Goal: Task Accomplishment & Management: Manage account settings

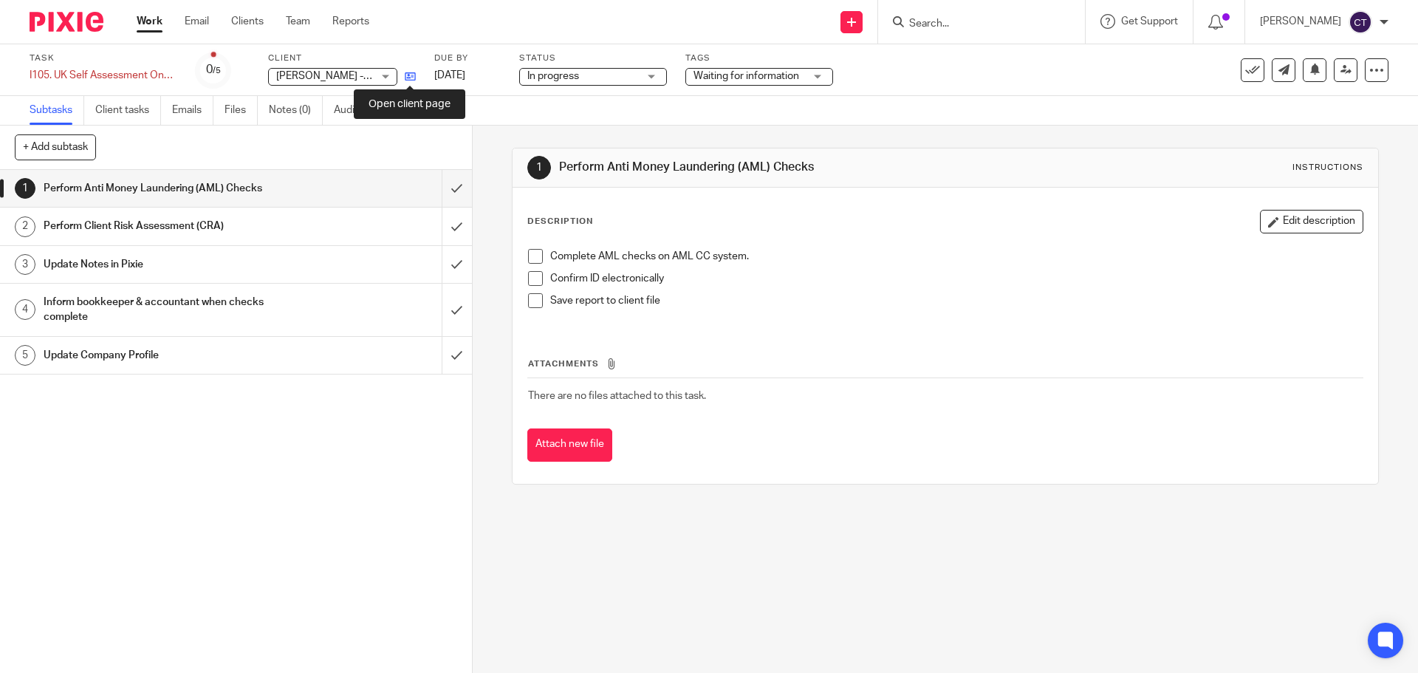
click at [411, 77] on icon at bounding box center [410, 76] width 11 height 11
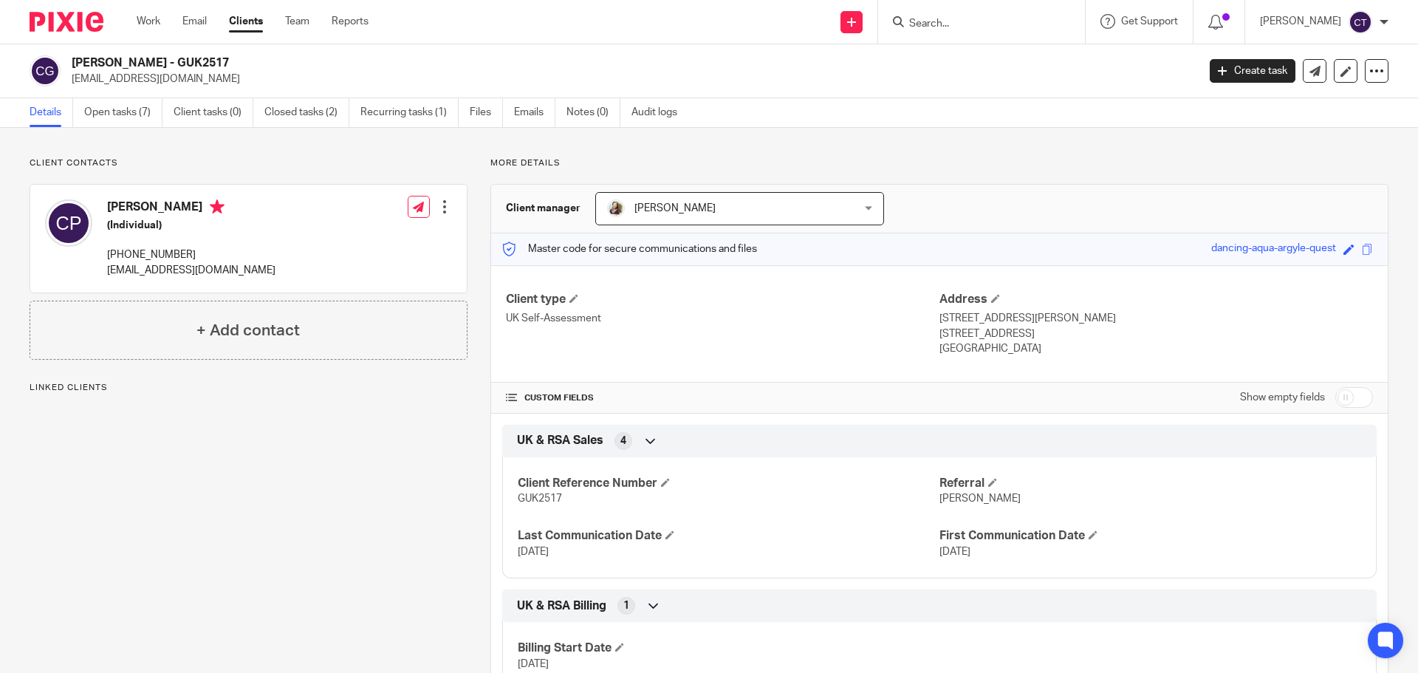
drag, startPoint x: 161, startPoint y: 56, endPoint x: 72, endPoint y: 60, distance: 88.7
click at [72, 60] on h2 "[PERSON_NAME] - GUK2517" at bounding box center [518, 63] width 893 height 16
copy h2 "Clinton Parsons"
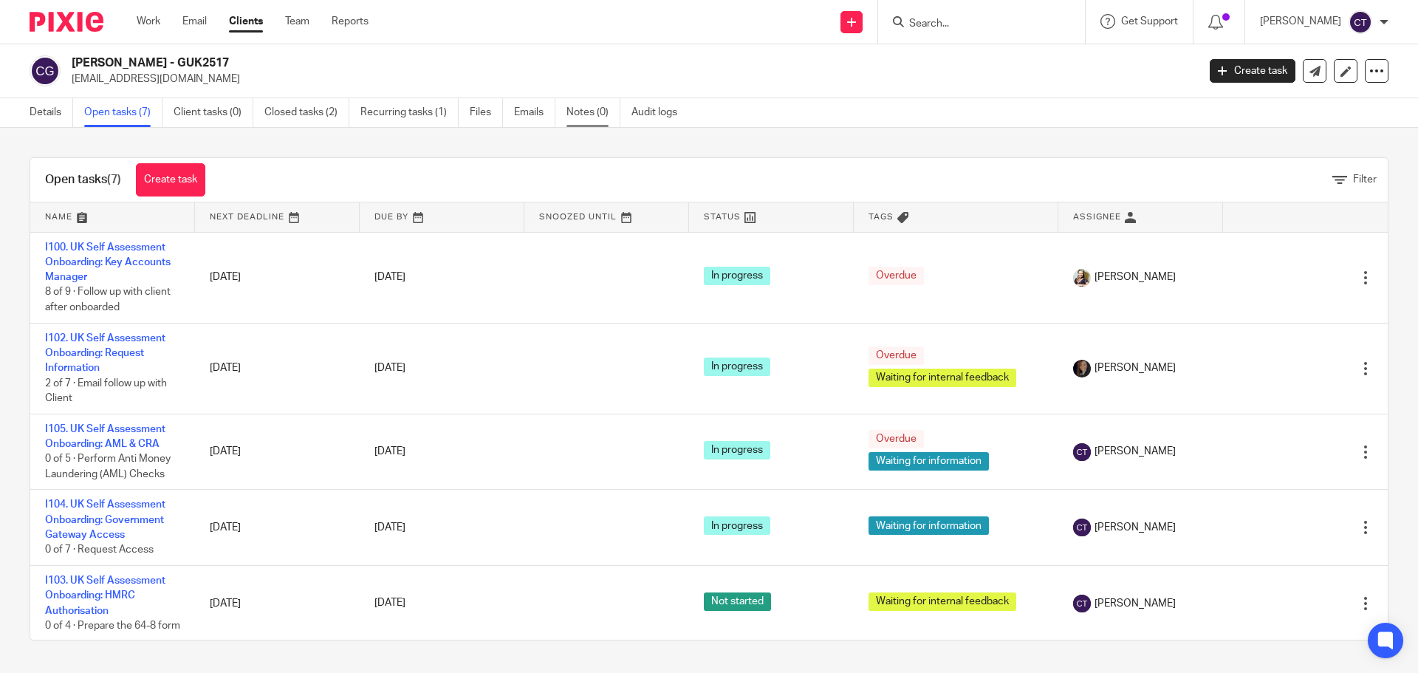
click at [587, 113] on link "Notes (0)" at bounding box center [593, 112] width 54 height 29
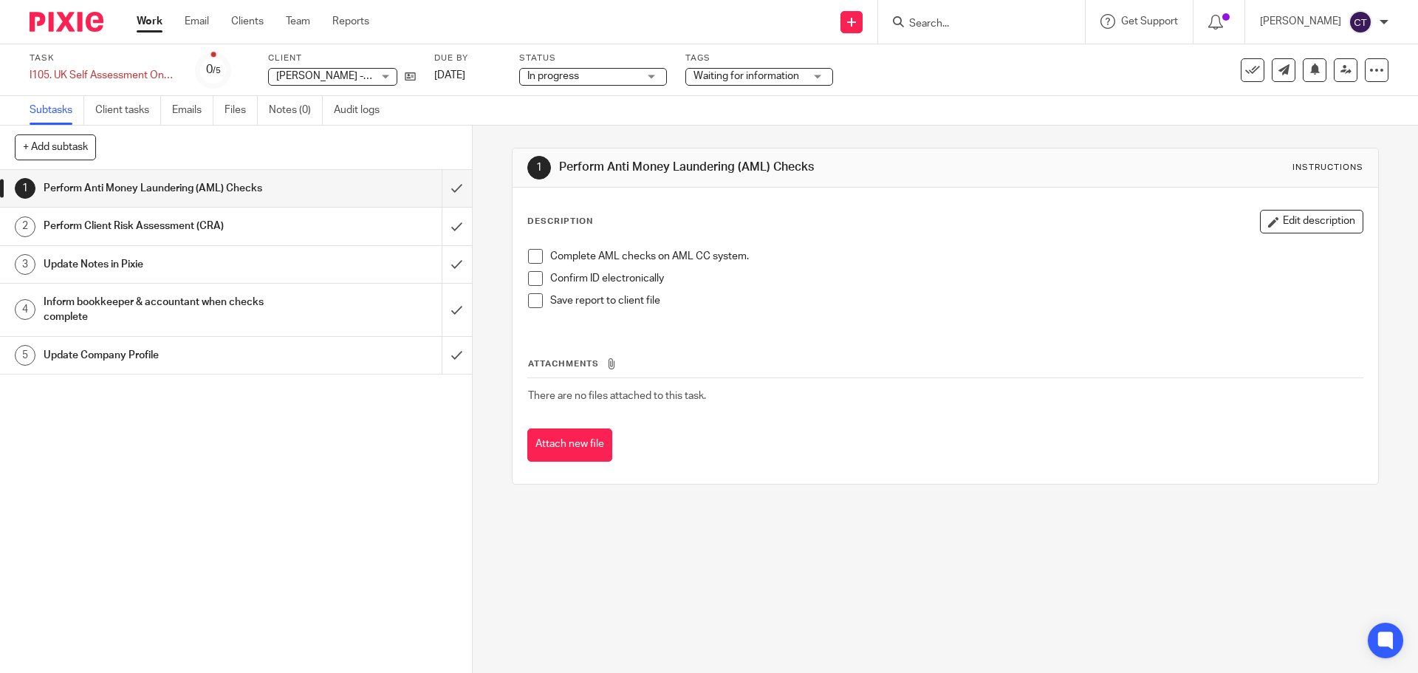
click at [633, 80] on span "In progress" at bounding box center [582, 77] width 111 height 16
click at [760, 82] on span "Waiting for information" at bounding box center [748, 77] width 111 height 16
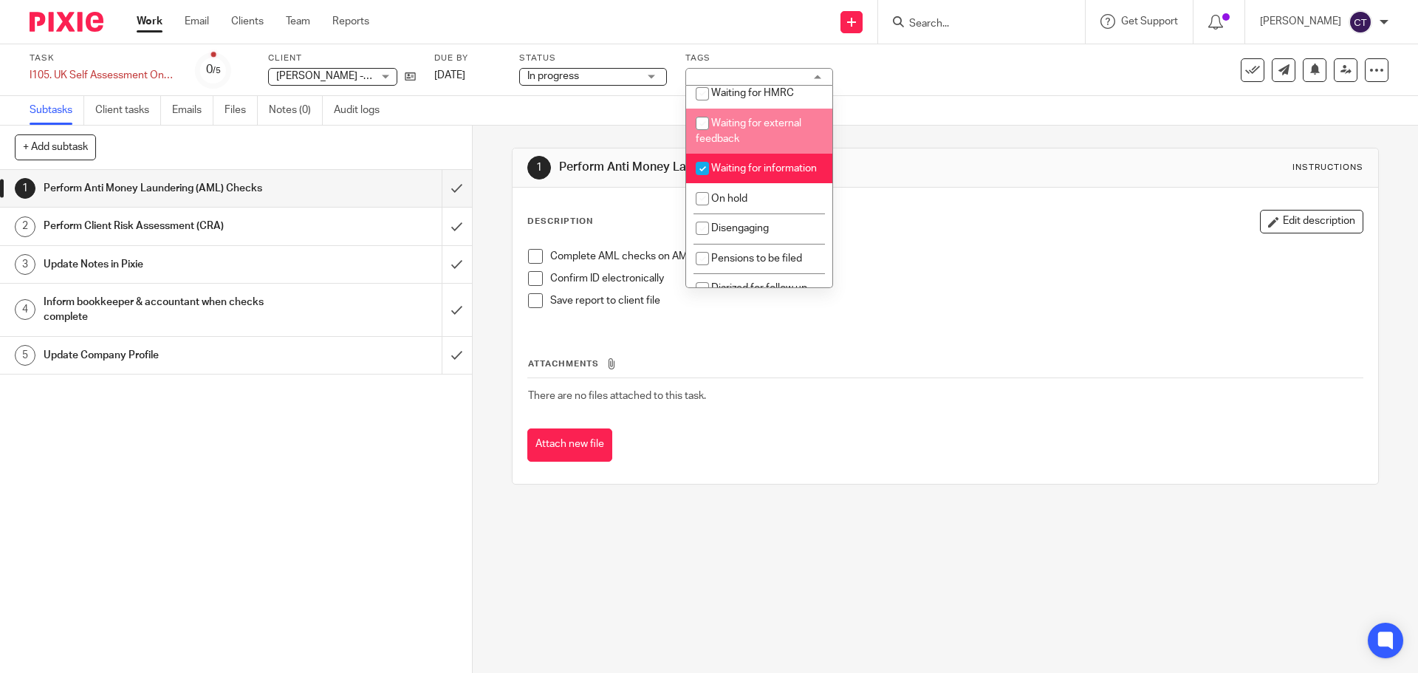
scroll to position [221, 0]
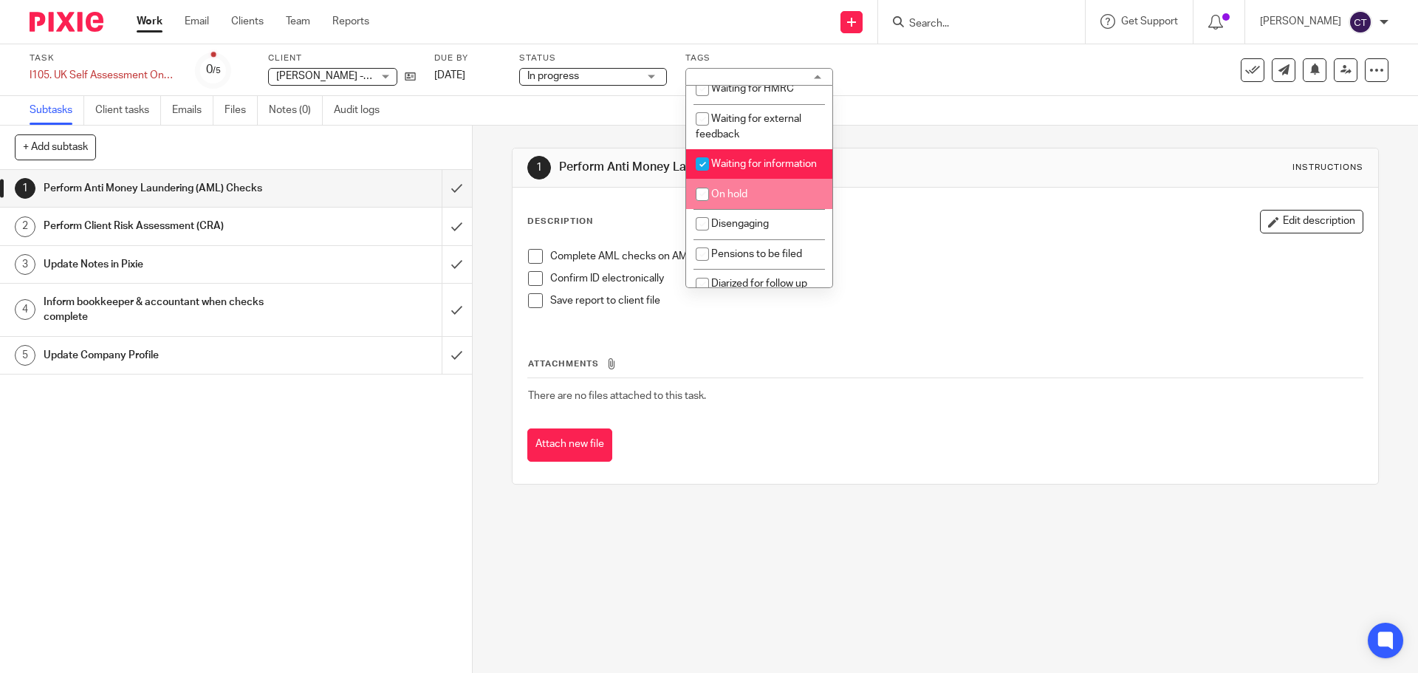
click at [760, 199] on li "On hold" at bounding box center [759, 194] width 146 height 30
checkbox input "true"
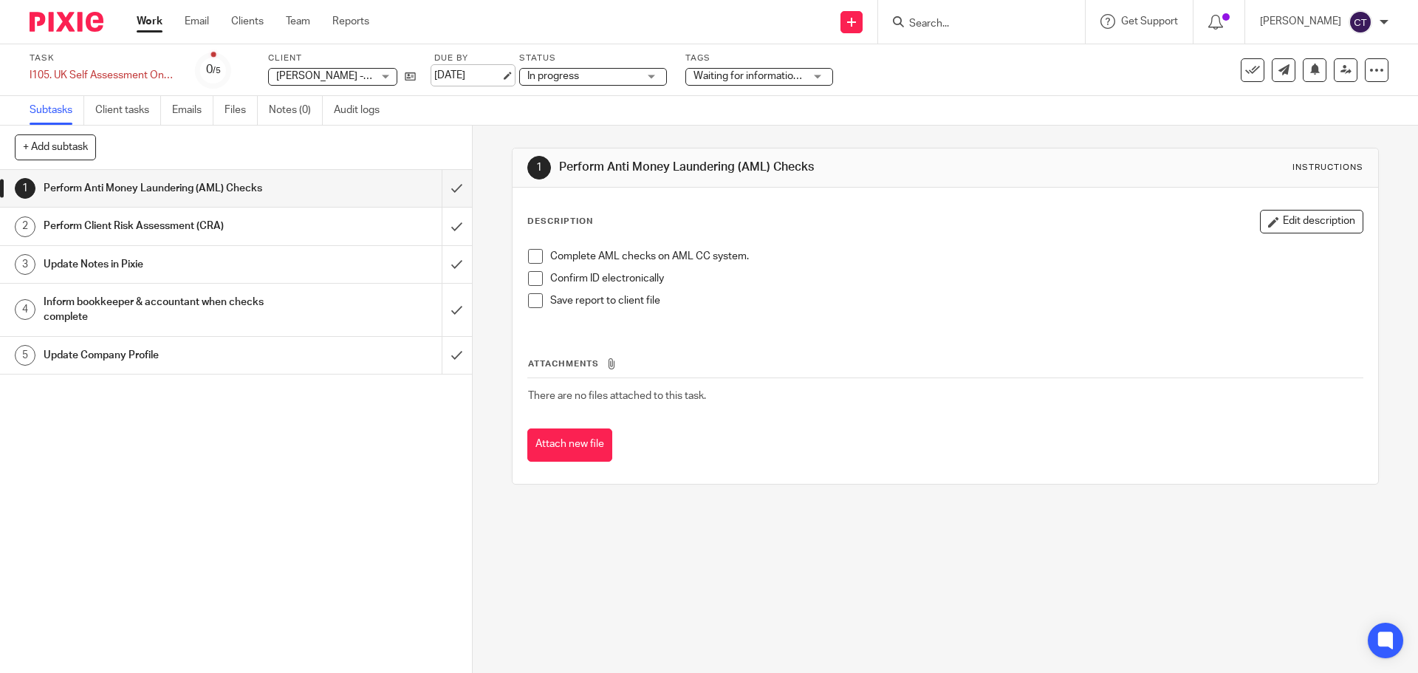
click at [467, 75] on link "9 Oct 2025" at bounding box center [467, 76] width 66 height 16
click at [289, 103] on link "Notes (0)" at bounding box center [296, 110] width 54 height 29
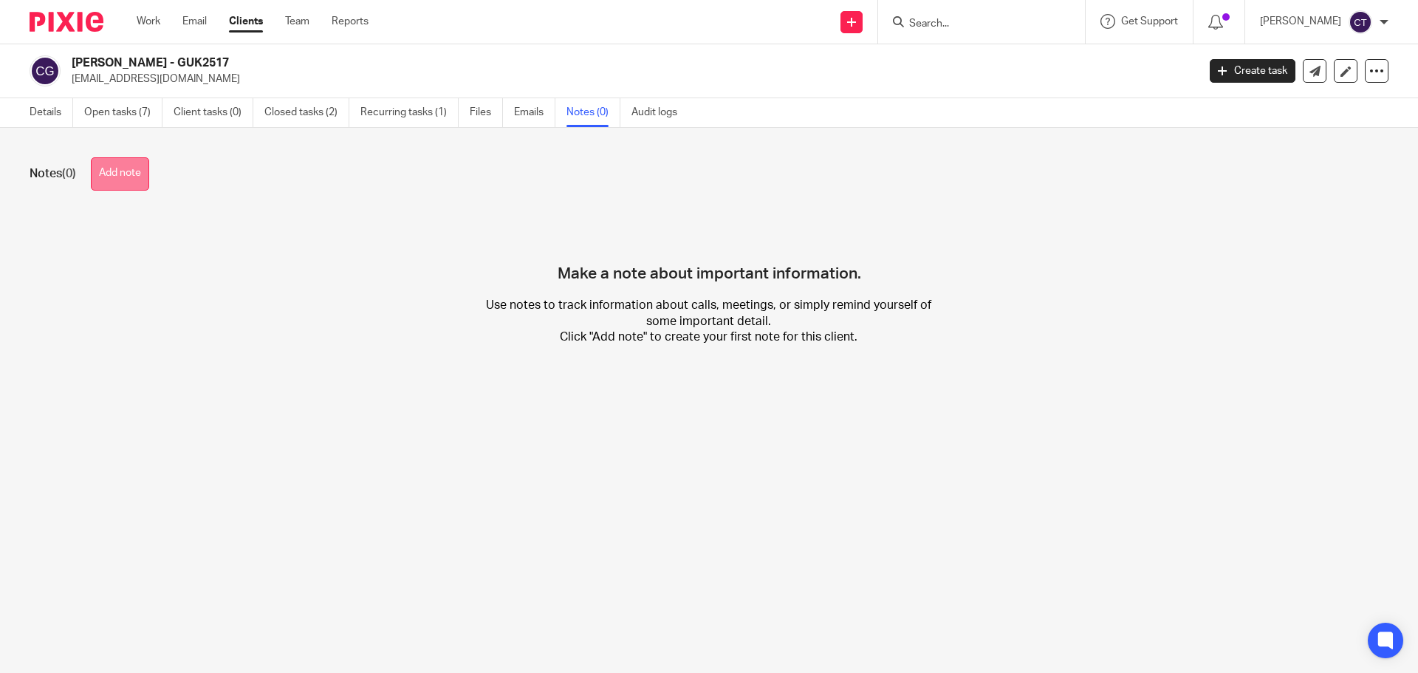
click at [142, 176] on button "Add note" at bounding box center [120, 173] width 58 height 33
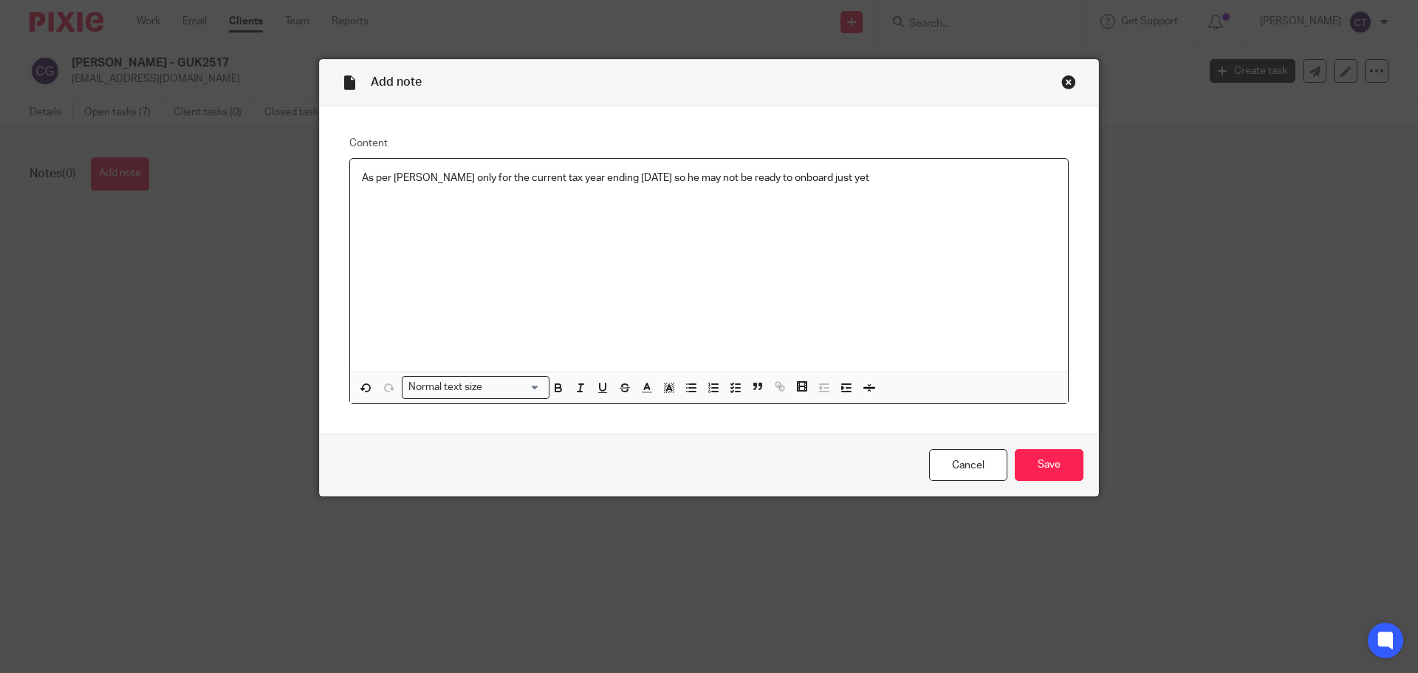
click at [434, 174] on p "As per Candice only for the current tax year ending april 2026 so he may not be…" at bounding box center [709, 178] width 694 height 15
click at [431, 174] on p "As per Candice only for the current tax year ending april 2026 so he may not be…" at bounding box center [709, 178] width 694 height 15
click at [908, 163] on div "As per Candice this client only for the current tax year ending april 2026 so h…" at bounding box center [709, 265] width 718 height 213
click at [1029, 469] on input "Save" at bounding box center [1048, 465] width 69 height 32
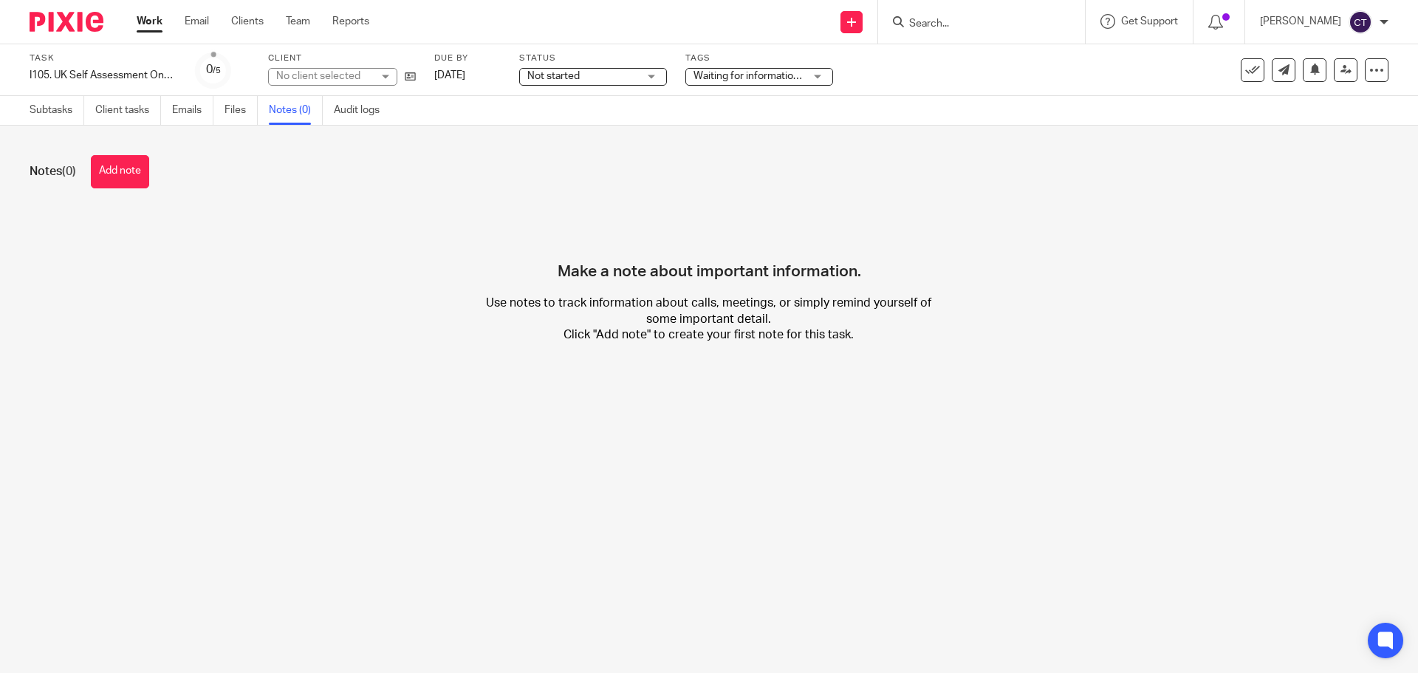
click at [116, 173] on button "Add note" at bounding box center [120, 171] width 58 height 33
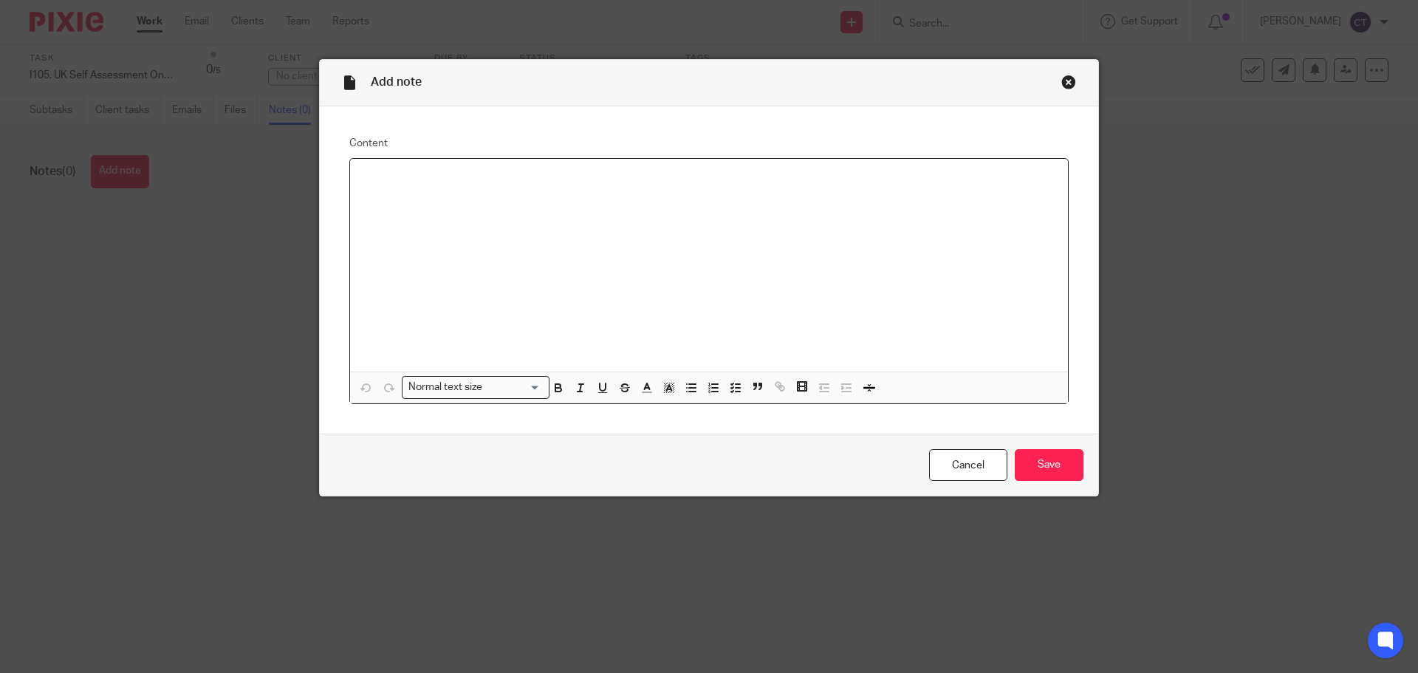
paste div
click at [362, 176] on p "only for the current tax year ending april 2026 so he may not be ready to onboa…" at bounding box center [709, 178] width 694 height 15
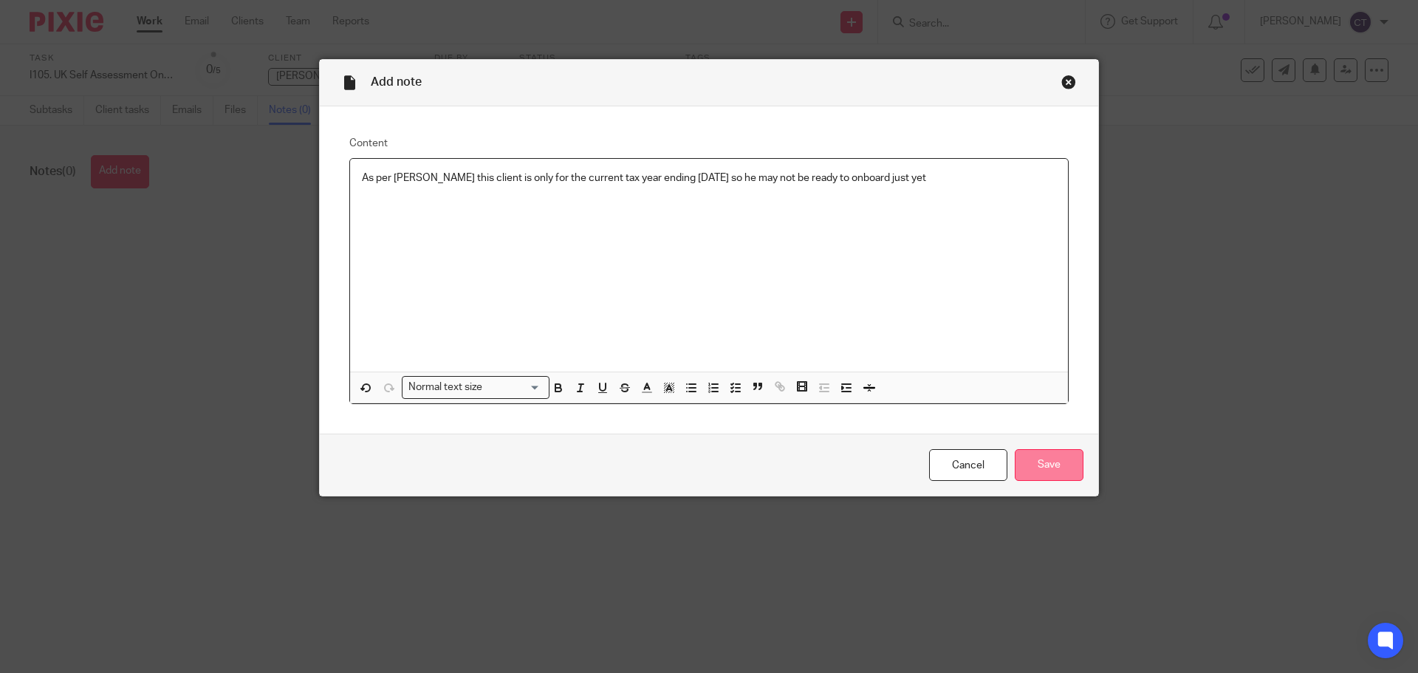
click at [1037, 467] on input "Save" at bounding box center [1048, 465] width 69 height 32
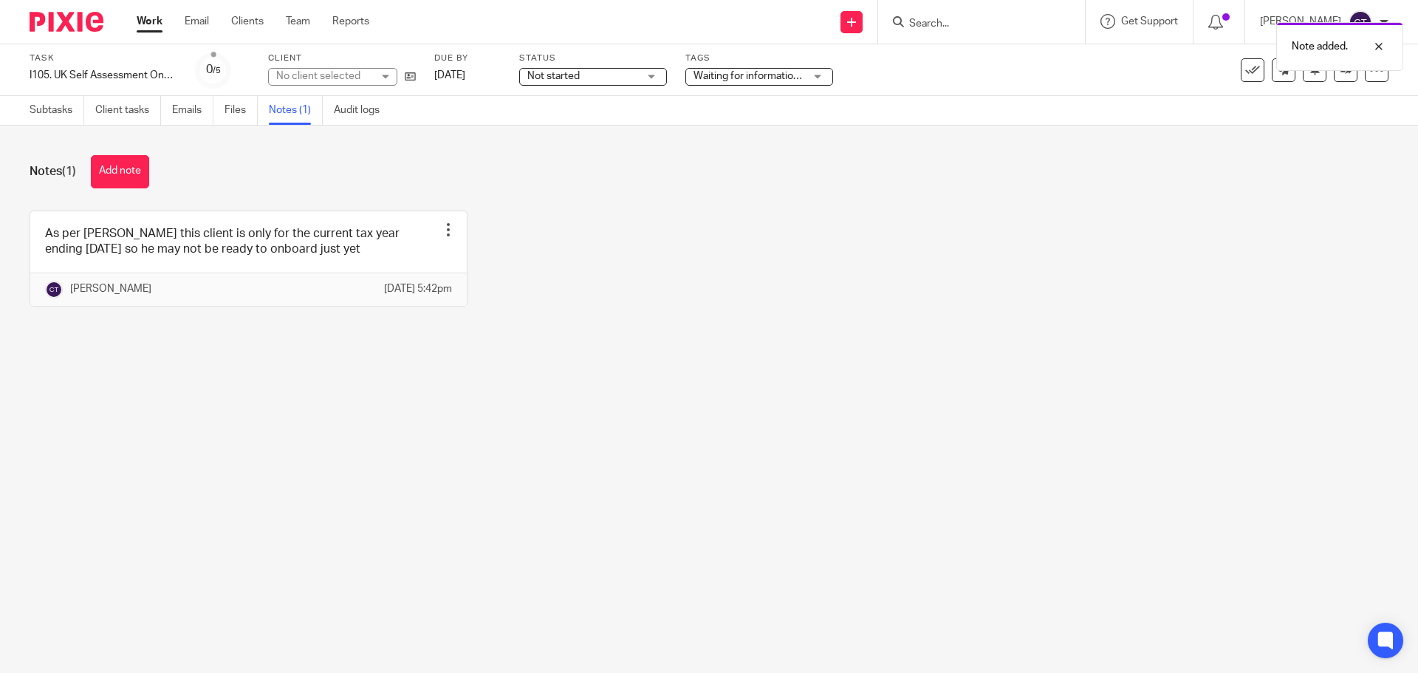
click at [628, 76] on span "Not started" at bounding box center [582, 77] width 111 height 16
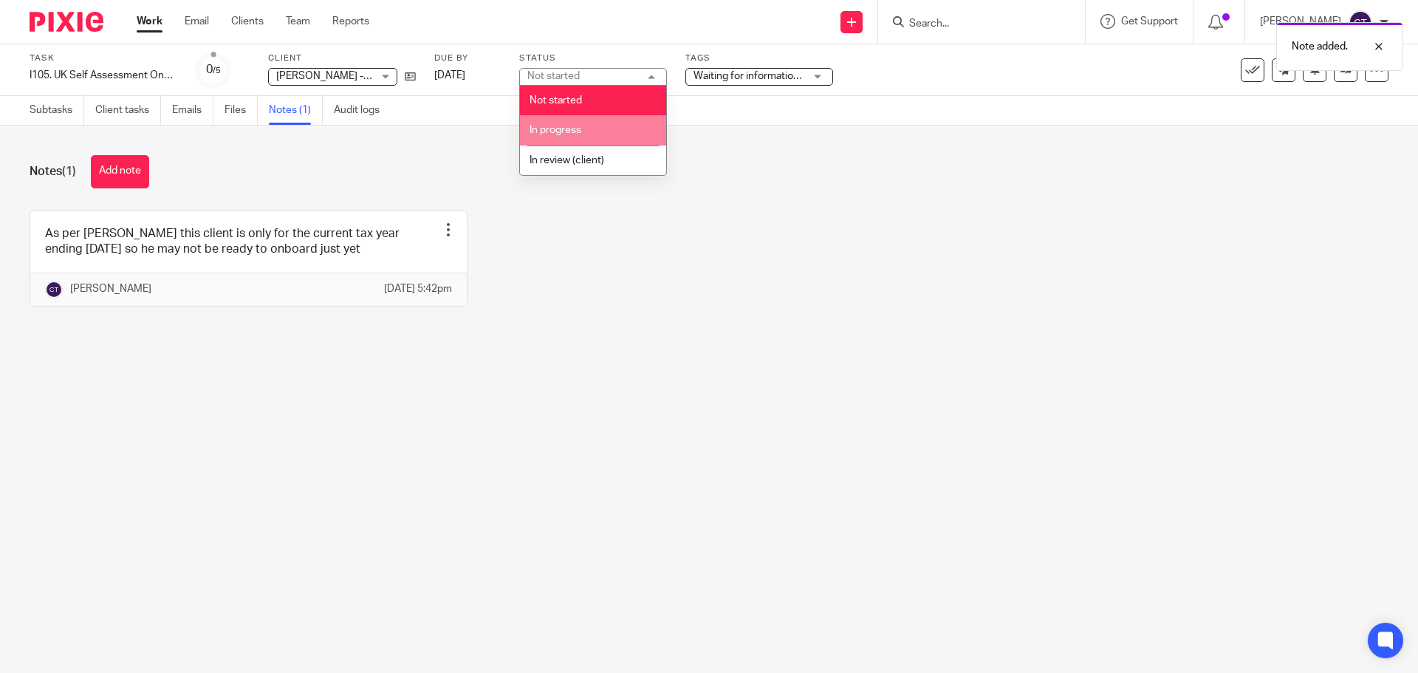
click at [602, 115] on li "In progress" at bounding box center [593, 130] width 146 height 30
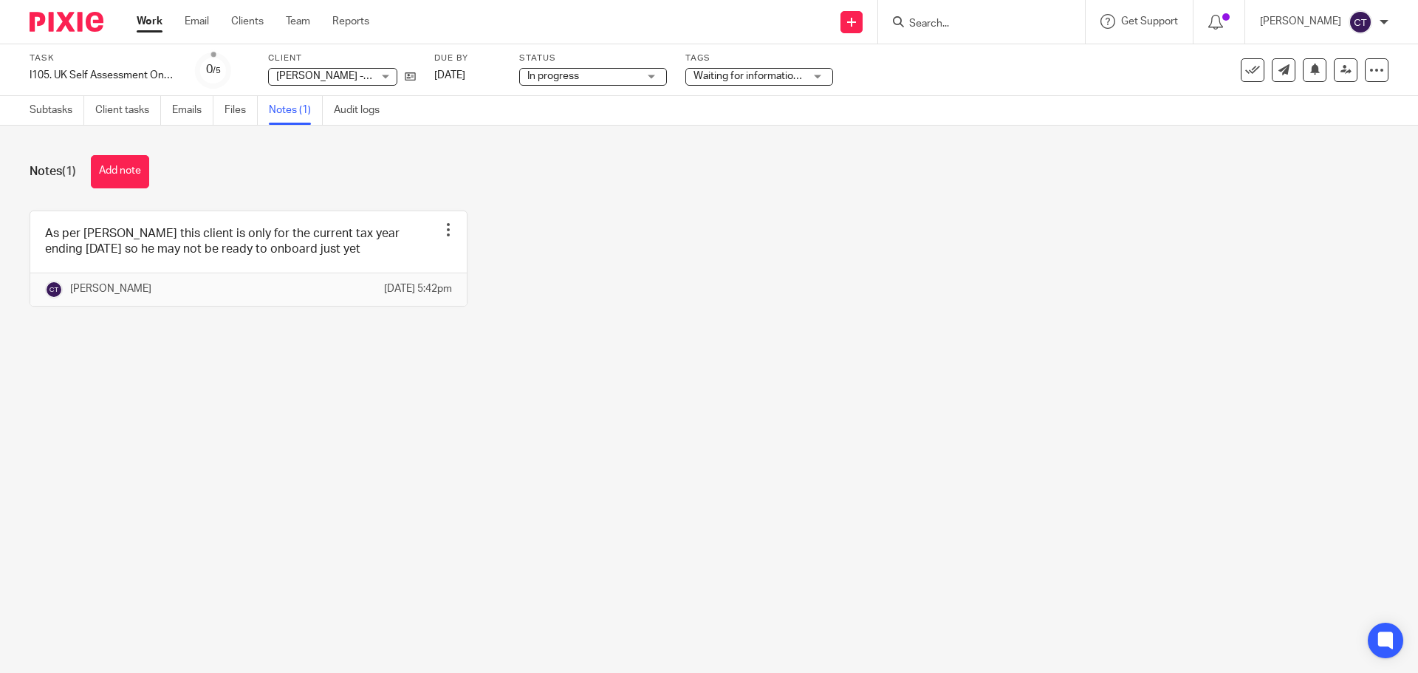
click at [746, 78] on span "Waiting for information + 1" at bounding box center [754, 76] width 122 height 10
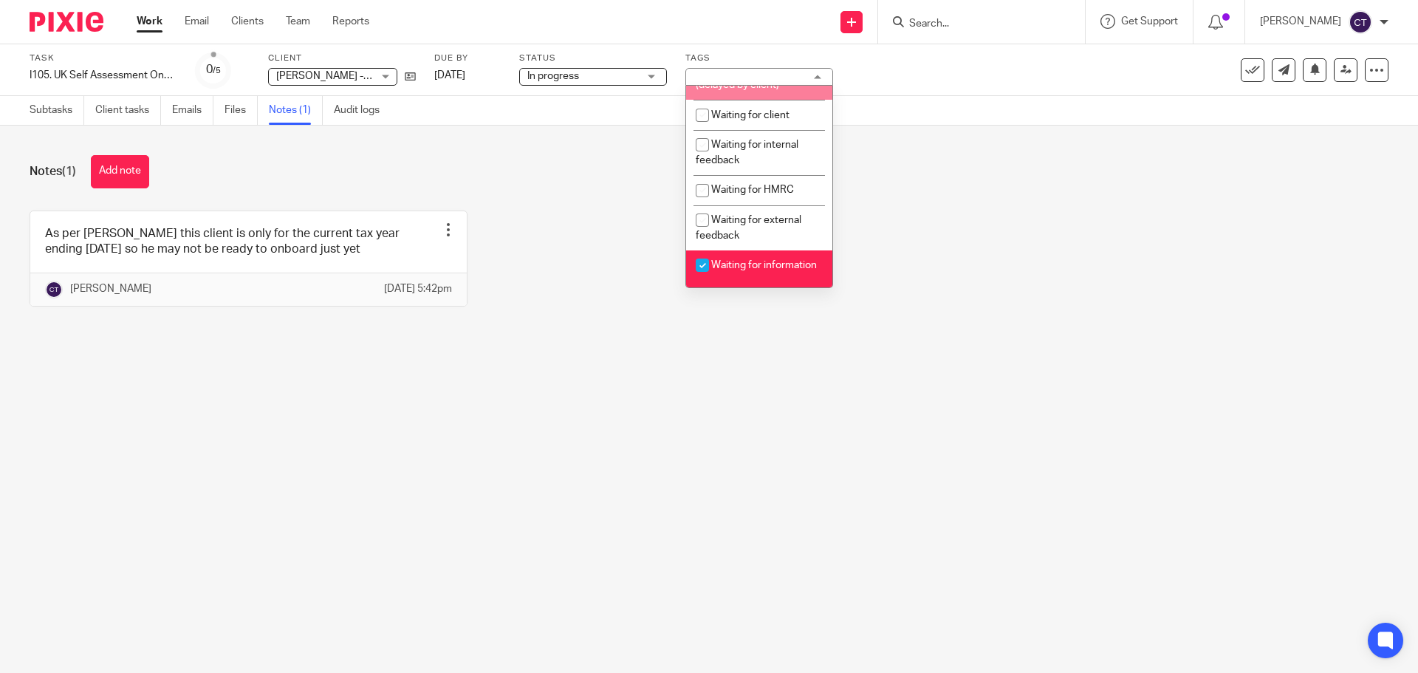
scroll to position [177, 0]
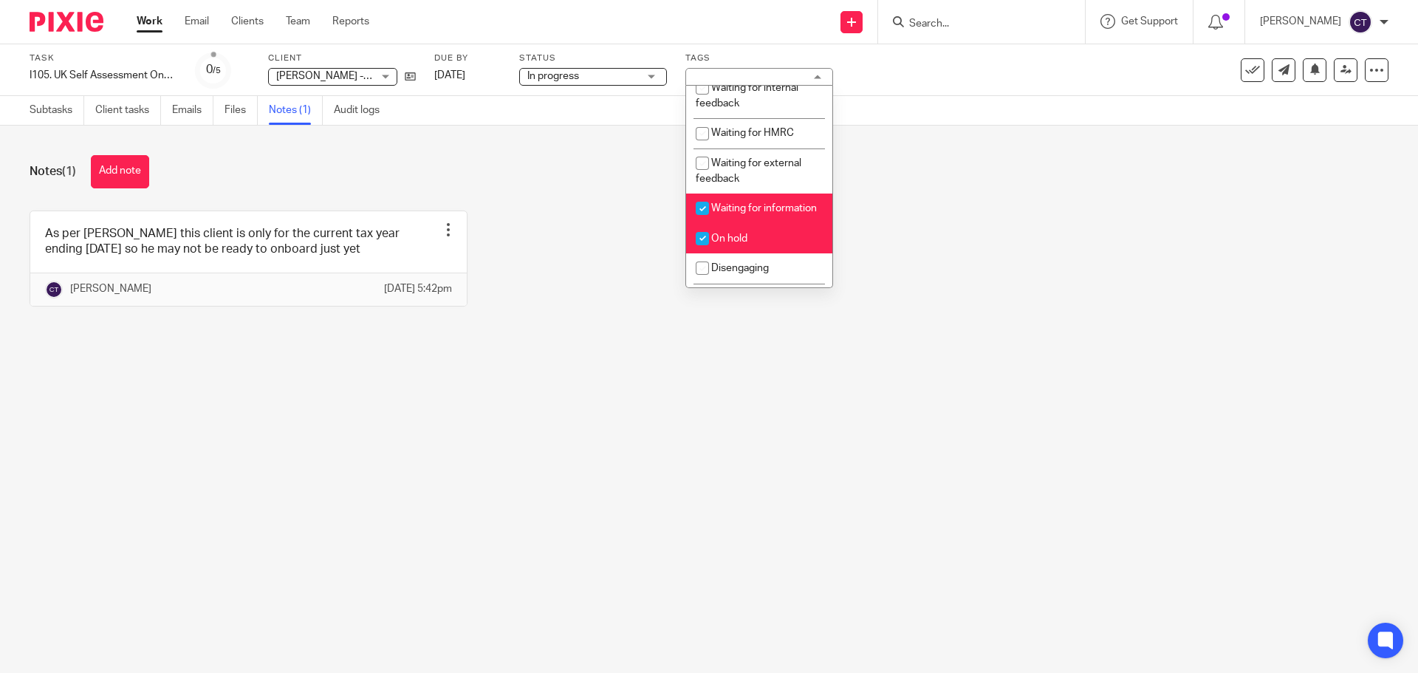
click at [994, 187] on div "Notes (1) Add note" at bounding box center [709, 171] width 1358 height 33
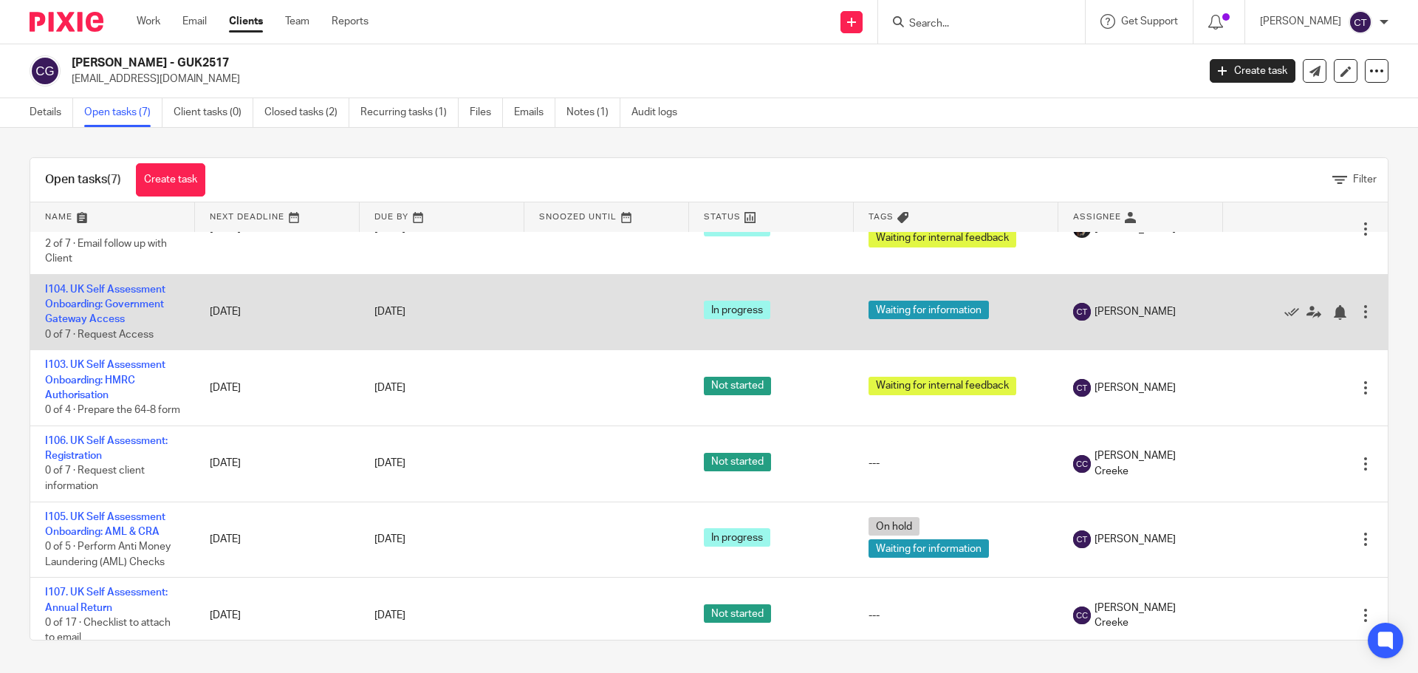
scroll to position [168, 0]
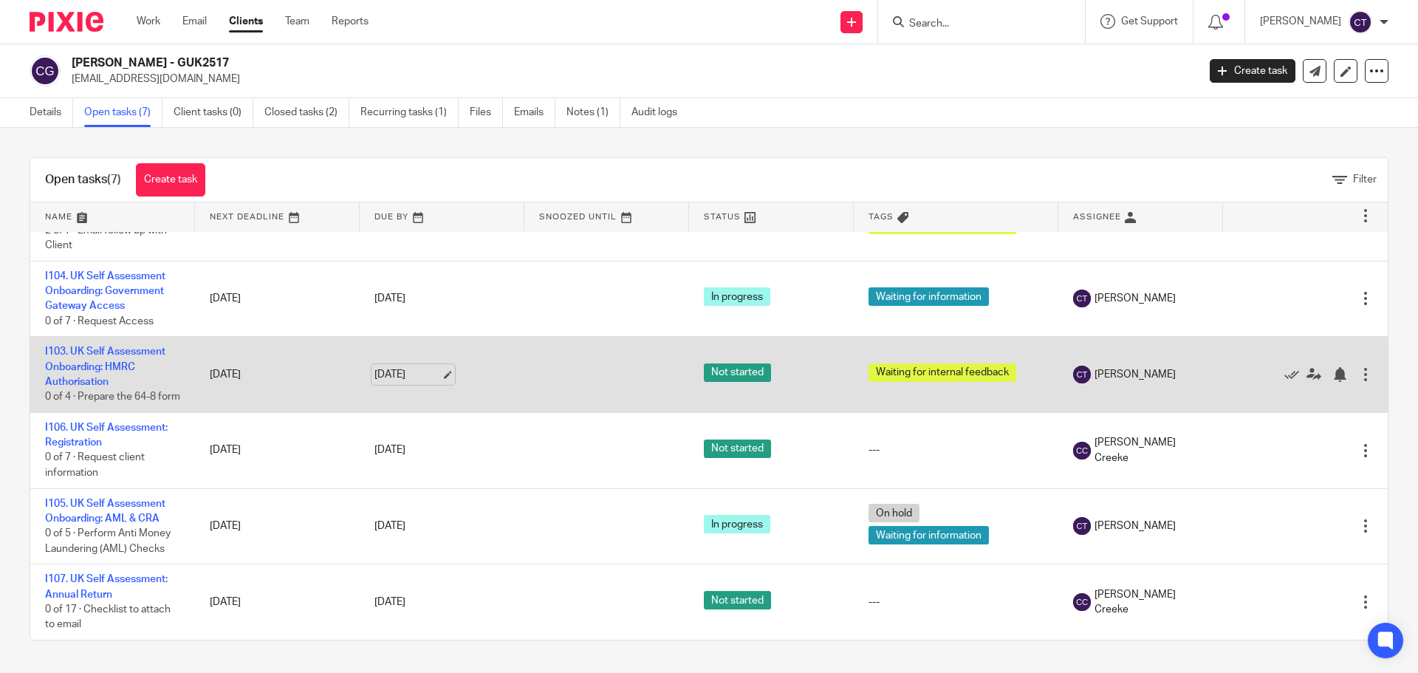
click at [419, 367] on link "[DATE]" at bounding box center [407, 375] width 66 height 16
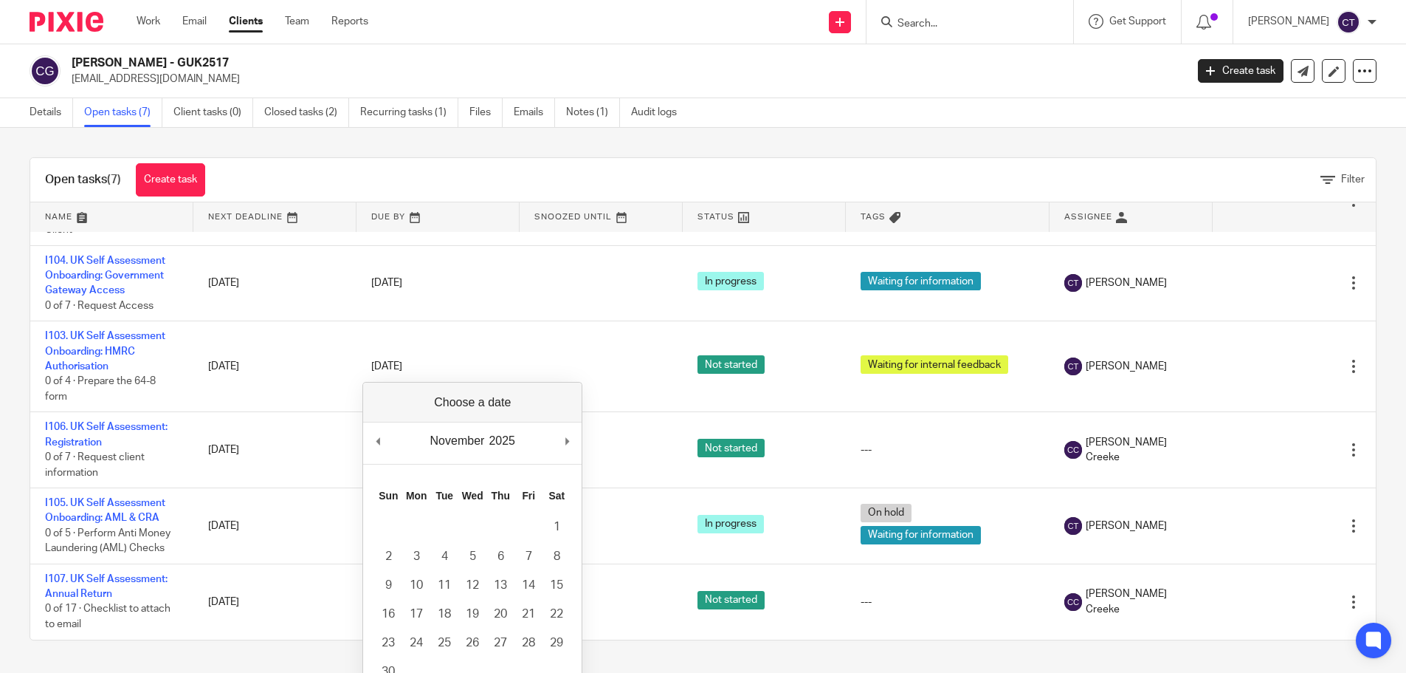
drag, startPoint x: 567, startPoint y: 443, endPoint x: 537, endPoint y: 472, distance: 41.2
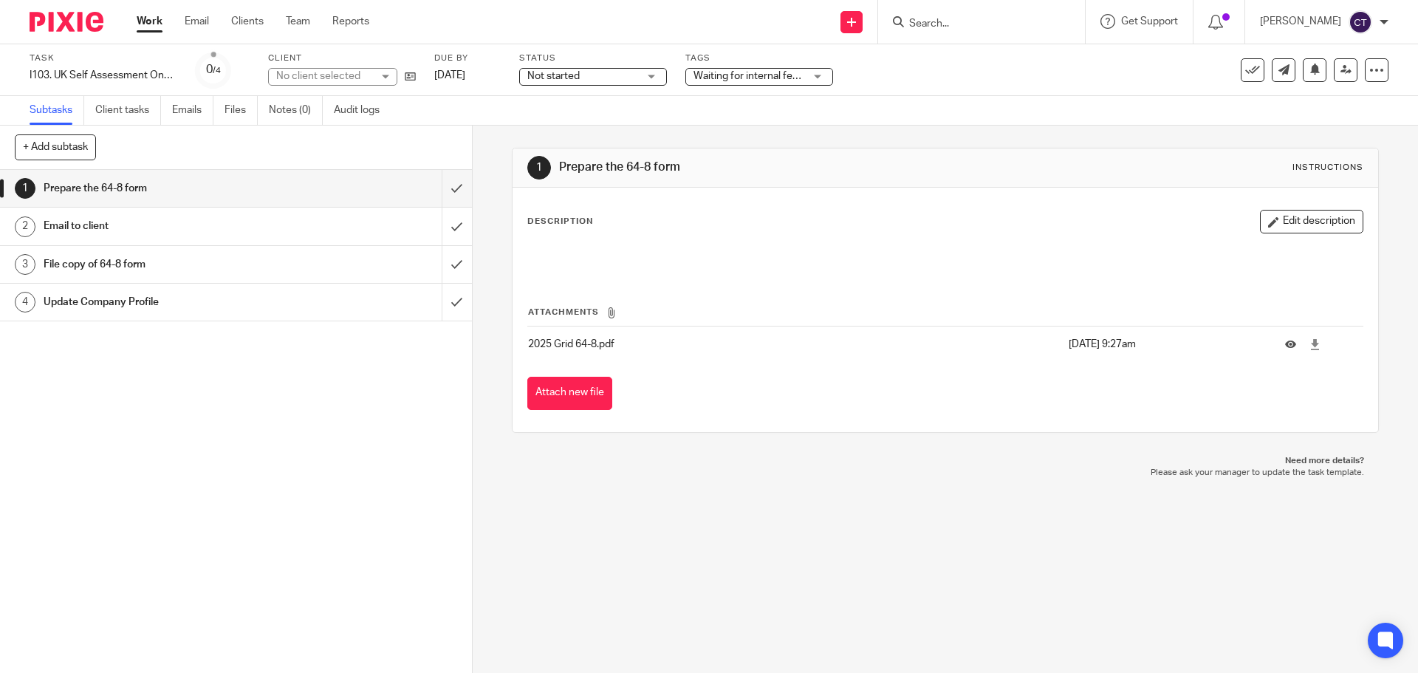
drag, startPoint x: 600, startPoint y: 83, endPoint x: 602, endPoint y: 126, distance: 43.6
click at [599, 84] on div "Not started Not started" at bounding box center [593, 77] width 148 height 18
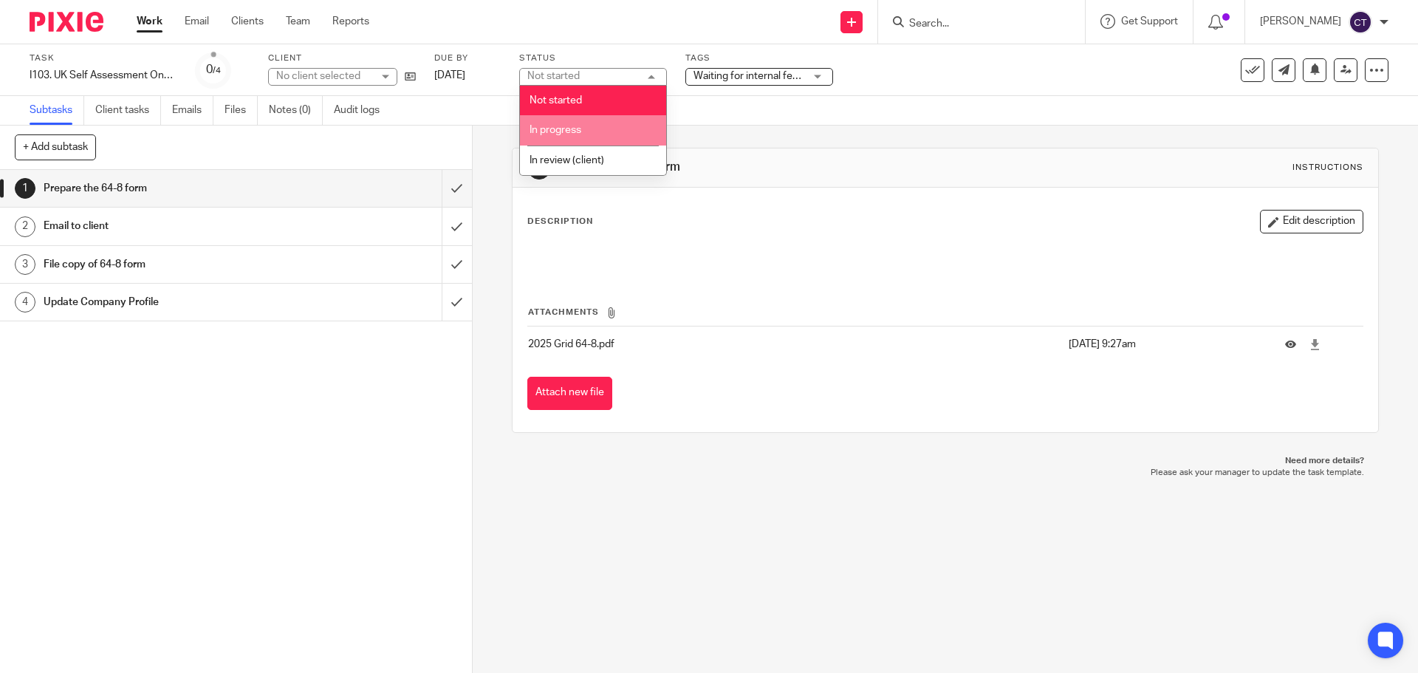
click at [605, 140] on li "In progress" at bounding box center [593, 130] width 146 height 30
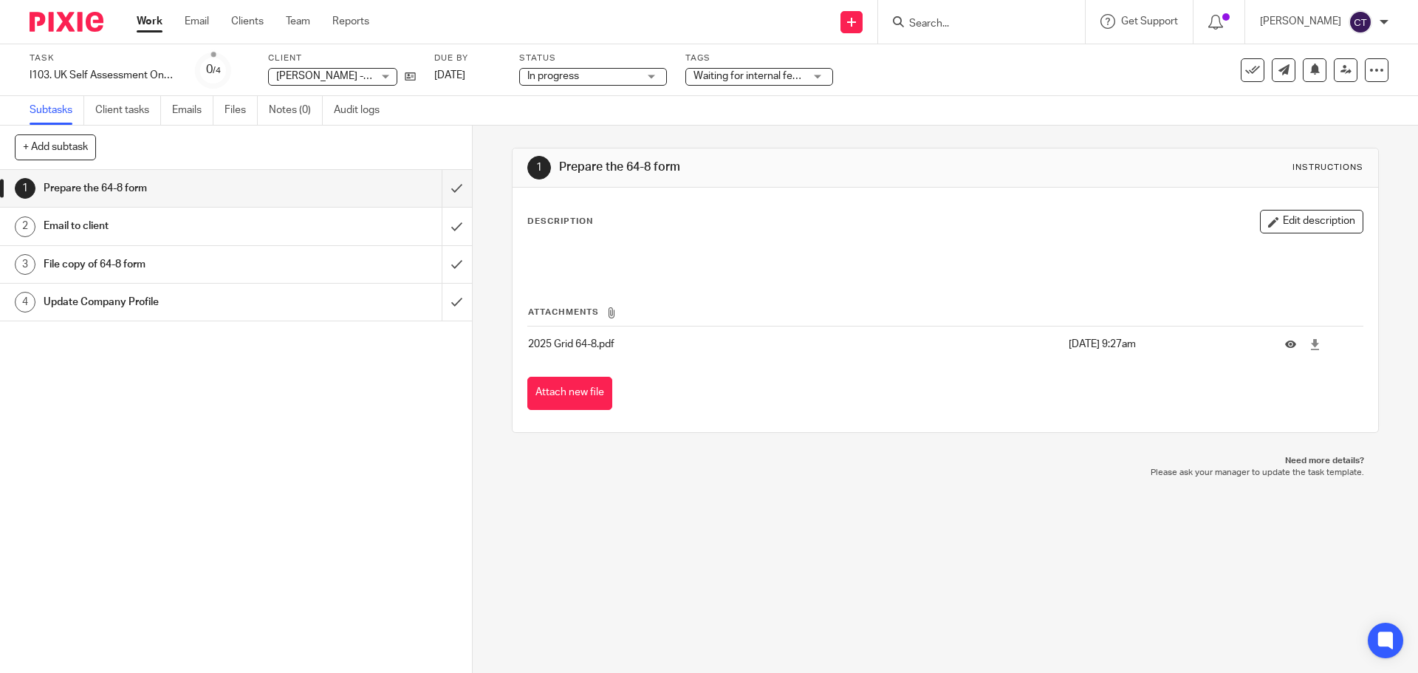
click at [741, 76] on span "Waiting for internal feedback" at bounding box center [759, 76] width 133 height 10
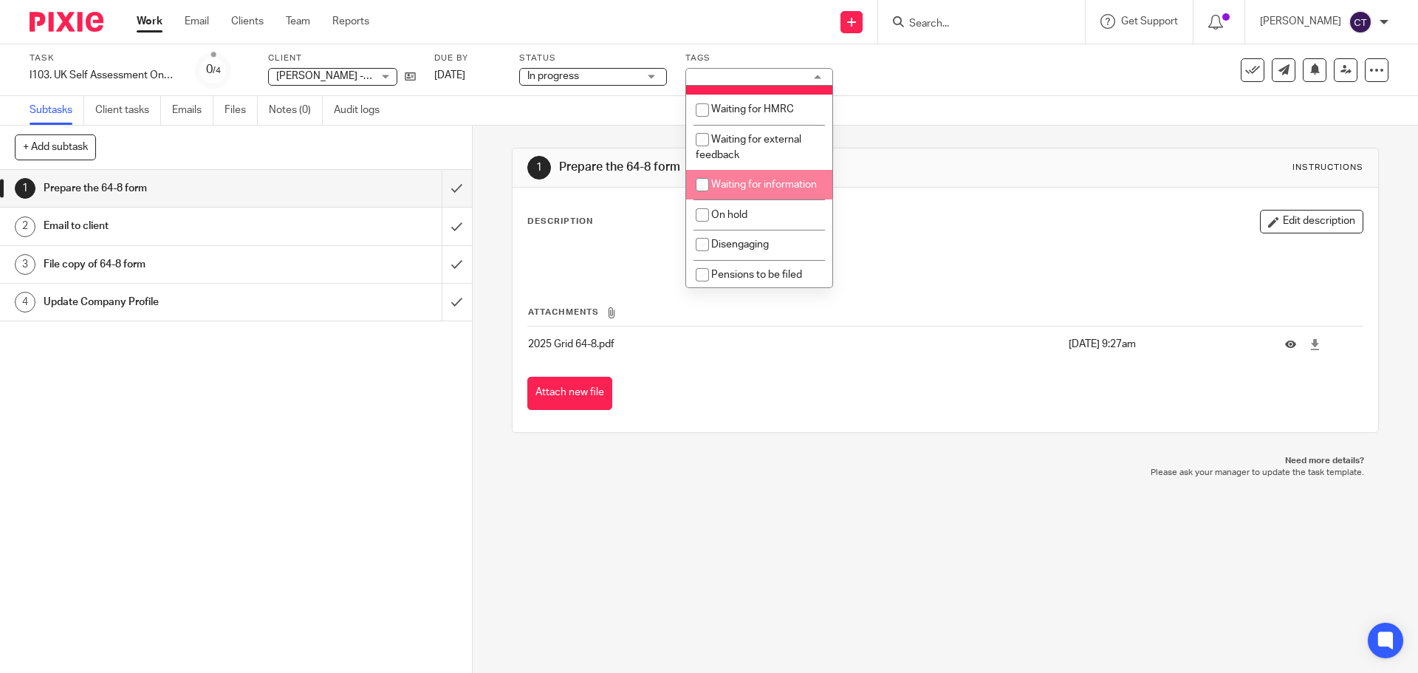
scroll to position [221, 0]
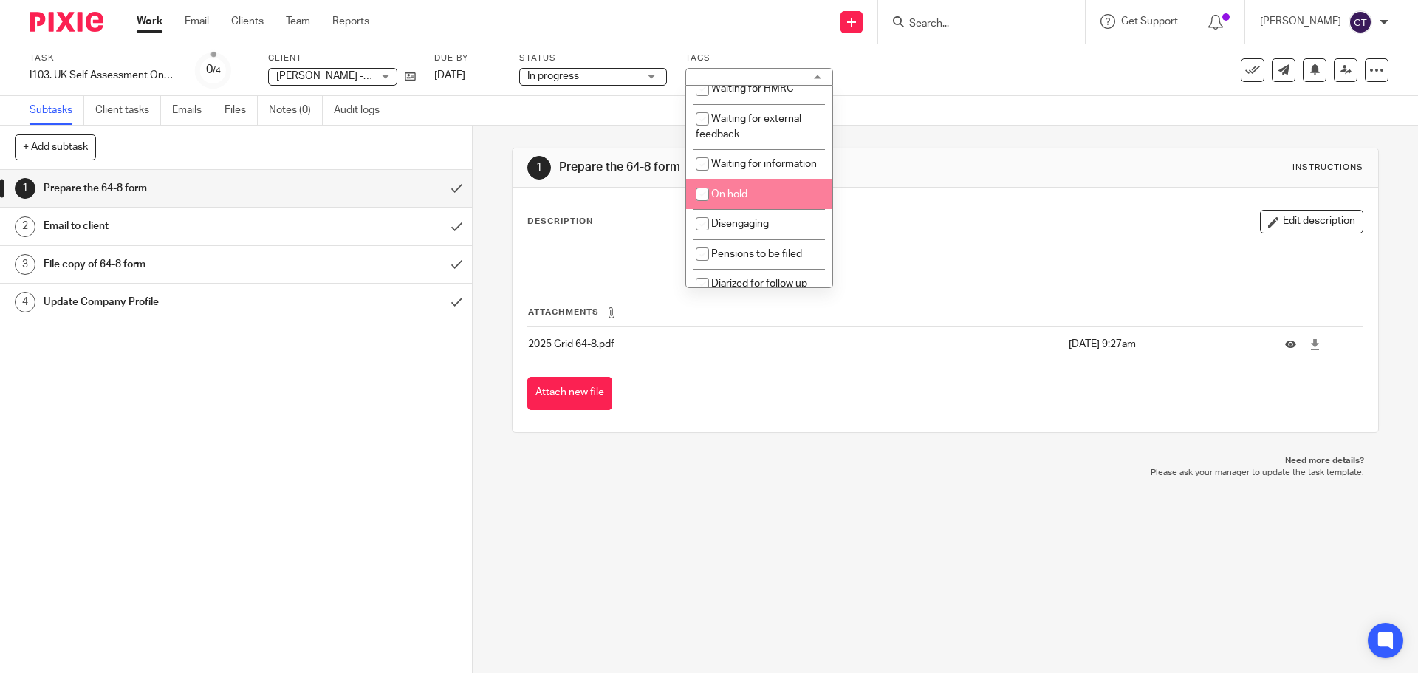
click at [768, 209] on li "On hold" at bounding box center [759, 194] width 146 height 30
checkbox input "true"
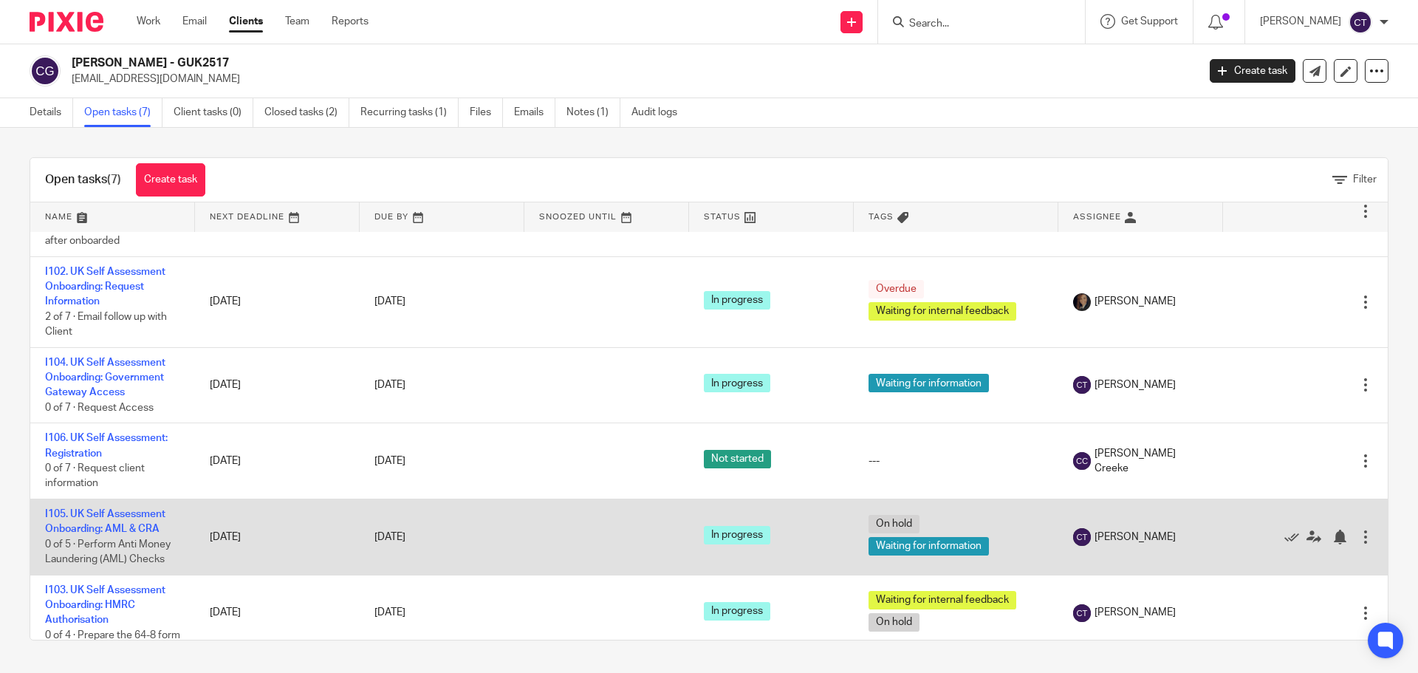
scroll to position [21, 0]
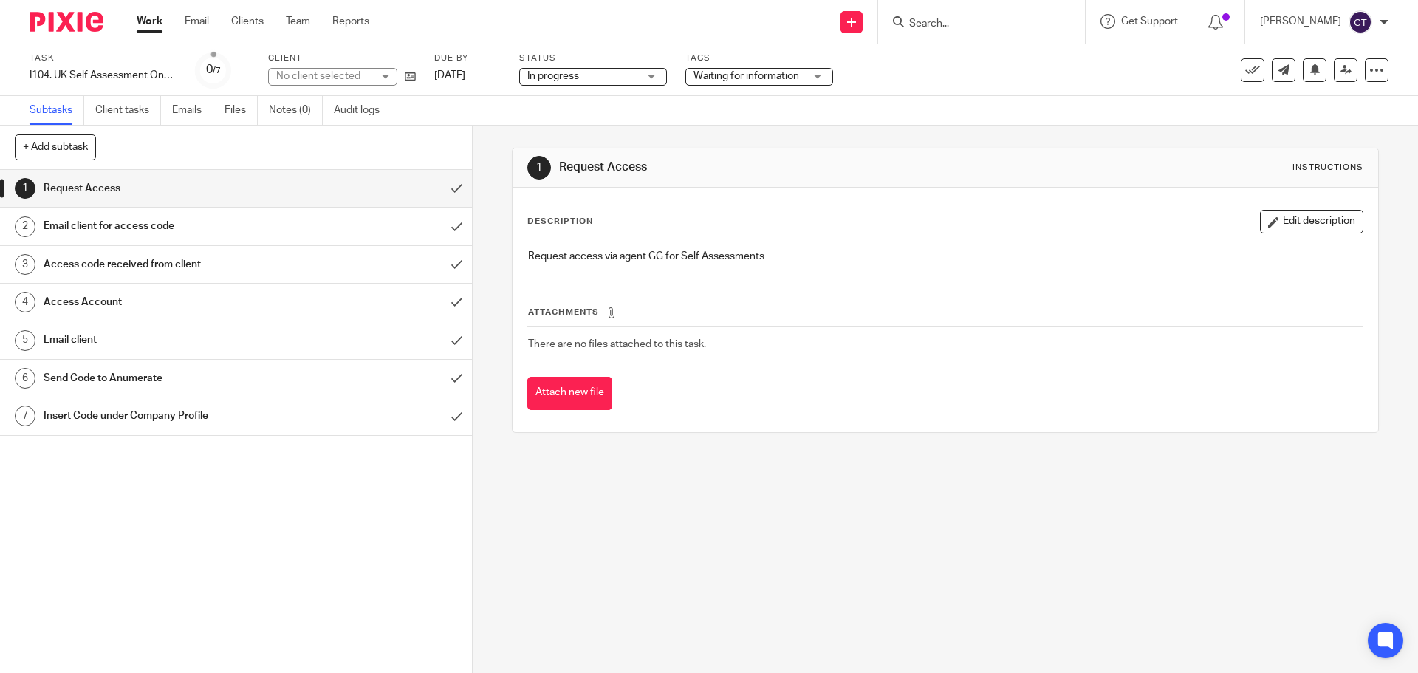
click at [462, 72] on link "[DATE]" at bounding box center [467, 76] width 66 height 16
click at [781, 74] on span "Waiting for information" at bounding box center [746, 76] width 106 height 10
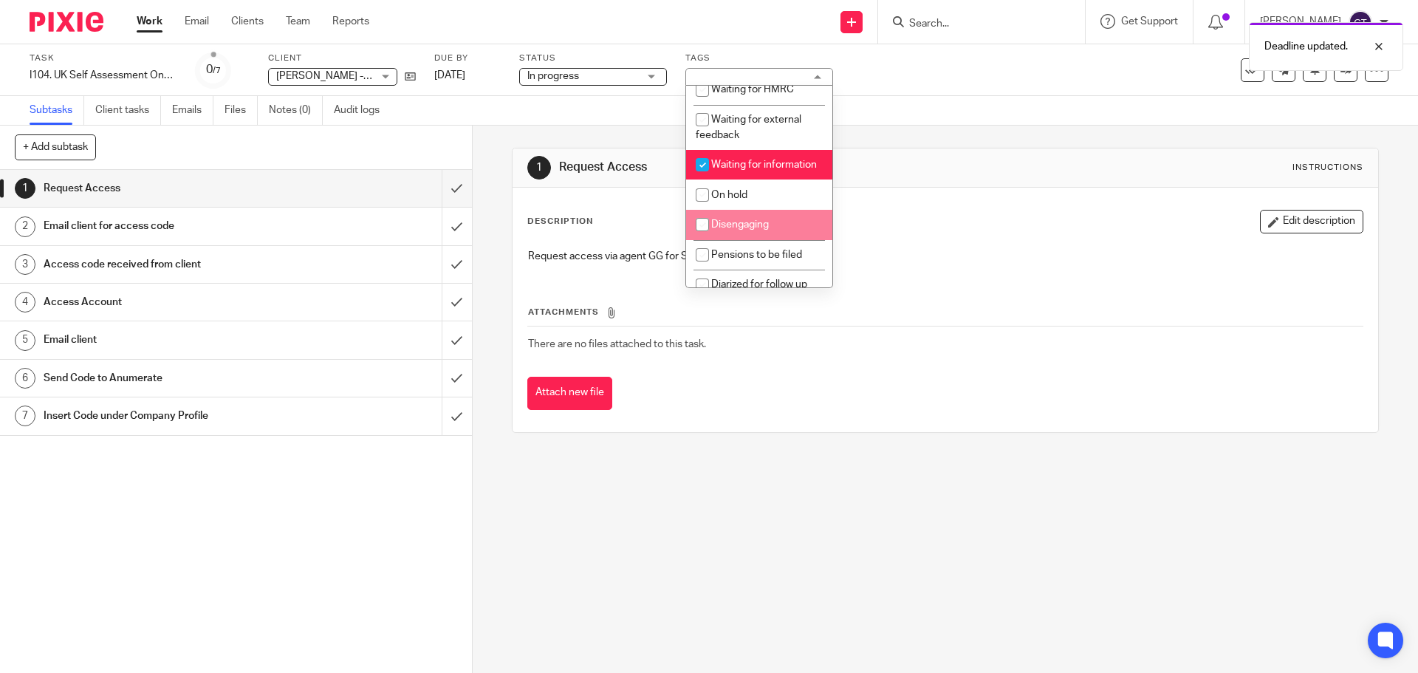
scroll to position [221, 0]
click at [766, 209] on li "On hold" at bounding box center [759, 194] width 146 height 30
checkbox input "true"
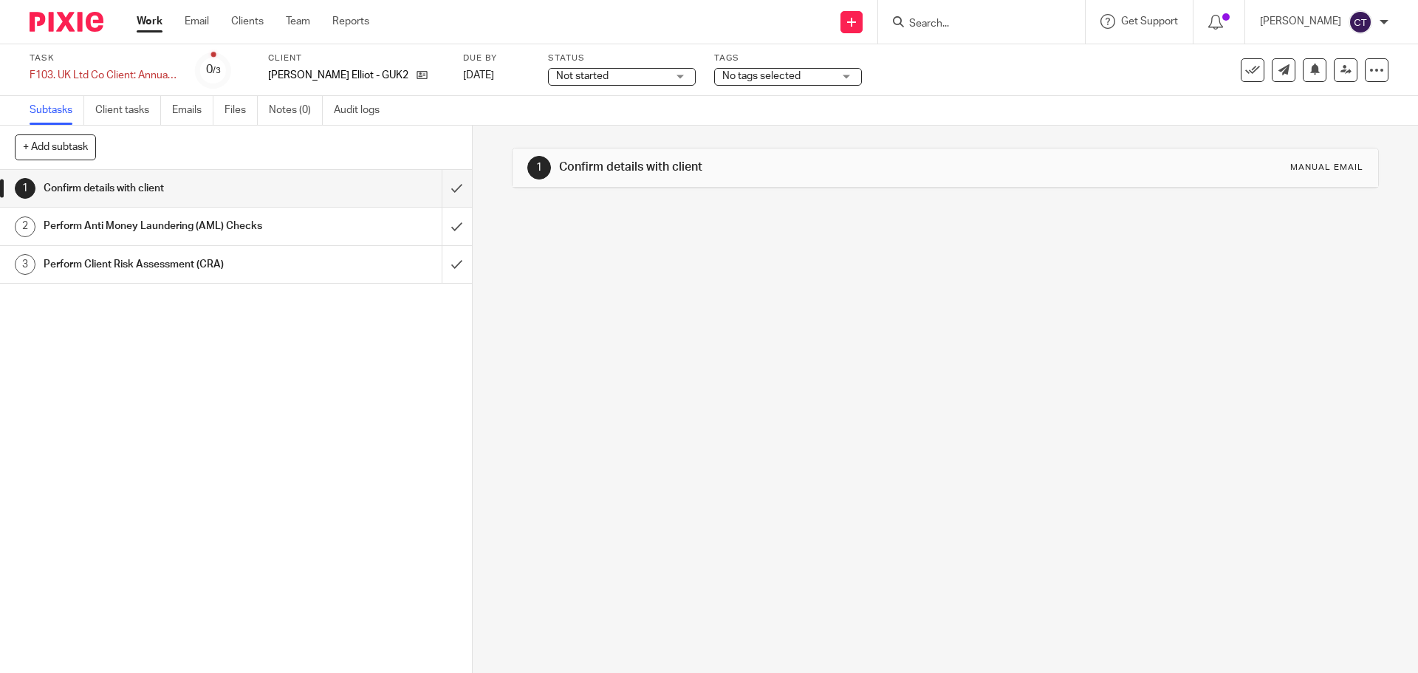
click at [656, 75] on span "Not started" at bounding box center [611, 77] width 111 height 16
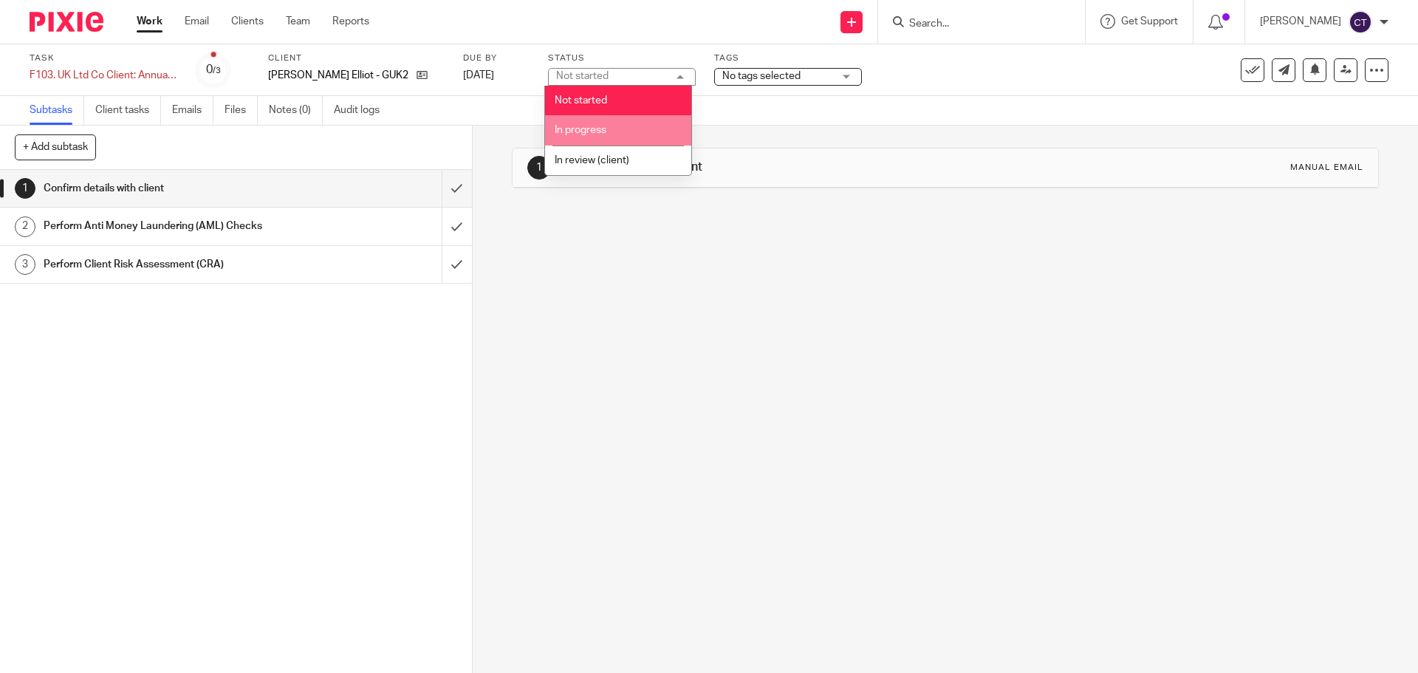
click at [653, 126] on li "In progress" at bounding box center [618, 130] width 146 height 30
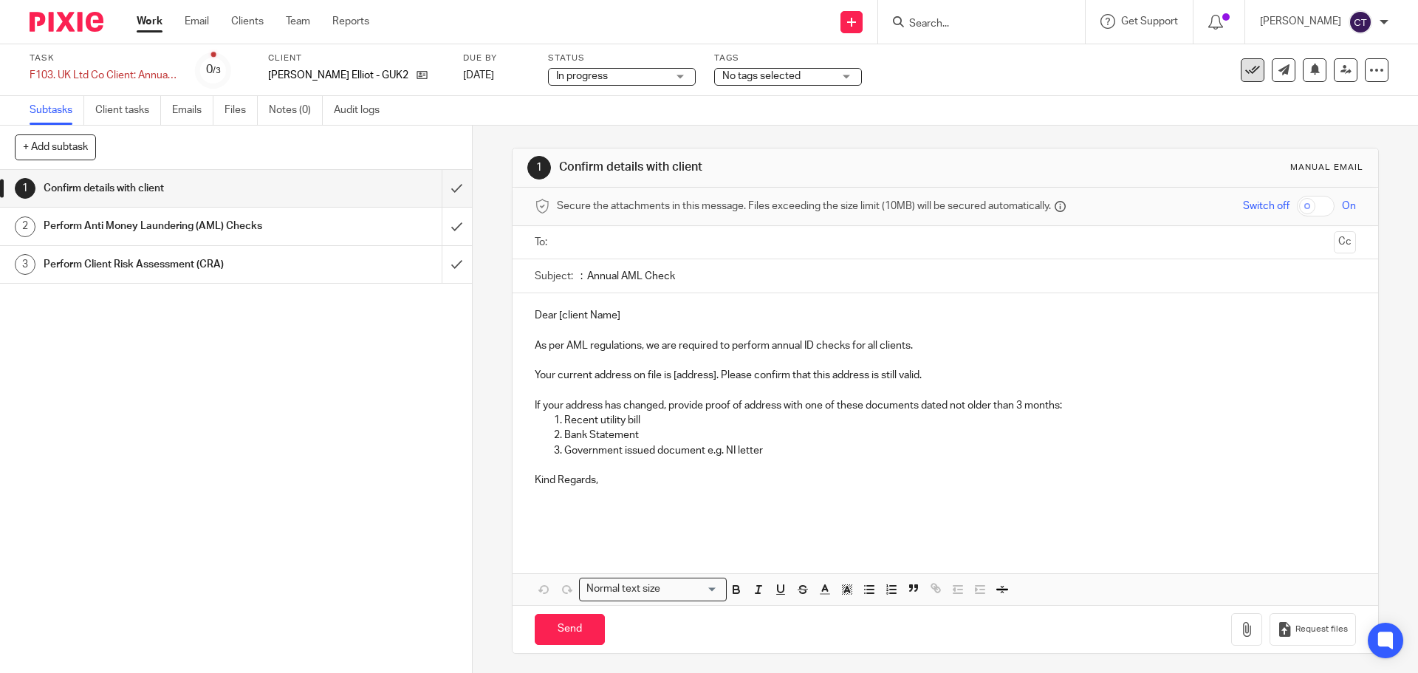
click at [1245, 65] on icon at bounding box center [1252, 70] width 15 height 15
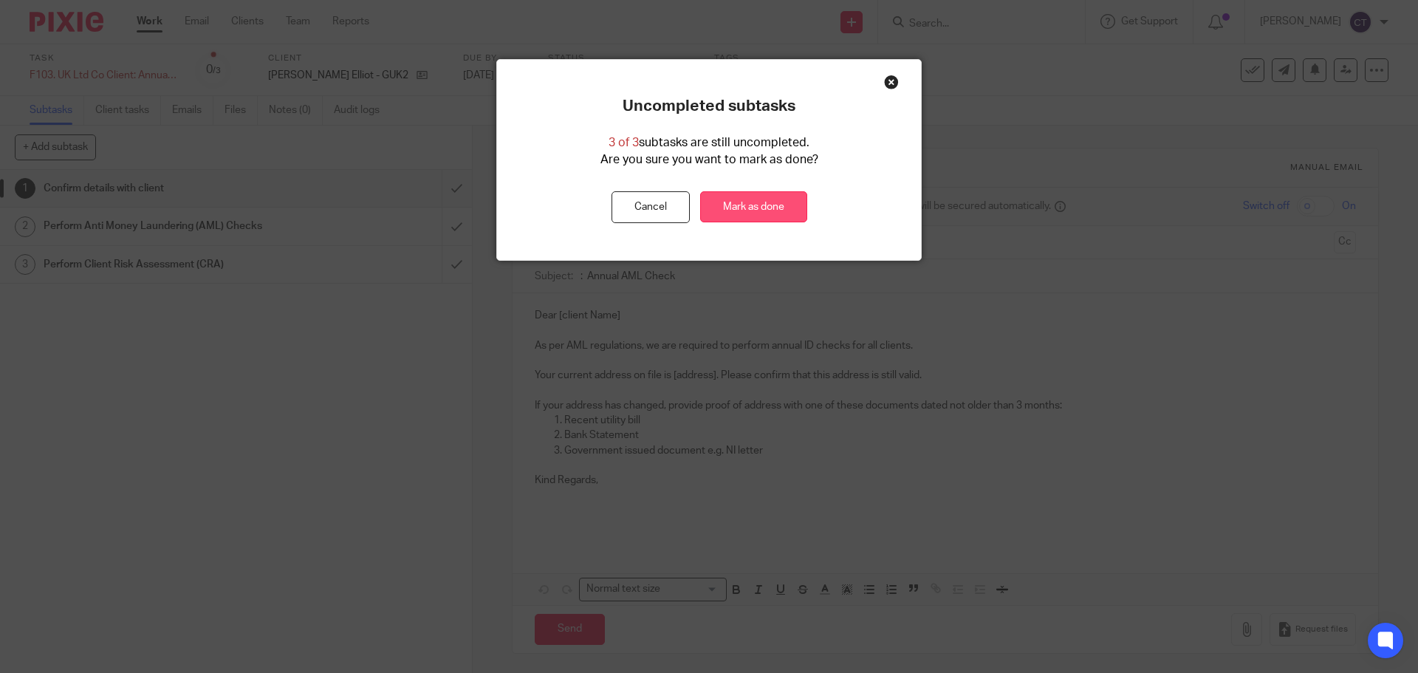
click at [758, 203] on link "Mark as done" at bounding box center [753, 207] width 107 height 32
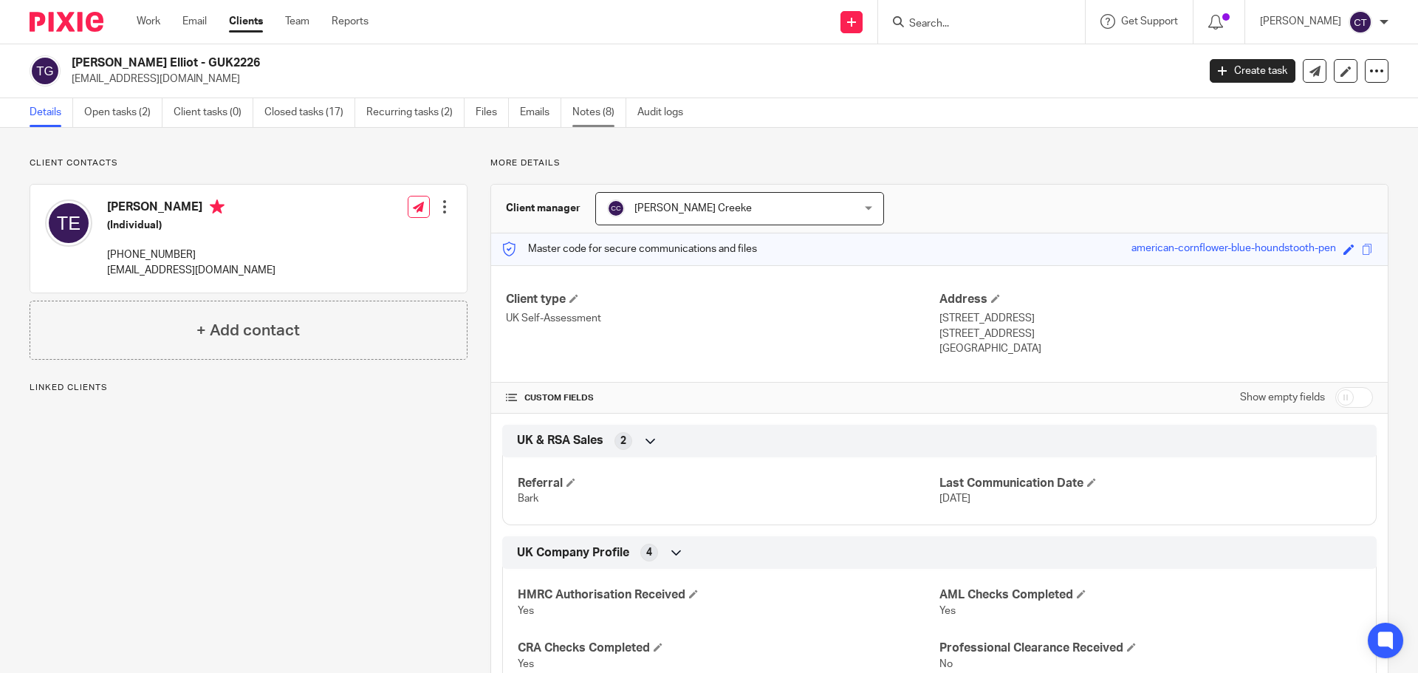
click at [612, 97] on div "[PERSON_NAME] Elliot - GUK2226 [EMAIL_ADDRESS][DOMAIN_NAME] Create task Export …" at bounding box center [709, 71] width 1418 height 54
click at [597, 106] on link "Notes (8)" at bounding box center [599, 112] width 54 height 29
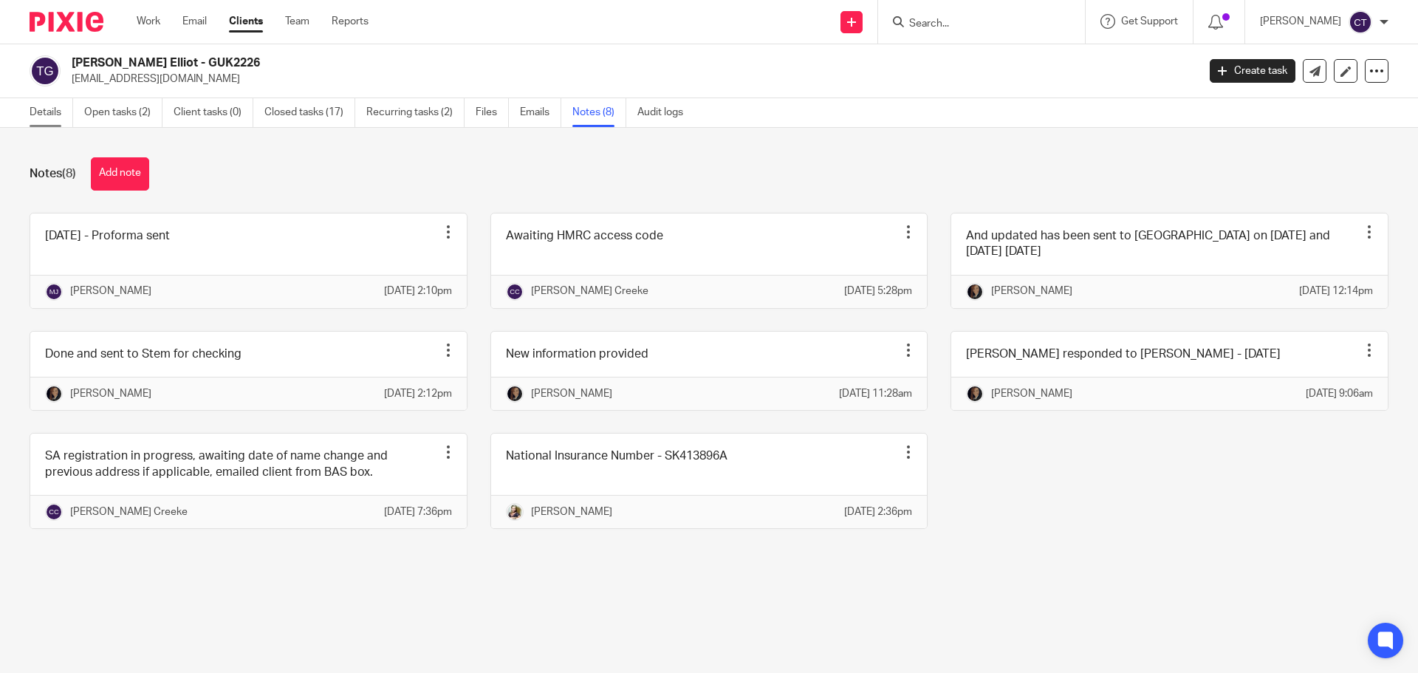
click at [44, 104] on link "Details" at bounding box center [52, 112] width 44 height 29
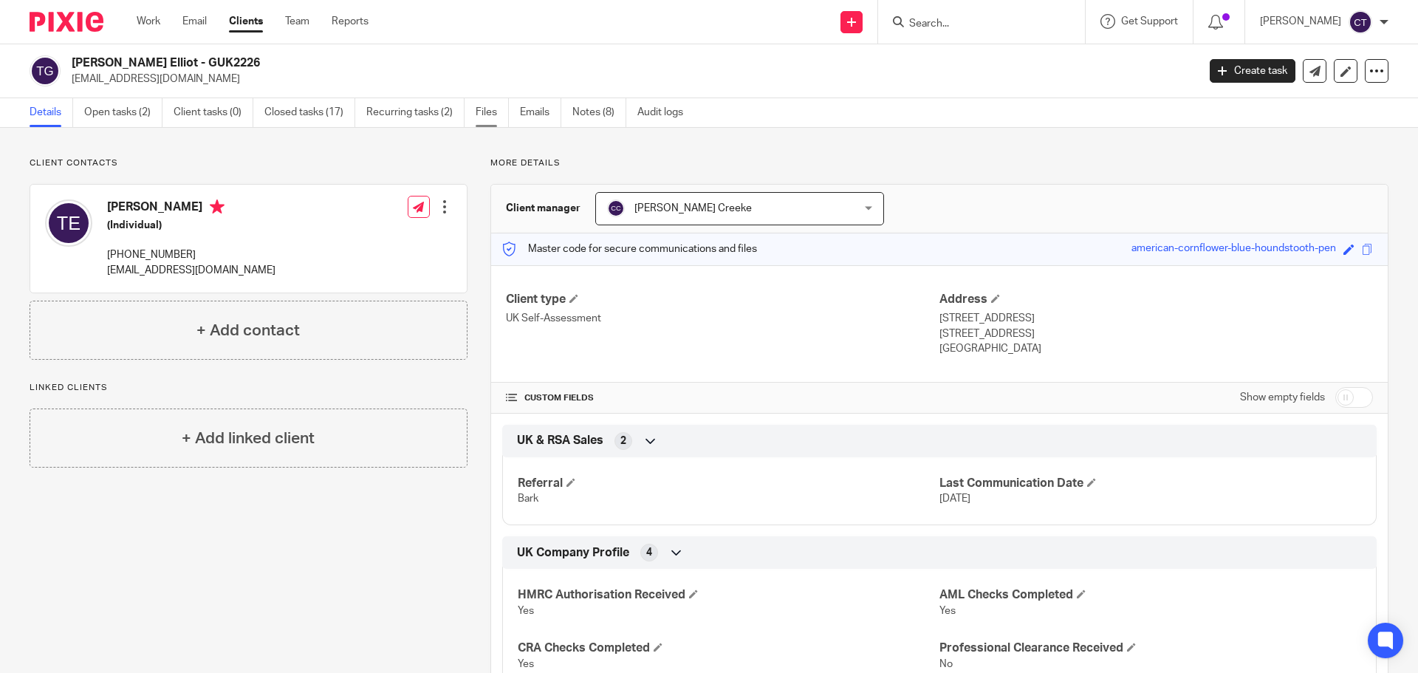
click at [483, 113] on link "Files" at bounding box center [491, 112] width 33 height 29
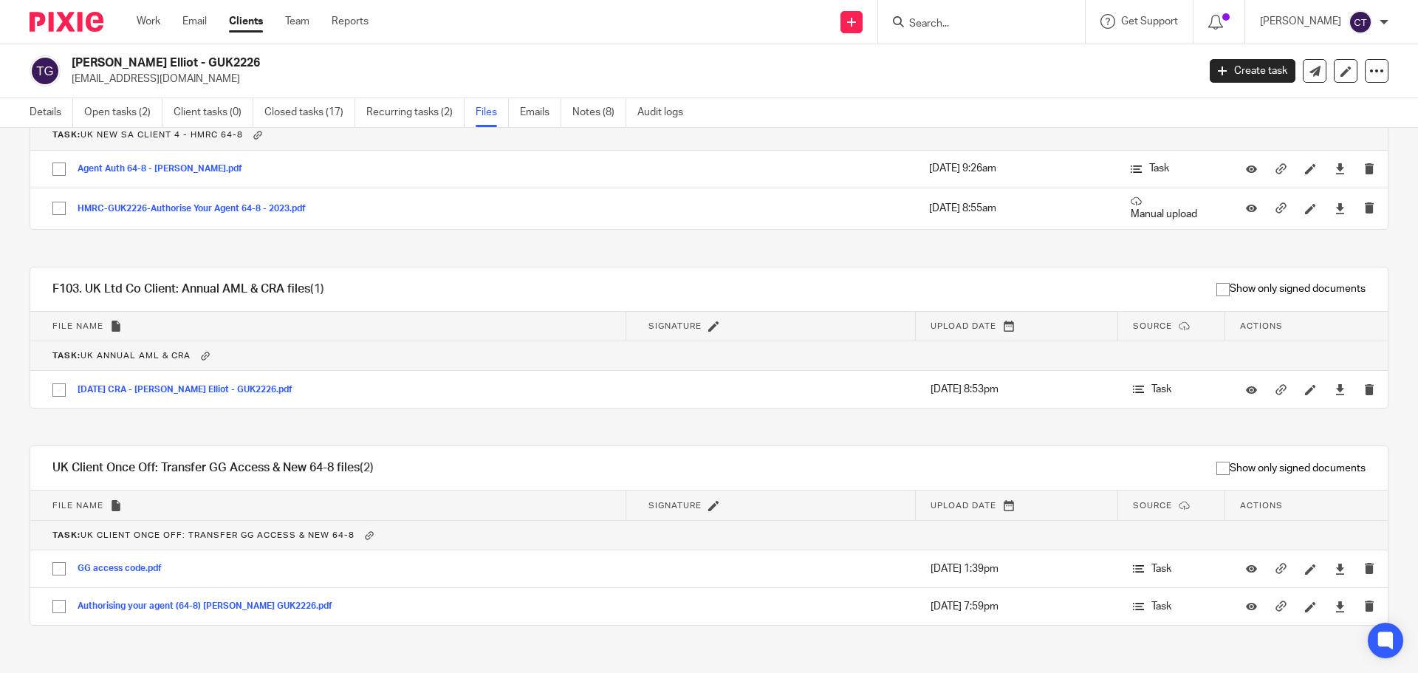
scroll to position [488, 0]
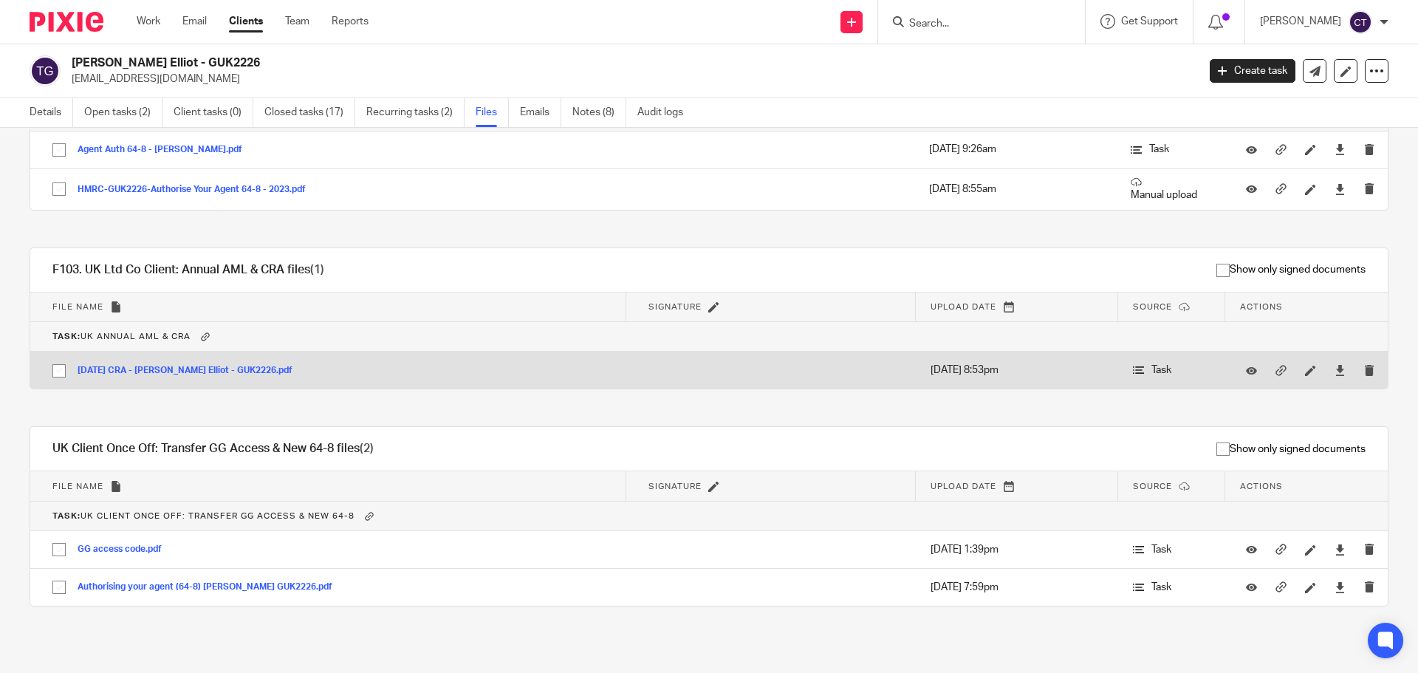
click at [190, 367] on button "2026 06 09 CRA - Titilia Boseidaku Elliot - GUK2226.pdf" at bounding box center [191, 370] width 226 height 10
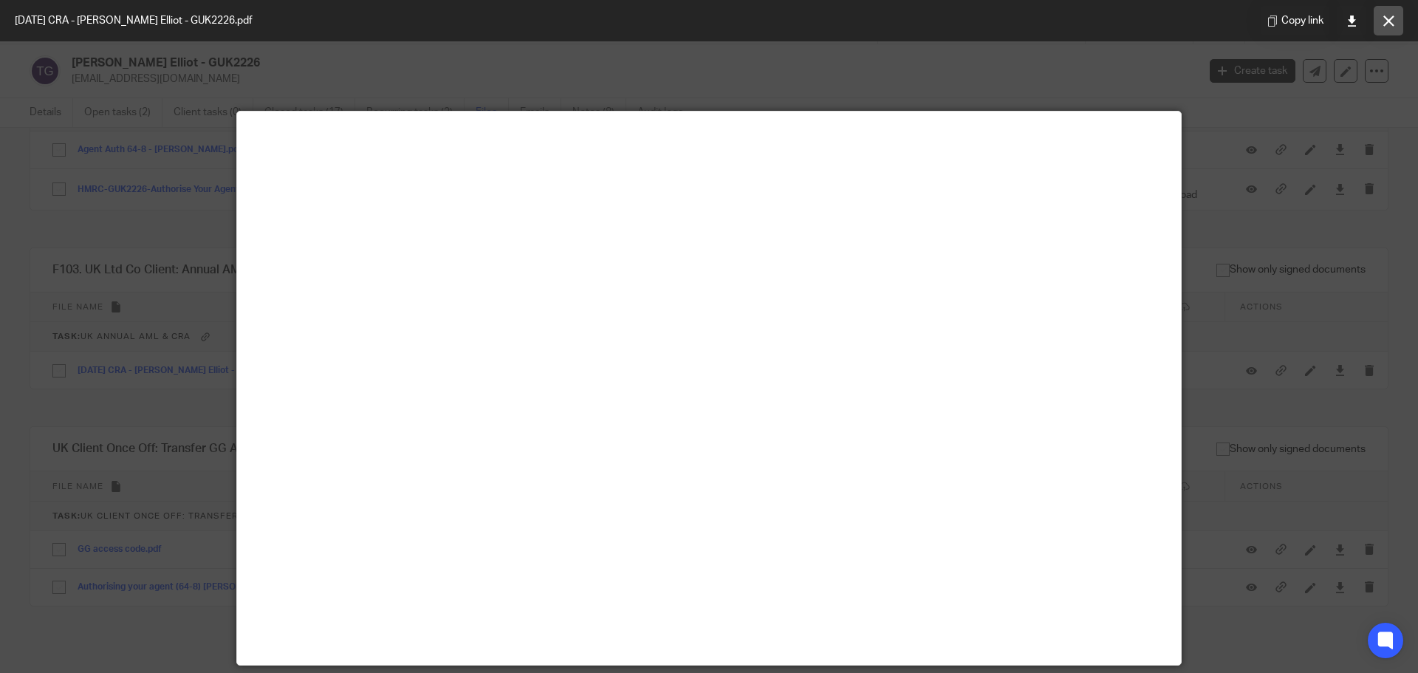
click at [1394, 25] on button at bounding box center [1388, 21] width 30 height 30
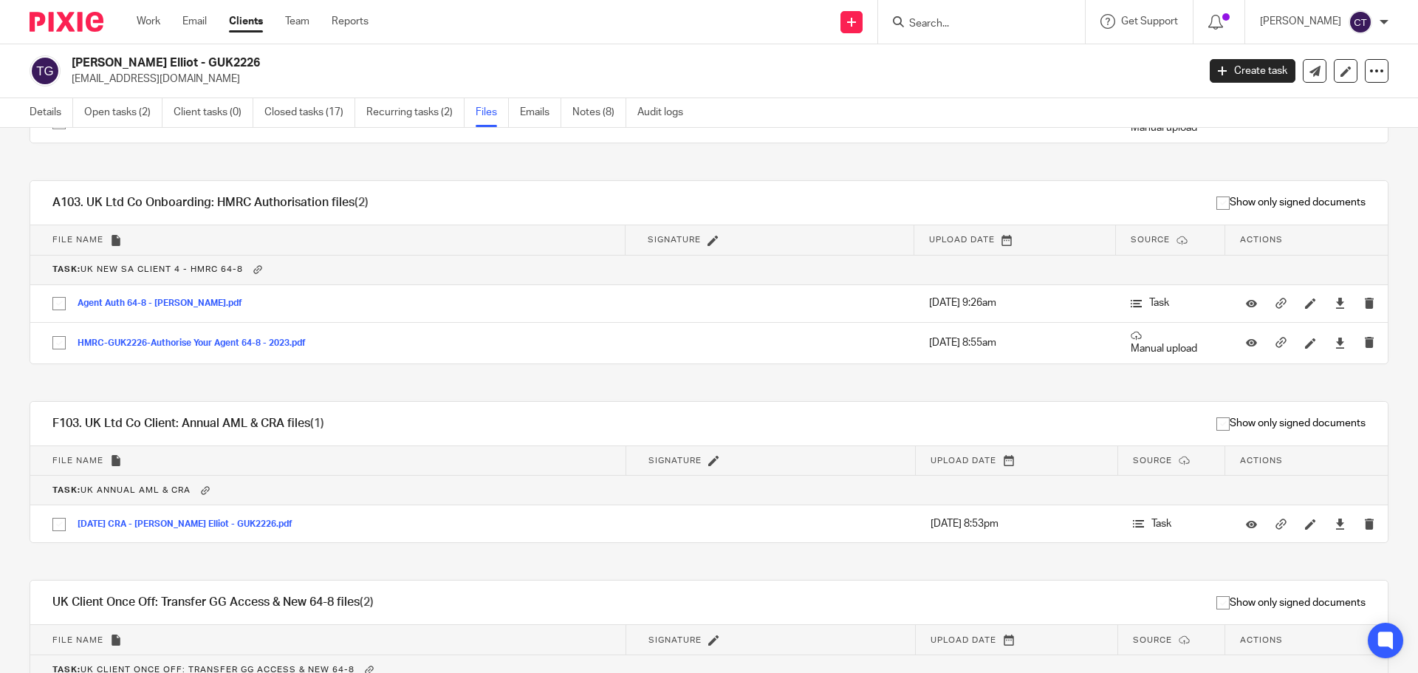
scroll to position [119, 0]
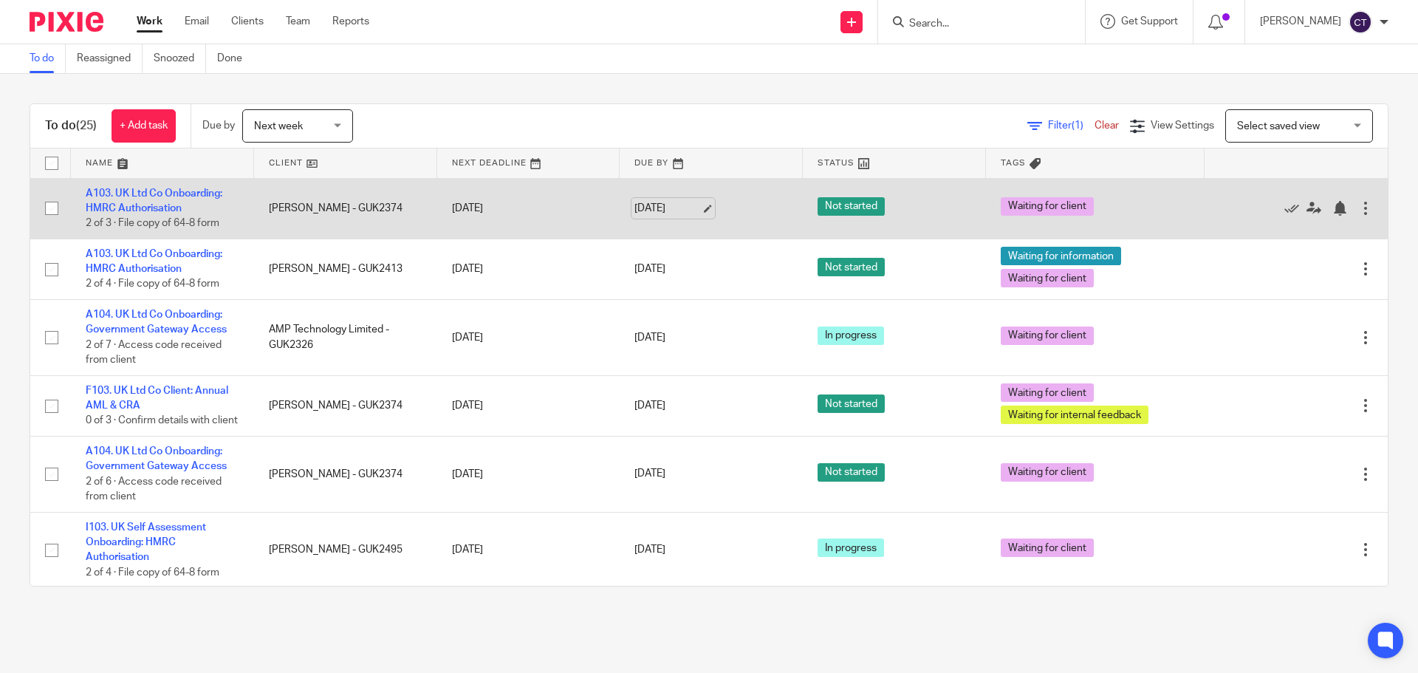
click at [673, 206] on link "[DATE]" at bounding box center [667, 209] width 66 height 16
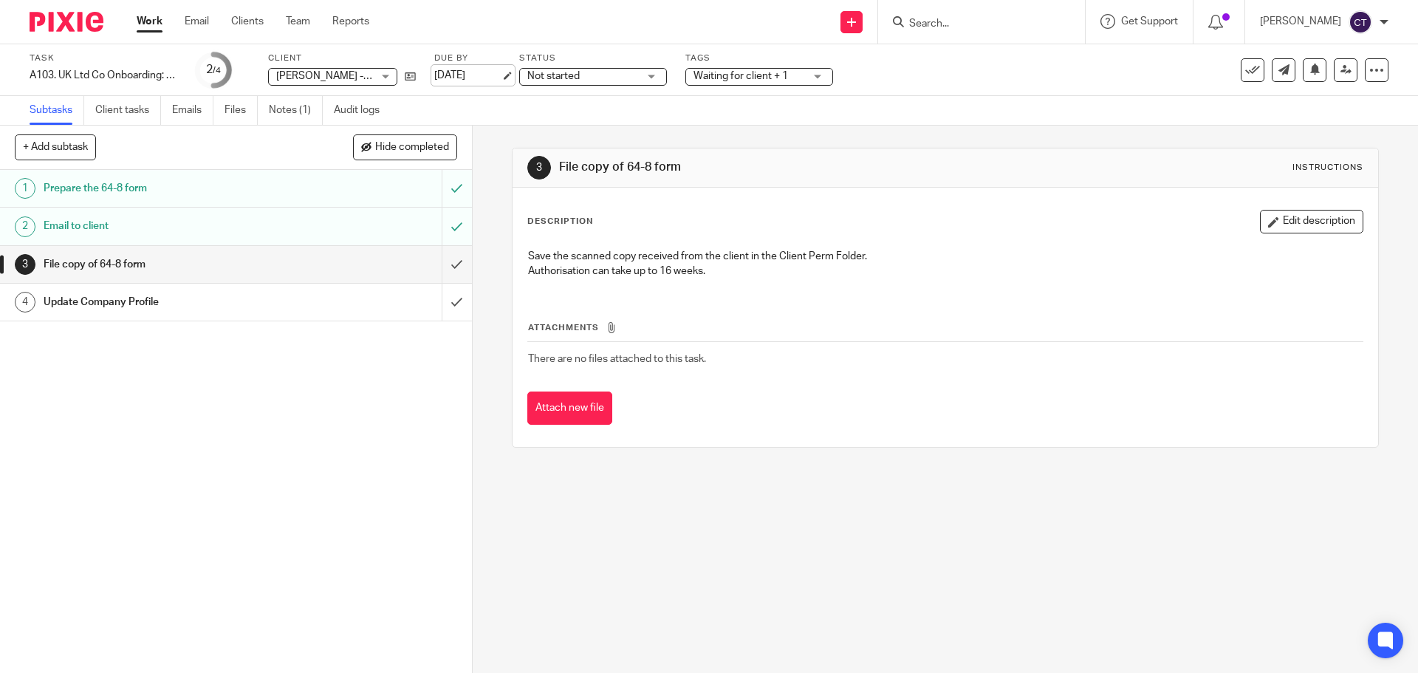
click at [447, 75] on link "[DATE]" at bounding box center [467, 76] width 66 height 16
click at [557, 80] on span "Not started" at bounding box center [553, 76] width 52 height 10
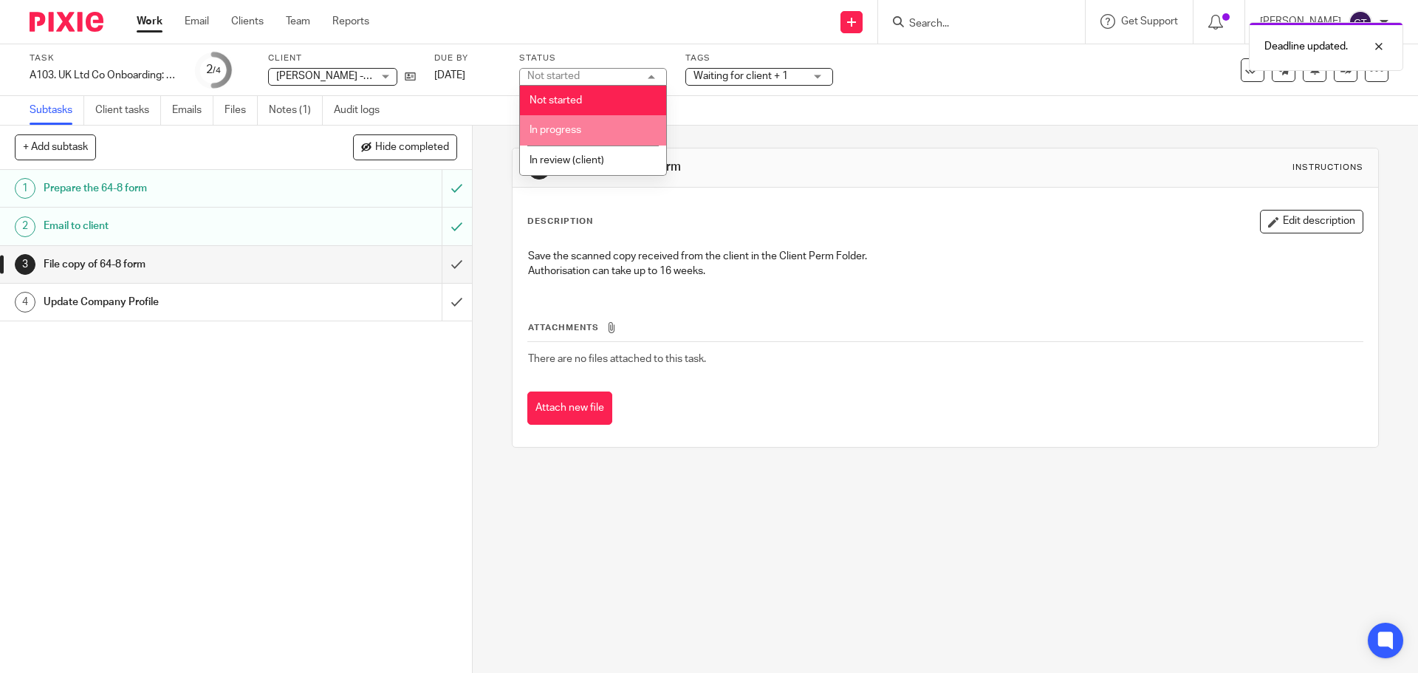
click at [585, 131] on li "In progress" at bounding box center [593, 130] width 146 height 30
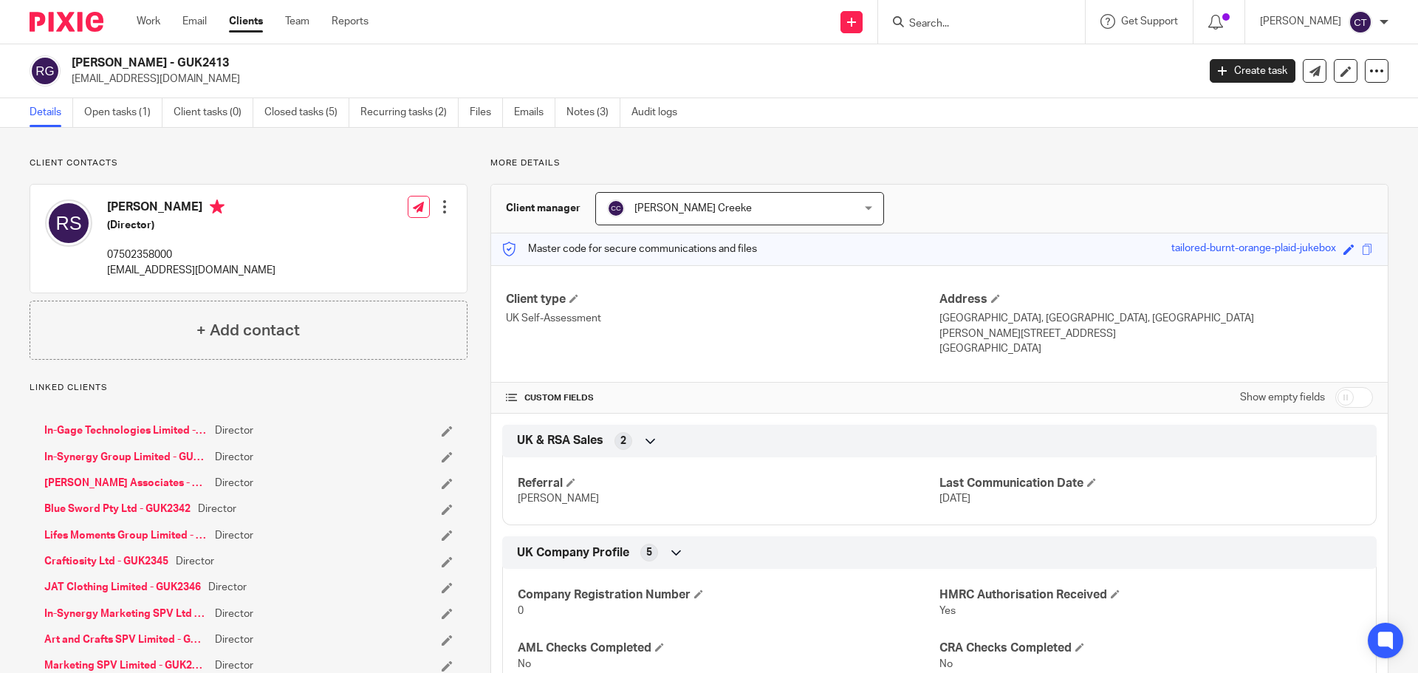
drag, startPoint x: 154, startPoint y: 61, endPoint x: 72, endPoint y: 55, distance: 82.2
click at [72, 55] on div "[PERSON_NAME] - GUK2413 [EMAIL_ADDRESS][DOMAIN_NAME] Create task Export data Me…" at bounding box center [709, 71] width 1418 height 54
copy h2 "Rodney Sheriff"
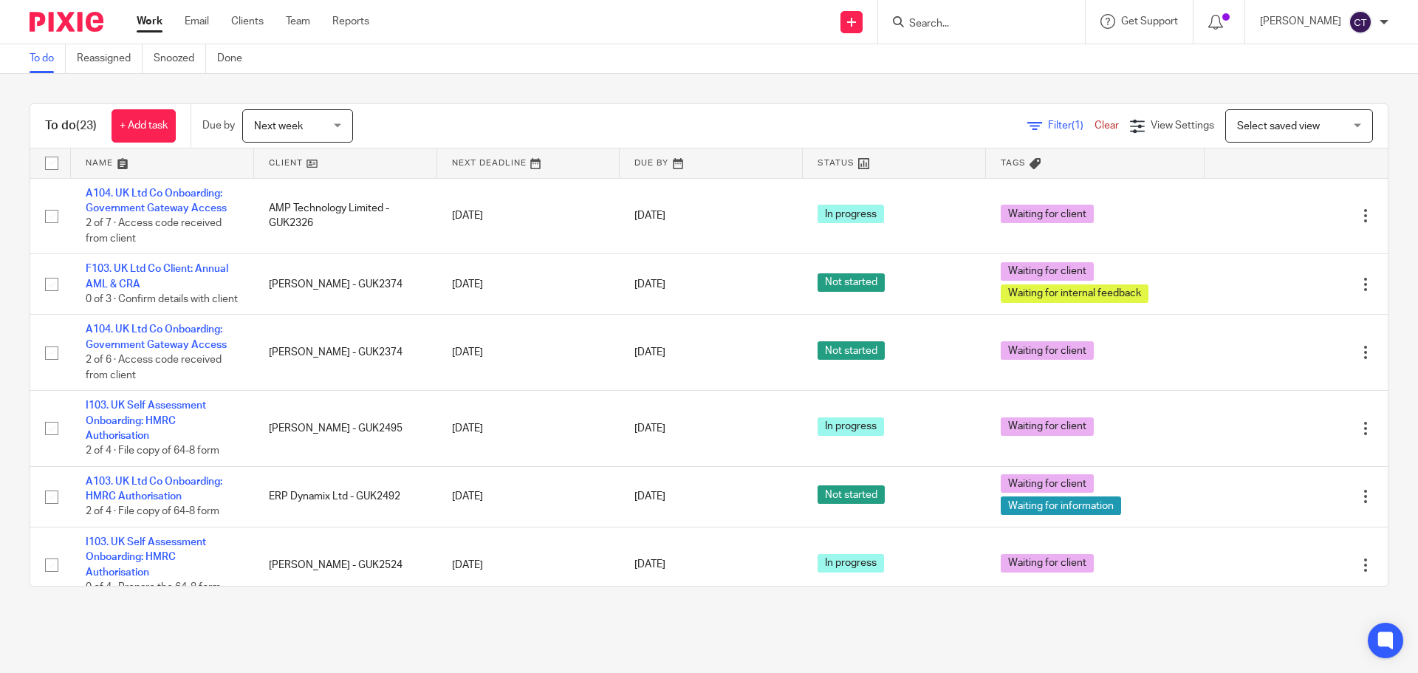
paste input "ERP Dynamix Ltd"
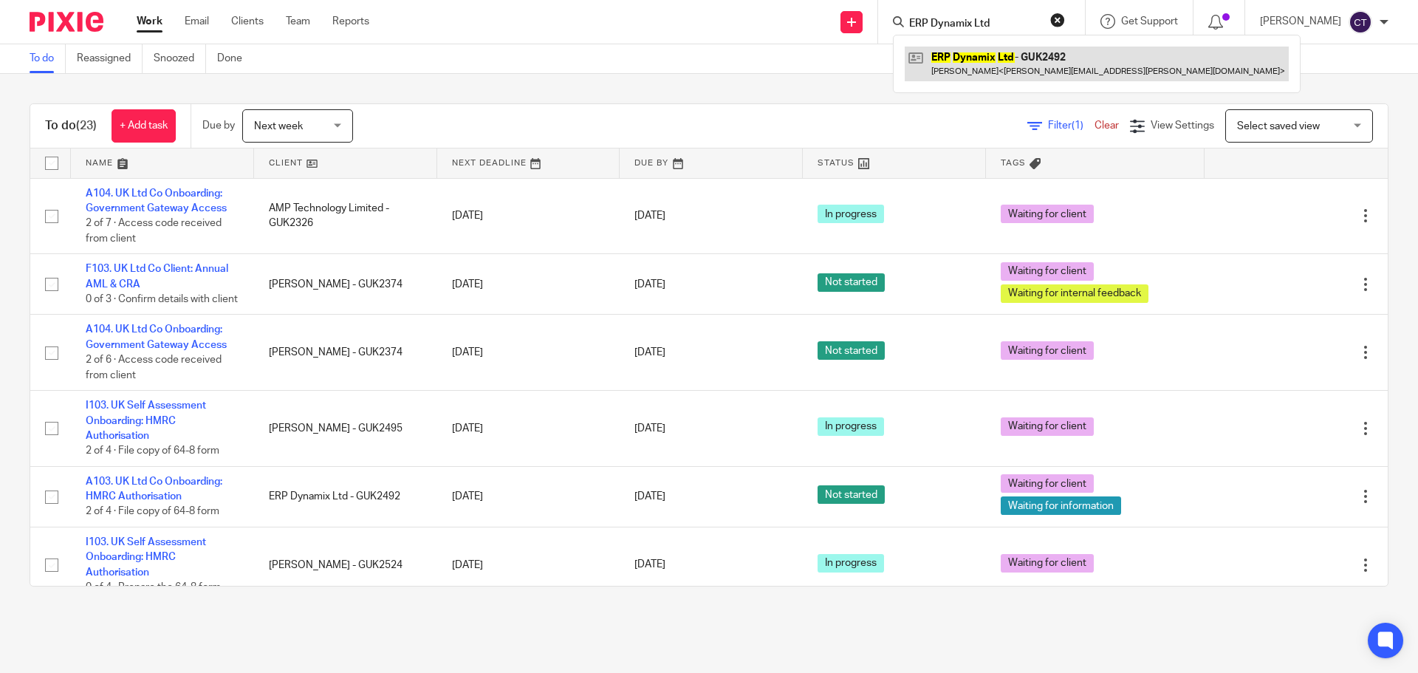
type input "ERP Dynamix Ltd"
click at [959, 62] on link at bounding box center [1096, 64] width 384 height 34
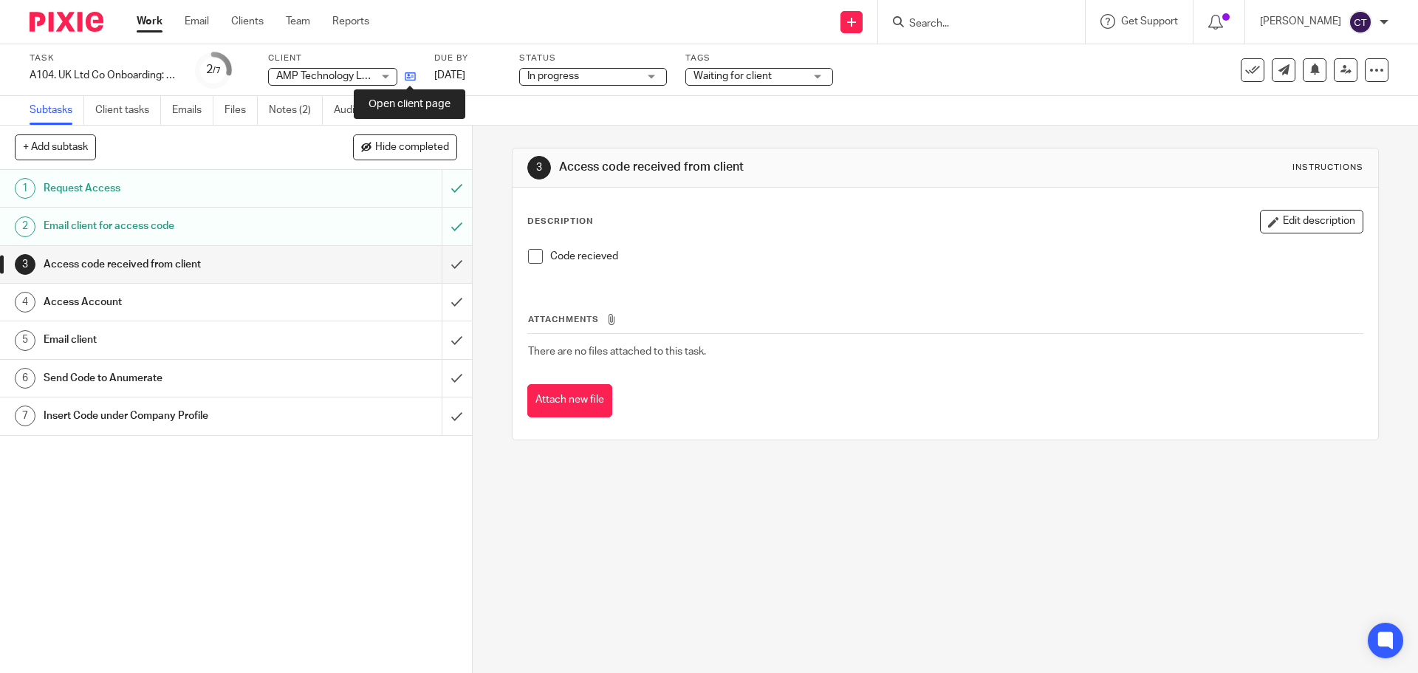
click at [408, 78] on icon at bounding box center [410, 76] width 11 height 11
paste input "Jean-Paul Renouprez"
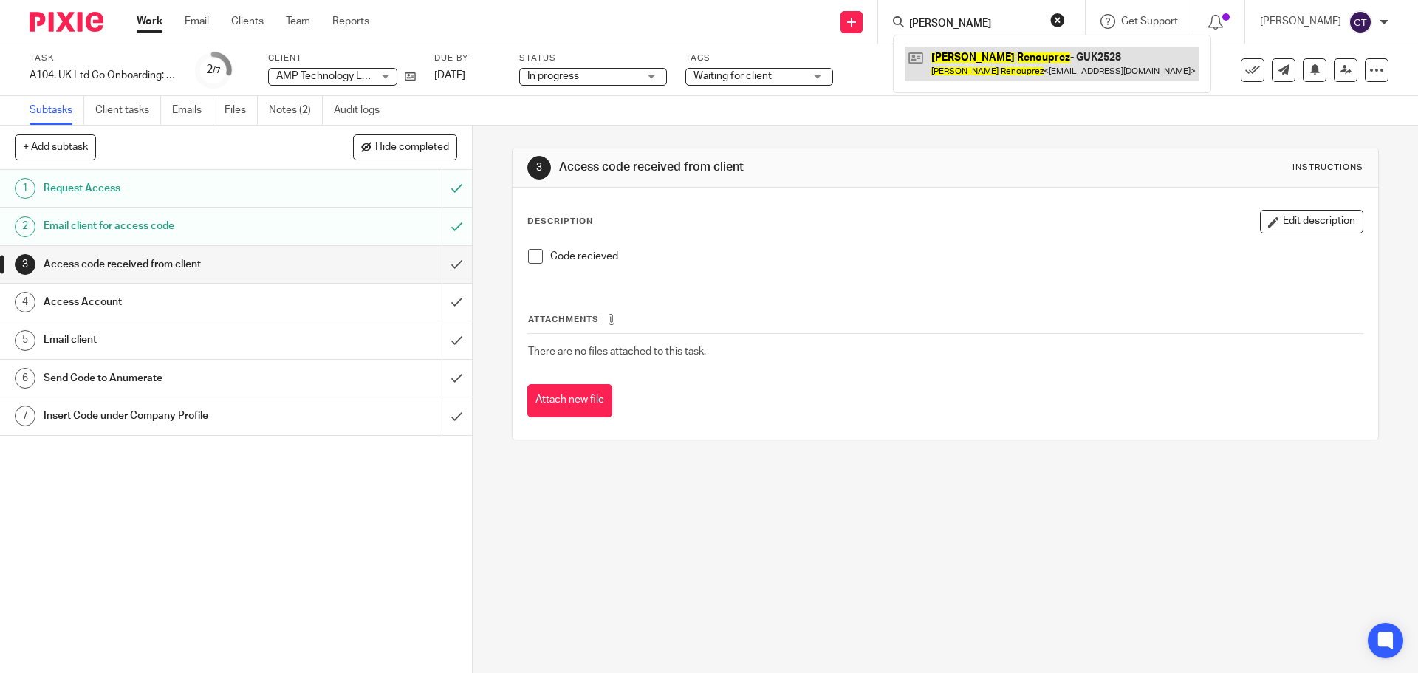
type input "Jean-Paul Renouprez"
click at [974, 66] on link at bounding box center [1051, 64] width 295 height 34
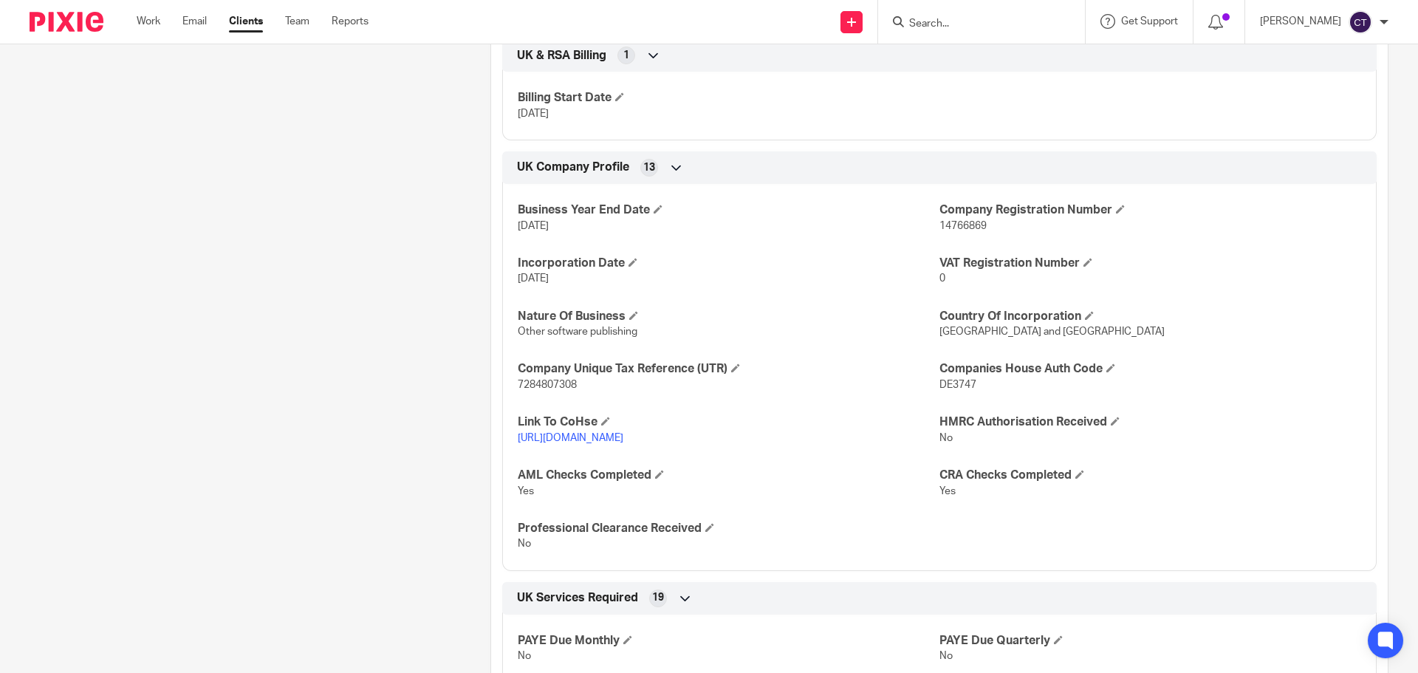
scroll to position [591, 0]
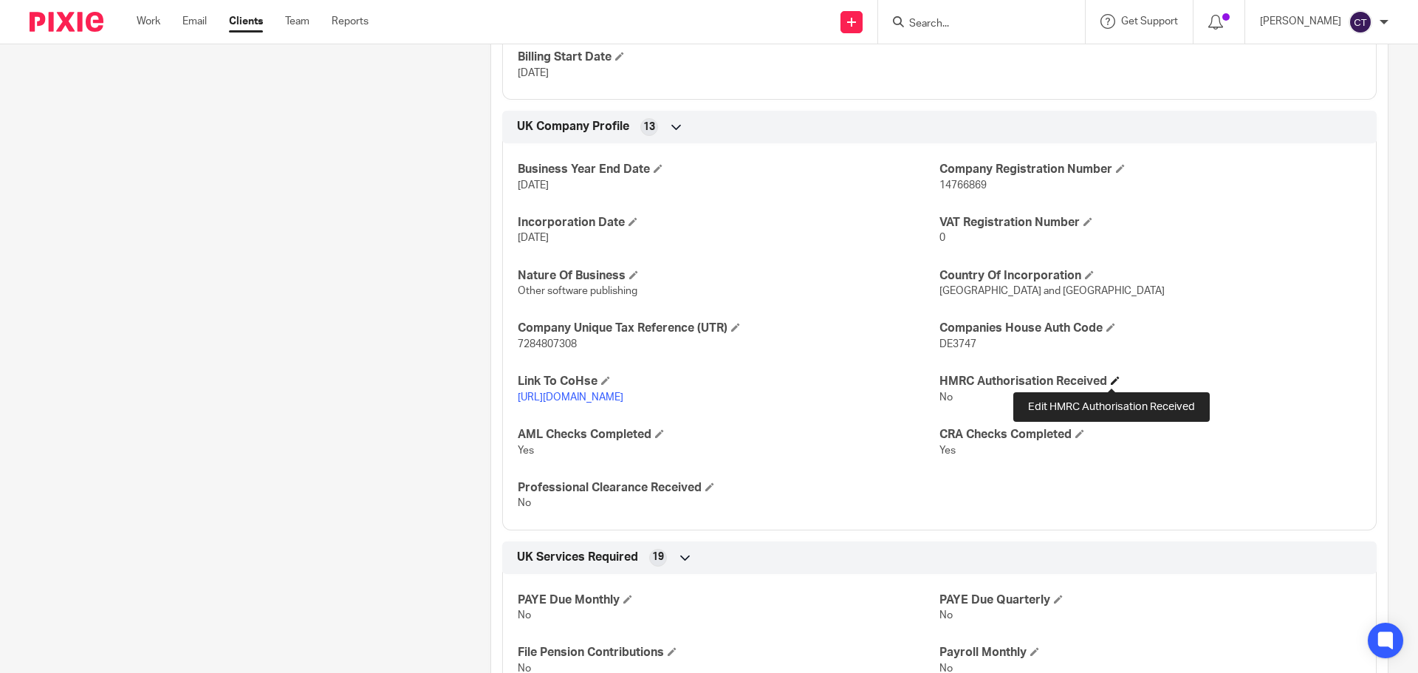
click at [1110, 380] on span at bounding box center [1114, 380] width 9 height 9
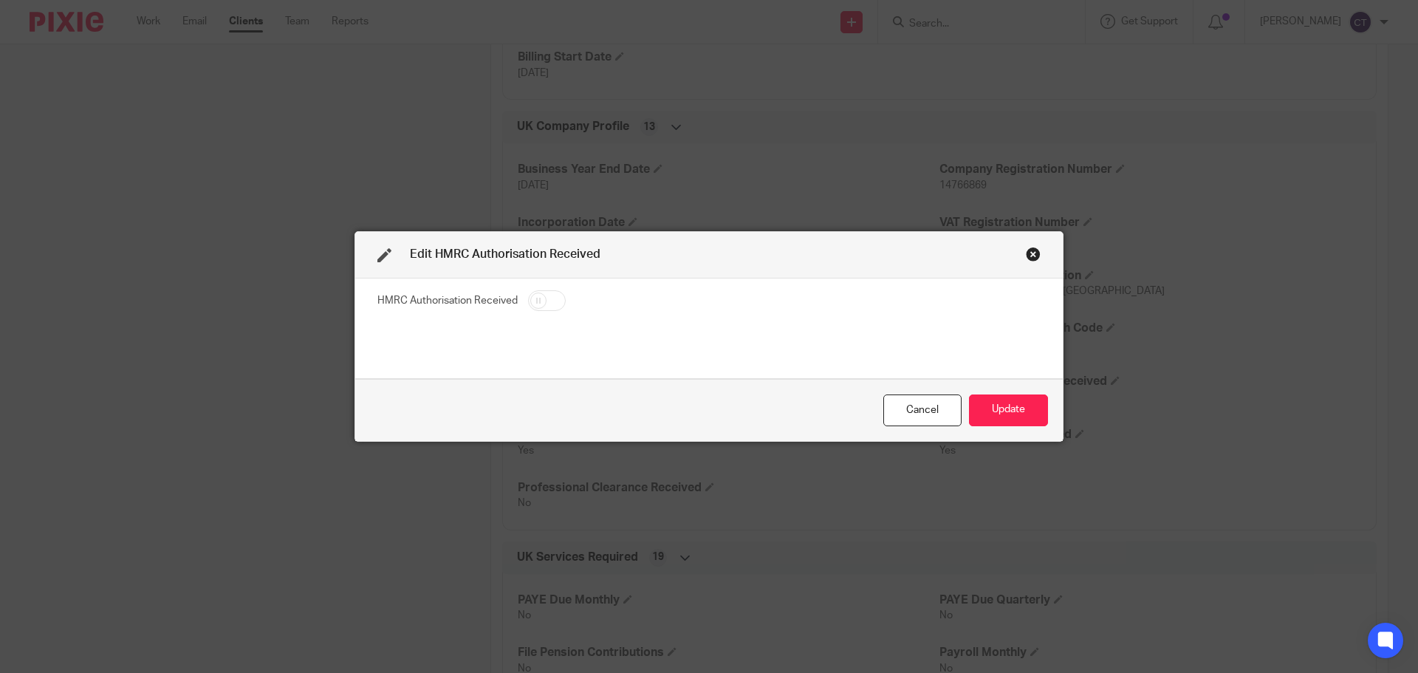
drag, startPoint x: 532, startPoint y: 299, endPoint x: 639, endPoint y: 313, distance: 108.7
click at [537, 299] on input "checkbox" at bounding box center [547, 300] width 38 height 21
checkbox input "true"
drag, startPoint x: 986, startPoint y: 402, endPoint x: 1232, endPoint y: 410, distance: 246.8
click at [987, 402] on button "Update" at bounding box center [1008, 410] width 79 height 32
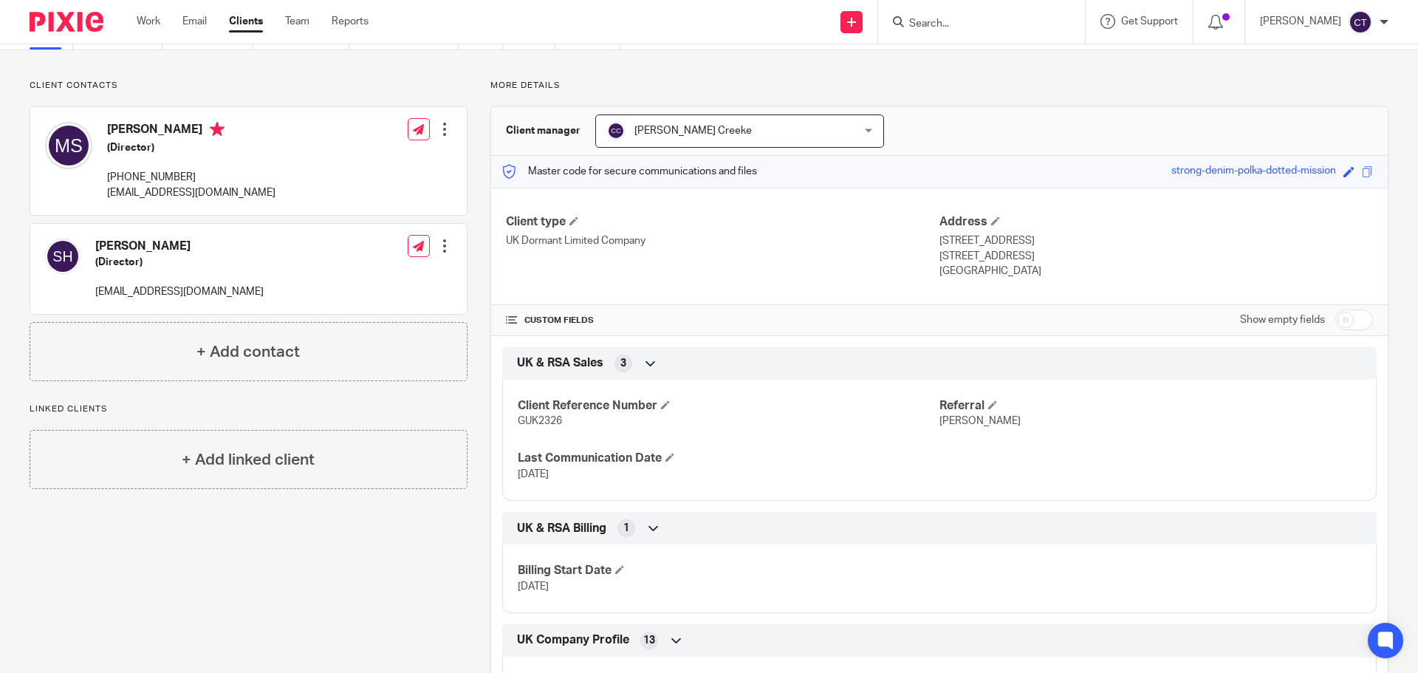
scroll to position [0, 0]
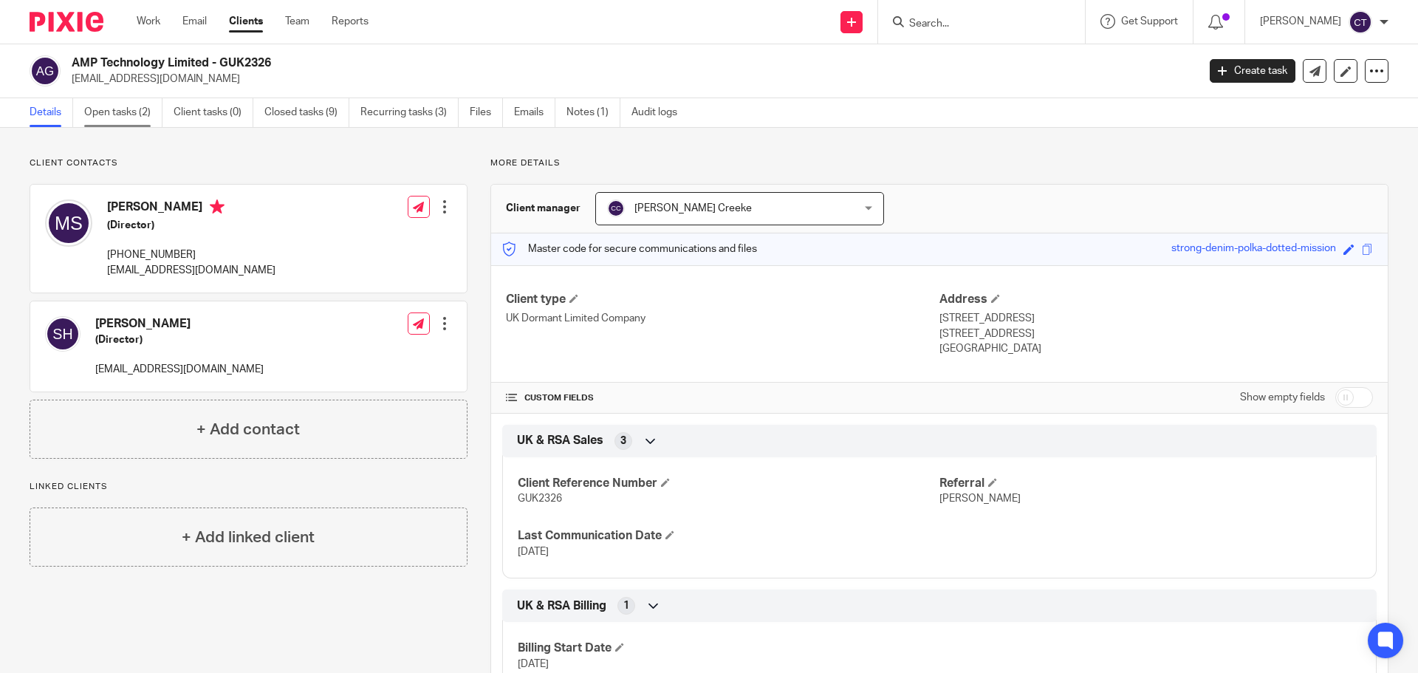
click at [106, 113] on link "Open tasks (2)" at bounding box center [123, 112] width 78 height 29
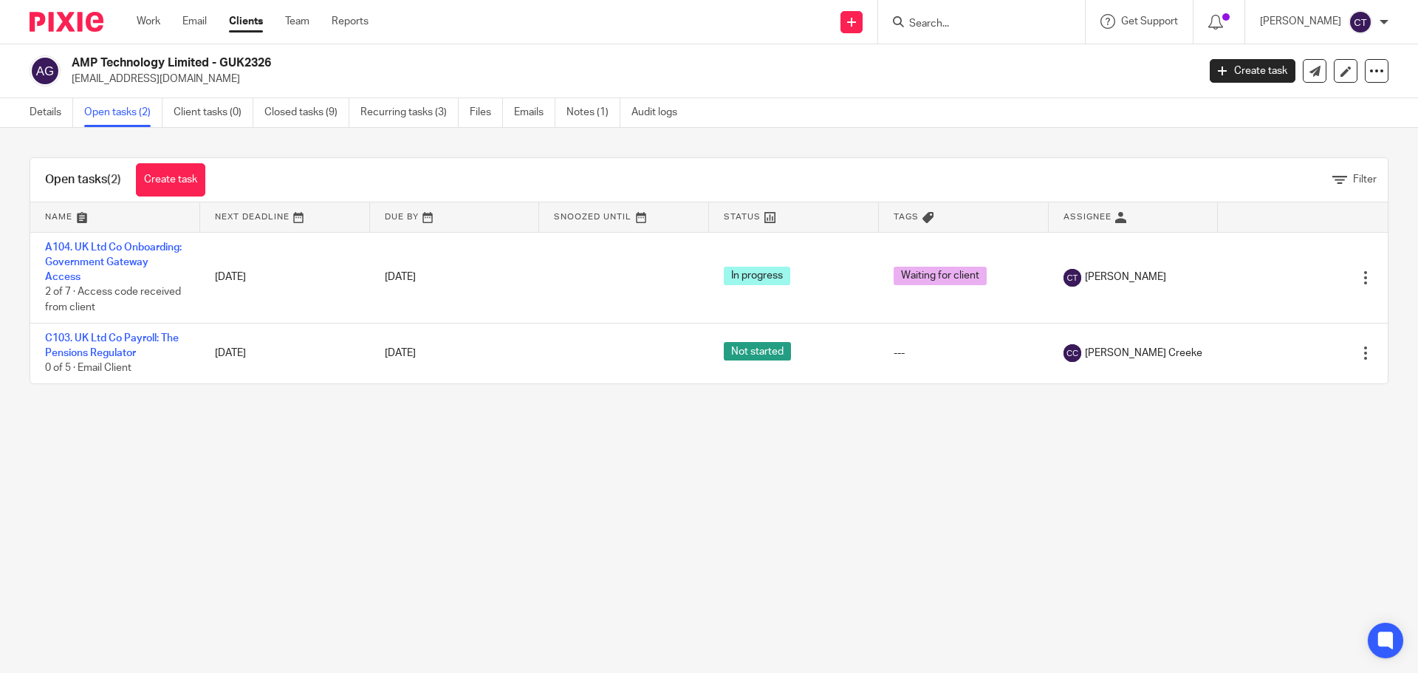
drag, startPoint x: 211, startPoint y: 64, endPoint x: 61, endPoint y: 55, distance: 150.1
click at [61, 55] on div "AMP Technology Limited - GUK2326 [EMAIL_ADDRESS][DOMAIN_NAME]" at bounding box center [609, 70] width 1158 height 31
copy div "AMP Technology Limited"
click at [580, 109] on link "Notes (1)" at bounding box center [593, 112] width 54 height 29
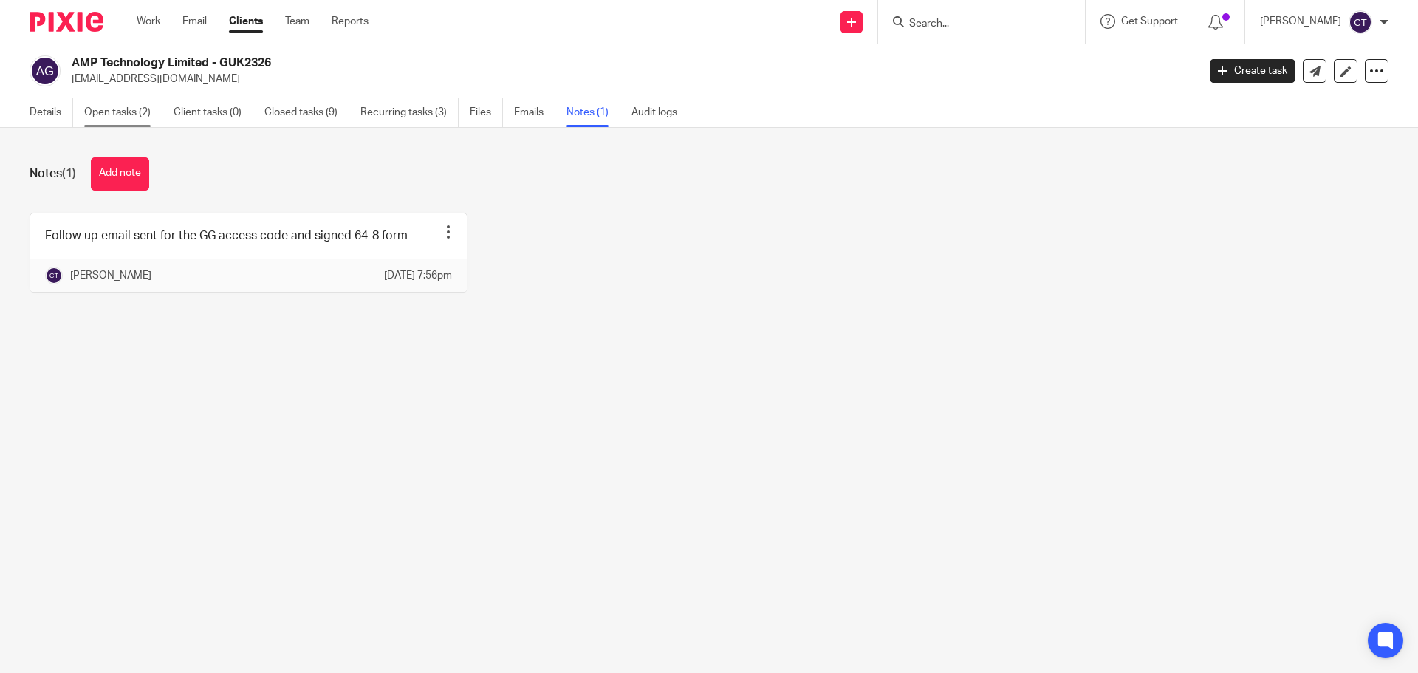
click at [113, 109] on link "Open tasks (2)" at bounding box center [123, 112] width 78 height 29
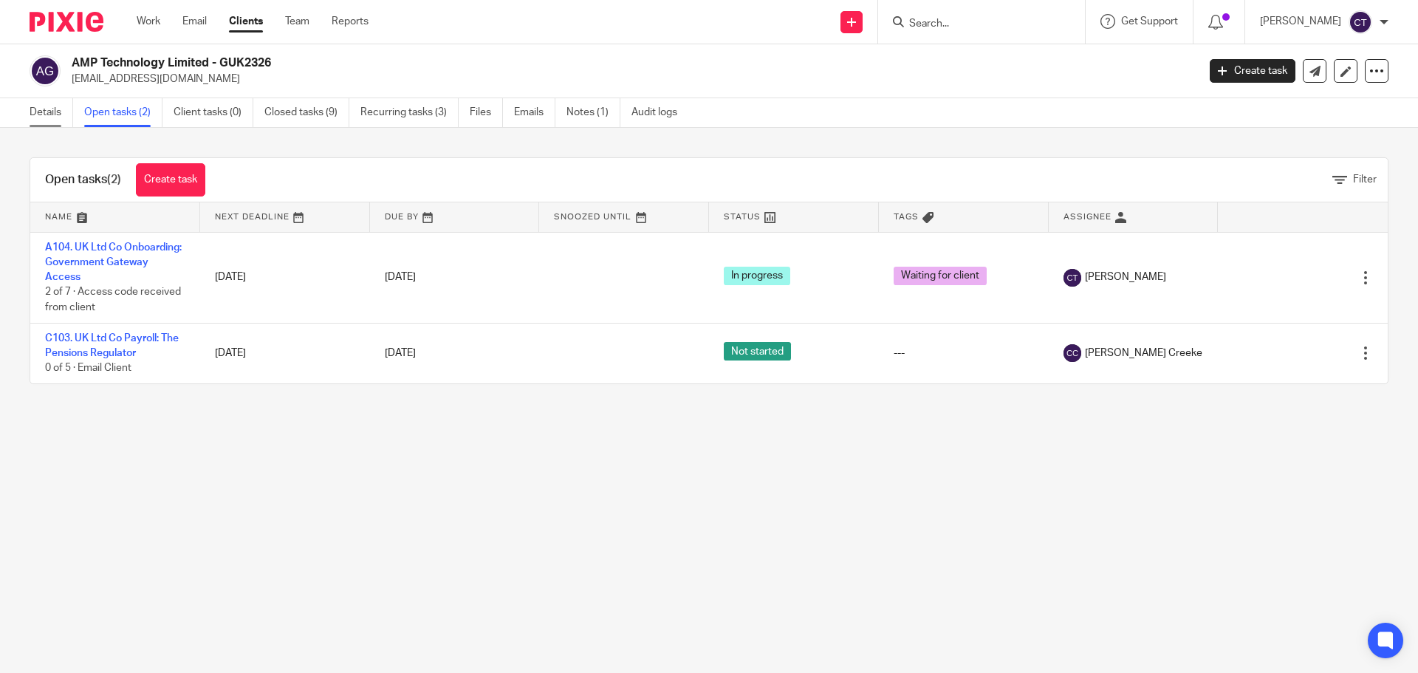
click at [32, 108] on link "Details" at bounding box center [52, 112] width 44 height 29
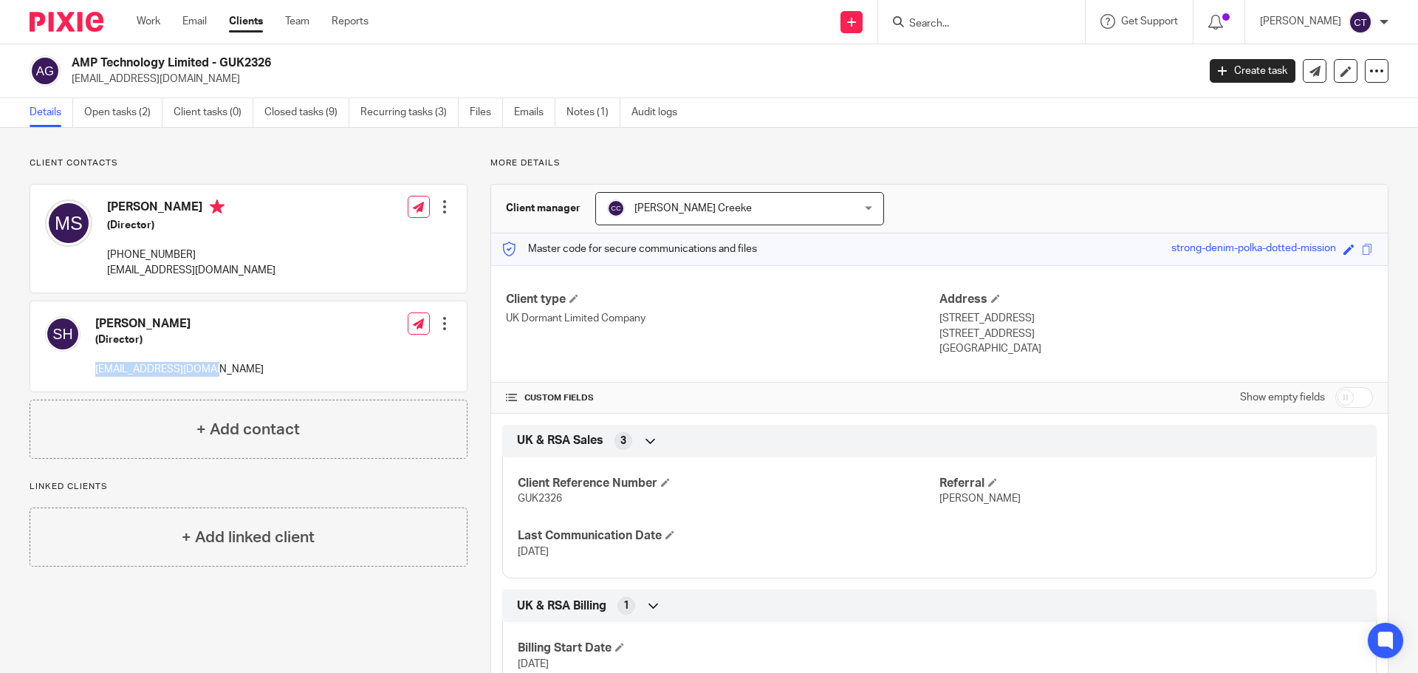
drag, startPoint x: 242, startPoint y: 373, endPoint x: 89, endPoint y: 368, distance: 152.9
click at [89, 368] on div "Sam Hobcraft (Director) samhobcraft@gmail.com Edit contact Create client from c…" at bounding box center [248, 346] width 436 height 90
copy p "samhobcraft@gmail.com"
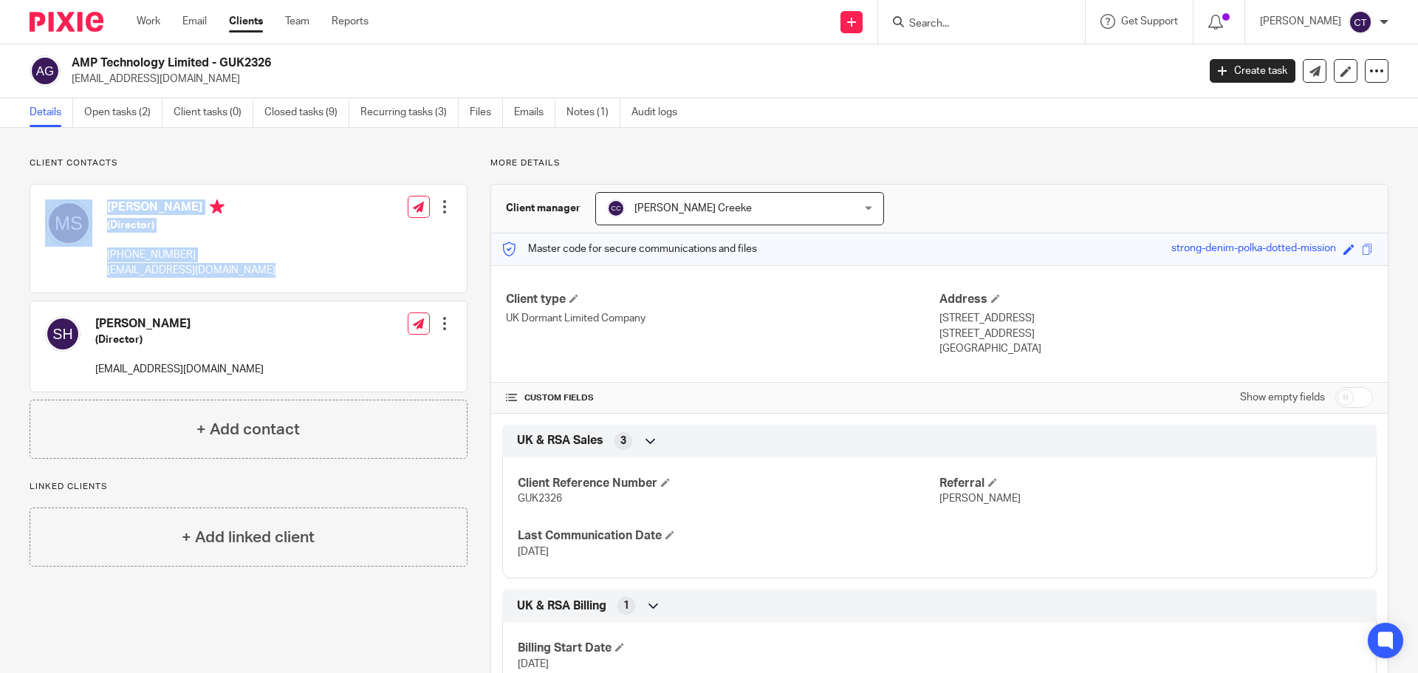
drag, startPoint x: 275, startPoint y: 270, endPoint x: 96, endPoint y: 272, distance: 179.4
click at [96, 272] on div "Michael Stell (Director) +44 772 875 7761 michaelrstell@googlemail.com Edit con…" at bounding box center [248, 239] width 436 height 108
click at [279, 262] on div "Michael Stell (Director) +44 772 875 7761 michaelrstell@googlemail.com Edit con…" at bounding box center [248, 239] width 436 height 108
drag, startPoint x: 254, startPoint y: 269, endPoint x: 121, endPoint y: 268, distance: 132.9
click at [109, 278] on div "Michael Stell (Director) +44 772 875 7761 michaelrstell@googlemail.com Edit con…" at bounding box center [248, 239] width 436 height 108
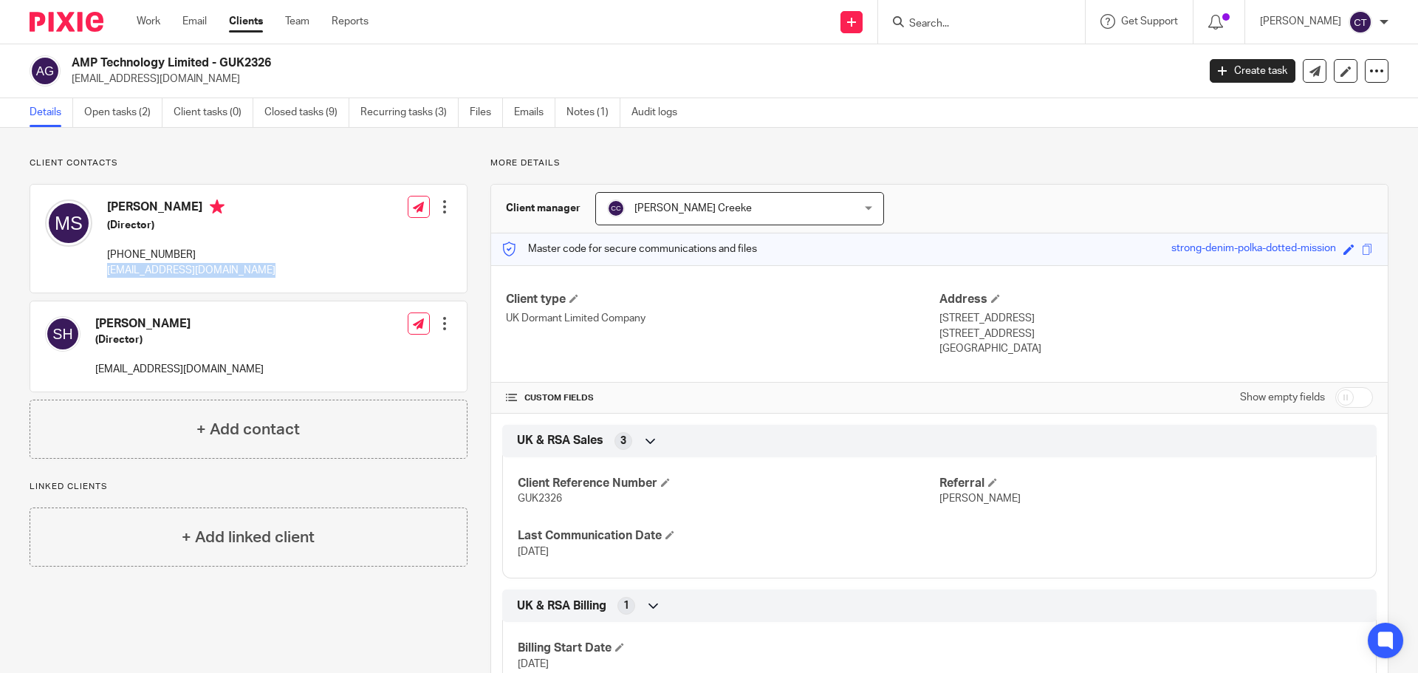
copy p "michaelrstell@googlemail.com"
click at [588, 109] on link "Notes (1)" at bounding box center [593, 112] width 54 height 29
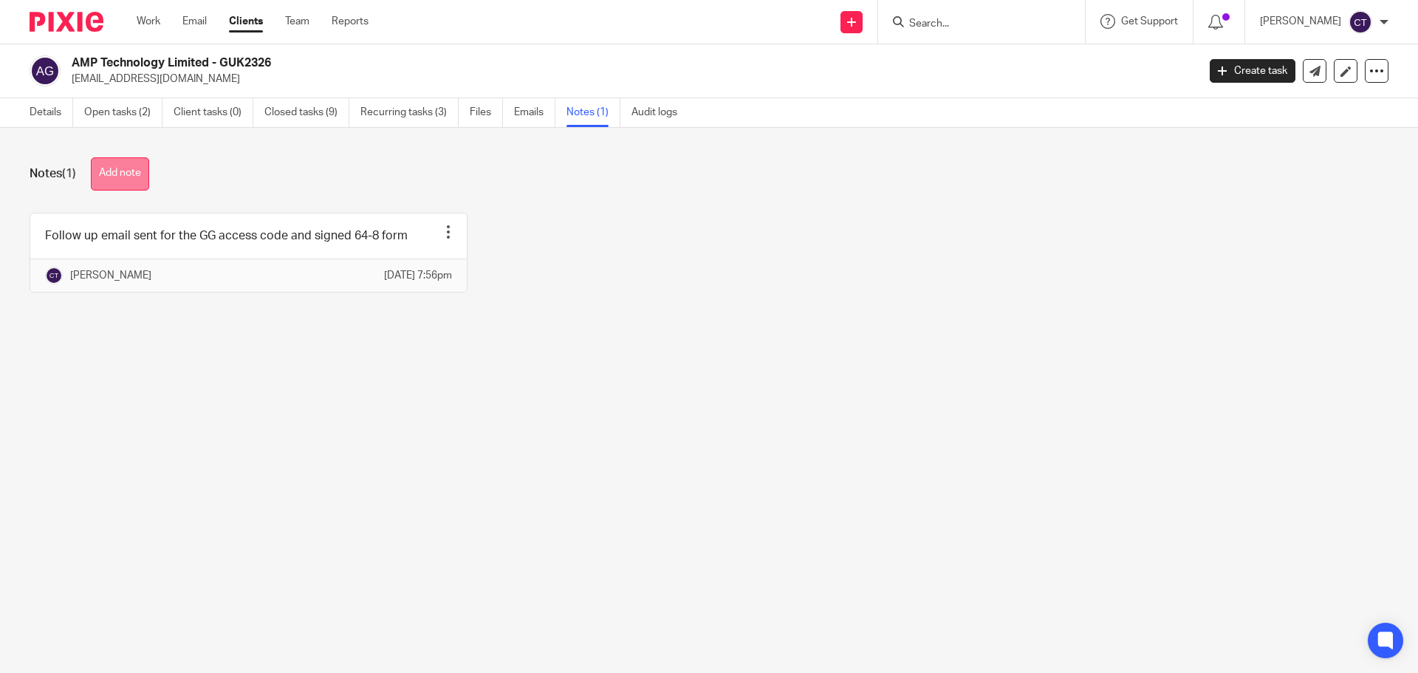
click at [143, 168] on button "Add note" at bounding box center [120, 173] width 58 height 33
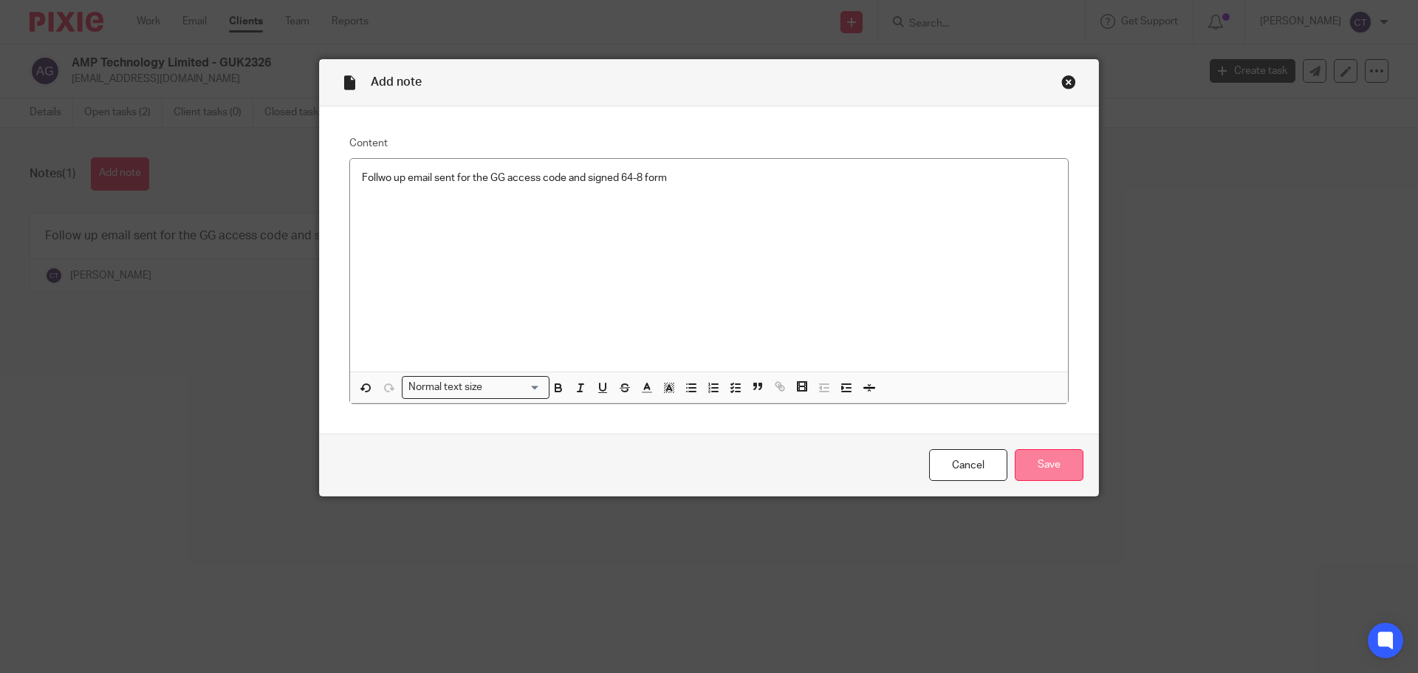
click at [1059, 470] on input "Save" at bounding box center [1048, 465] width 69 height 32
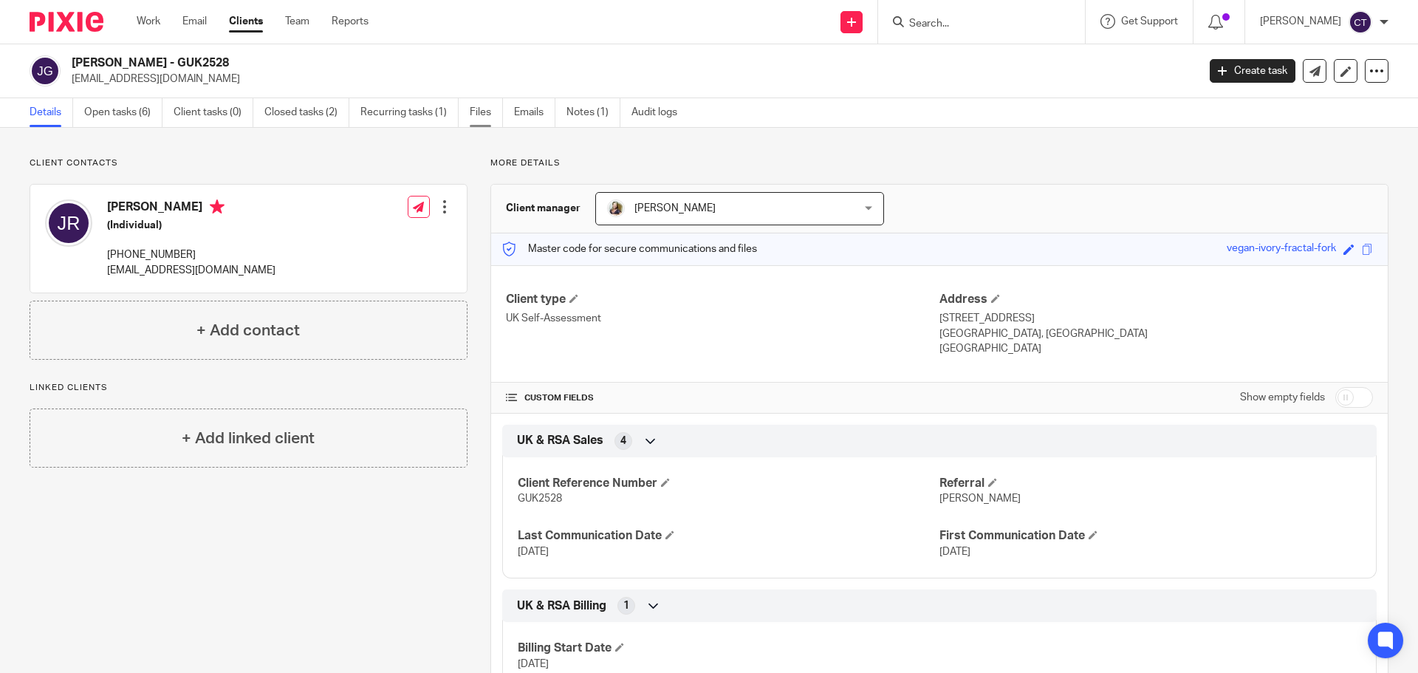
click at [495, 119] on link "Files" at bounding box center [486, 112] width 33 height 29
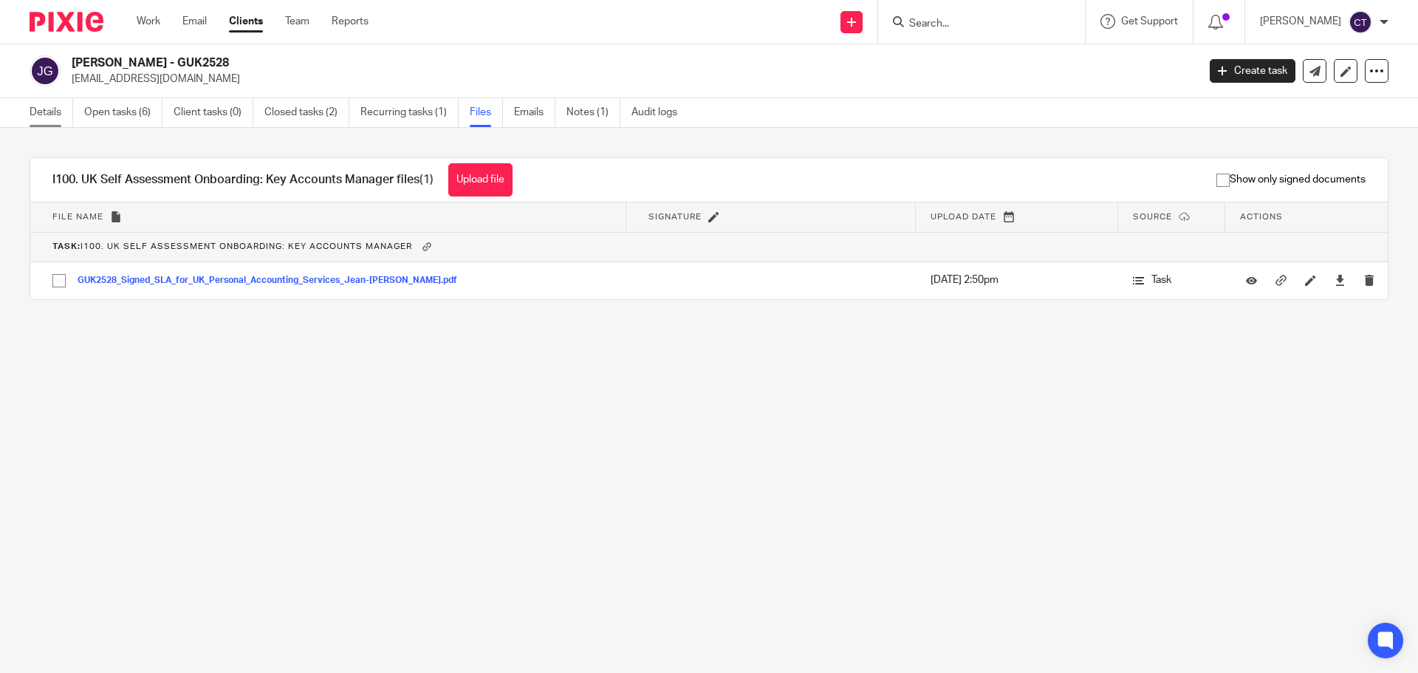
click at [48, 114] on link "Details" at bounding box center [52, 112] width 44 height 29
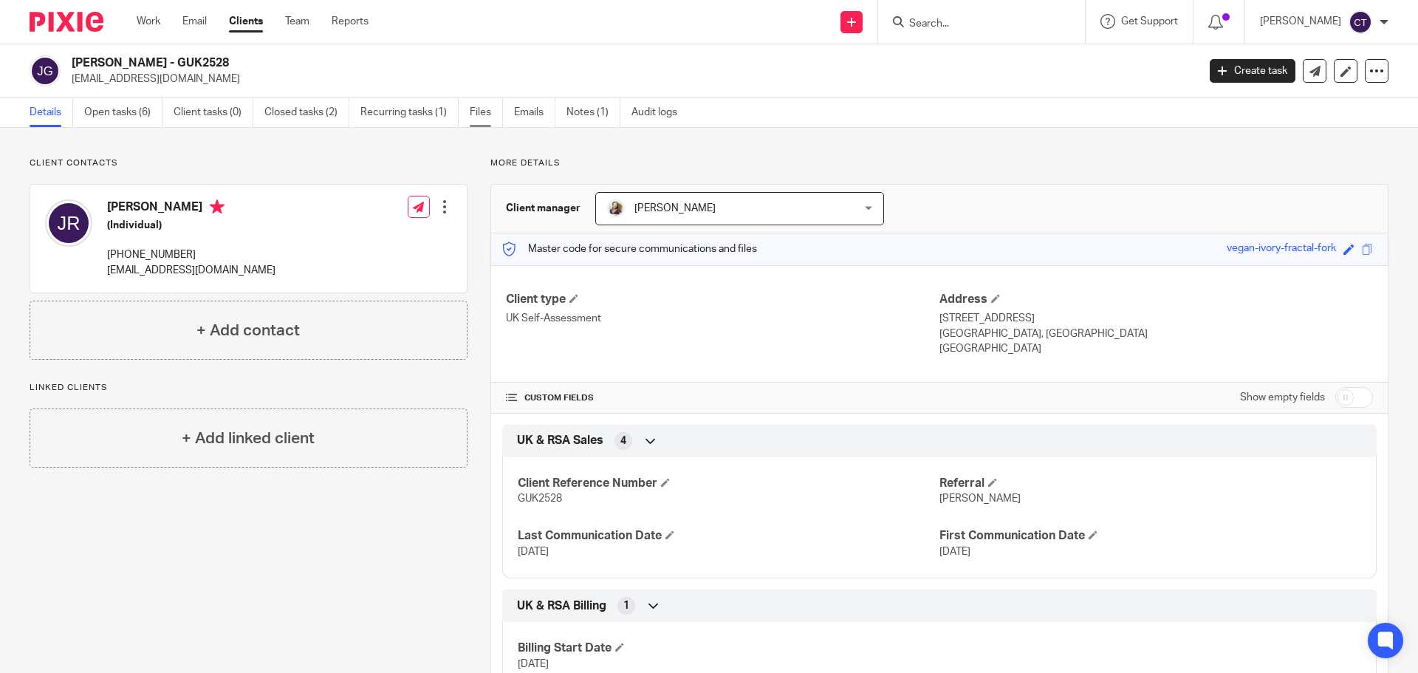
click at [481, 113] on link "Files" at bounding box center [486, 112] width 33 height 29
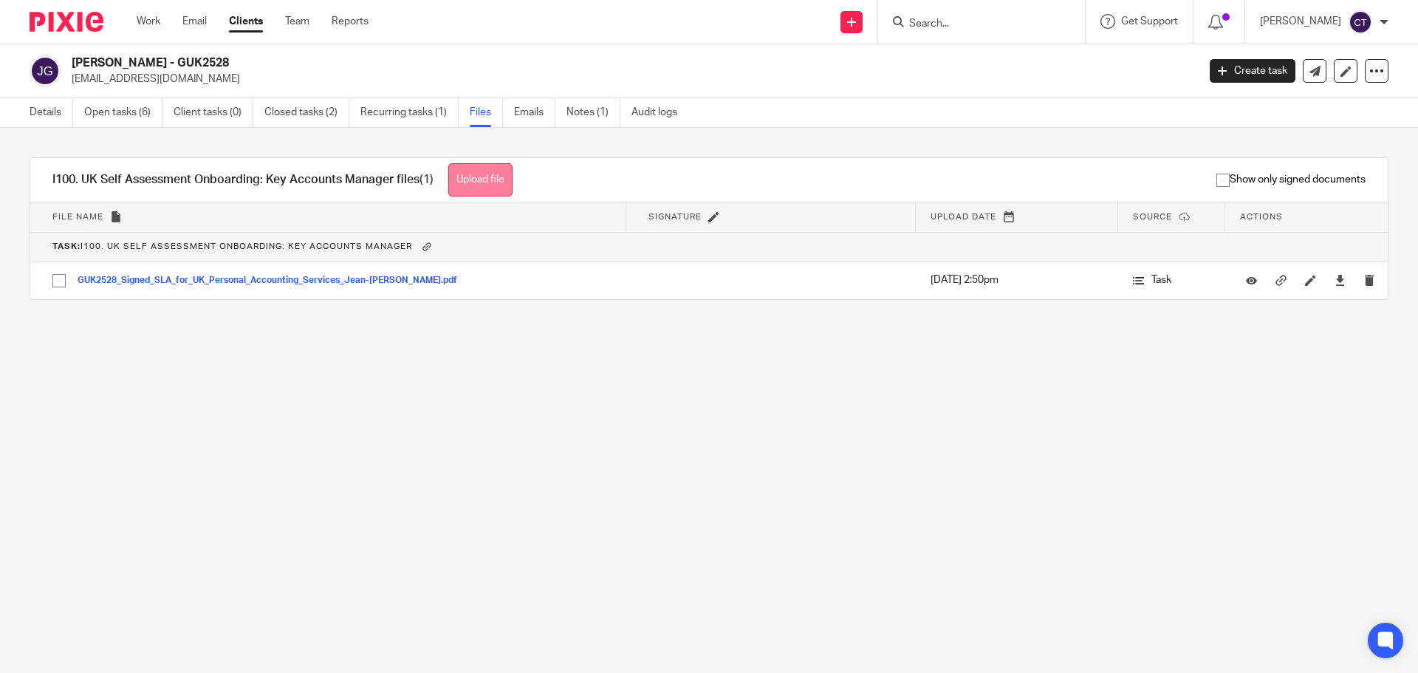
click at [481, 179] on button "Upload file" at bounding box center [480, 179] width 64 height 33
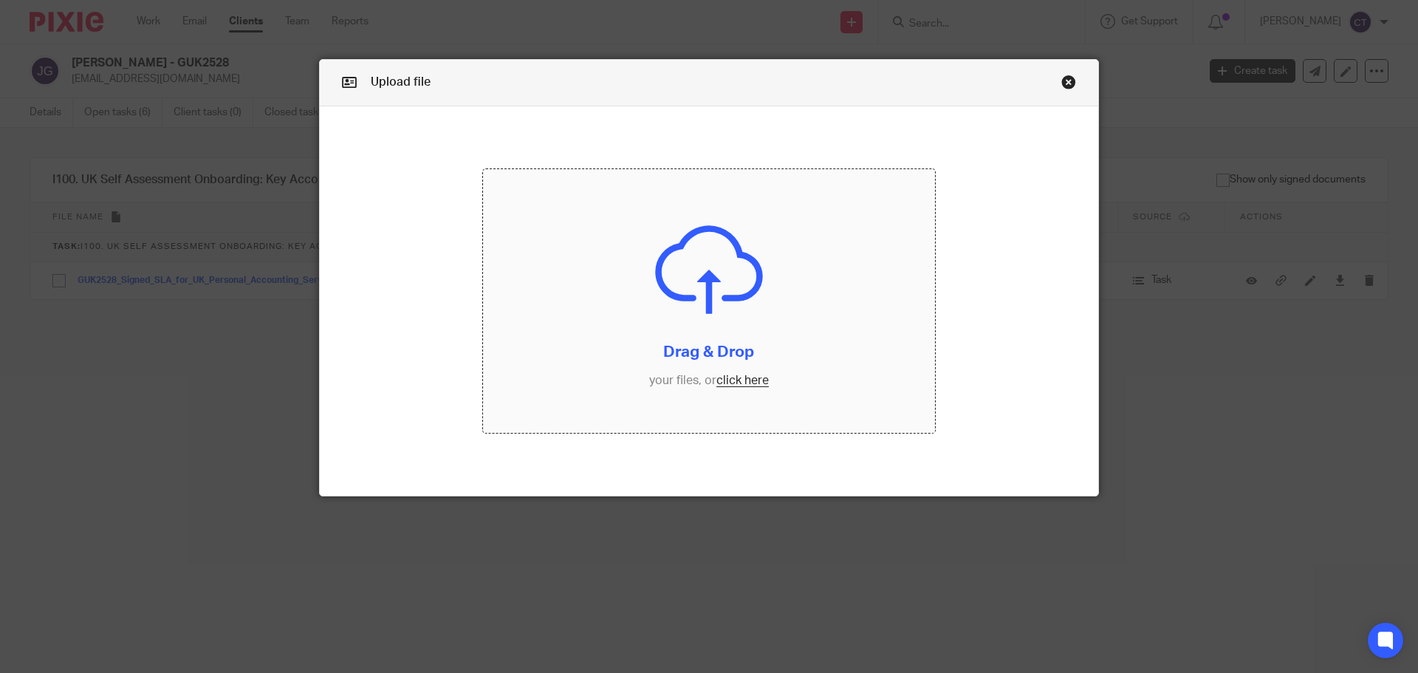
click at [637, 227] on input "file" at bounding box center [709, 301] width 453 height 264
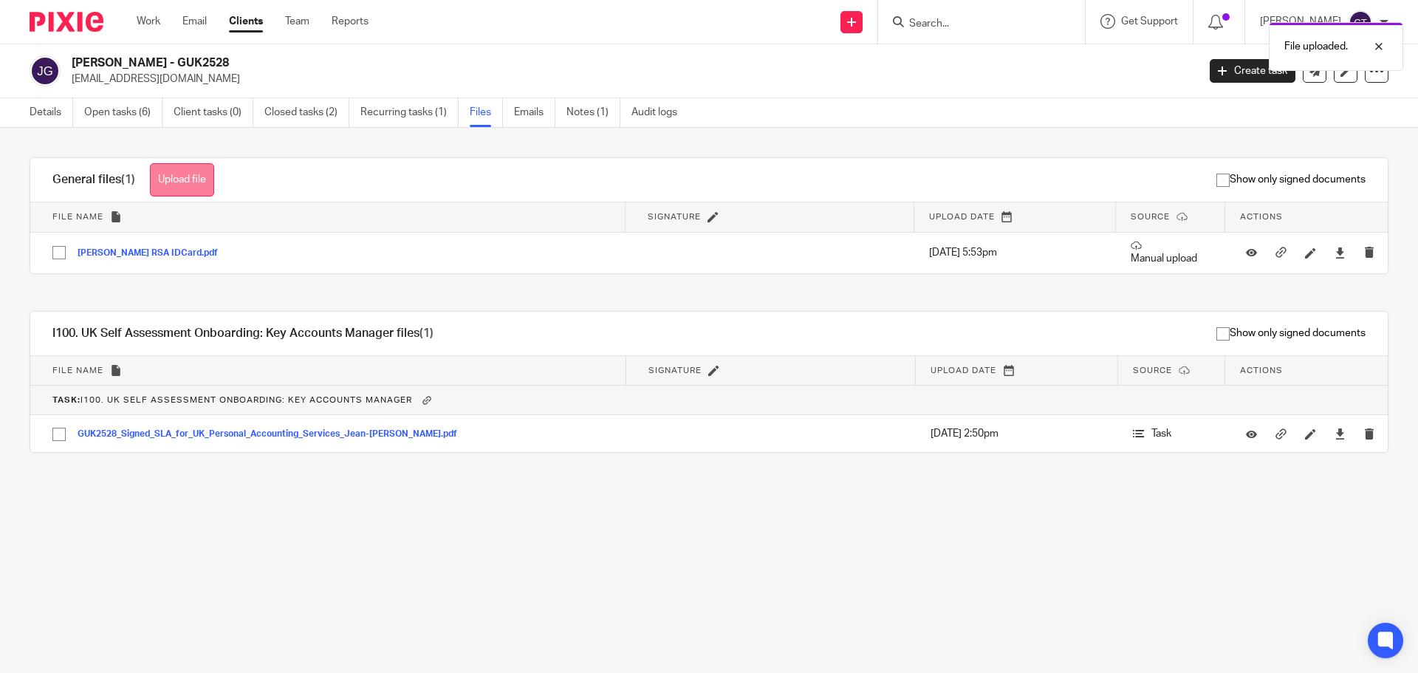
click at [189, 179] on button "Upload file" at bounding box center [182, 179] width 64 height 33
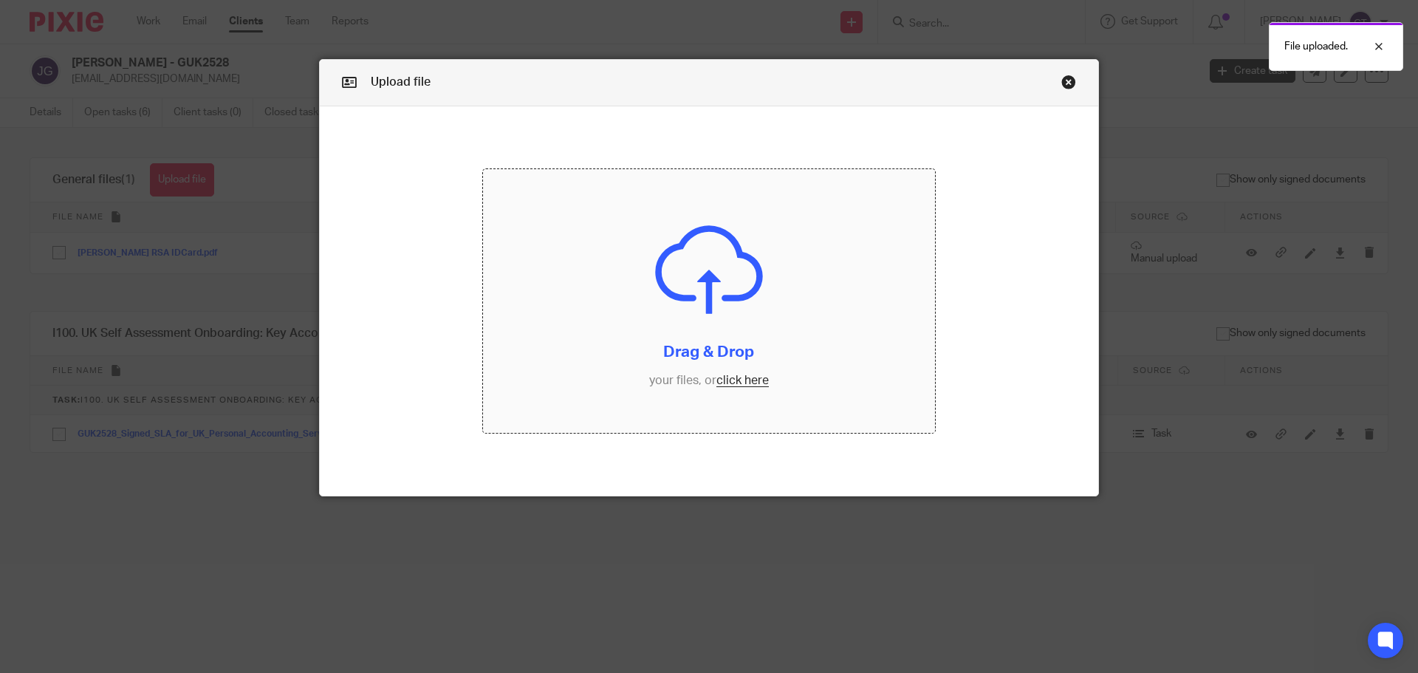
click at [707, 270] on input "file" at bounding box center [709, 301] width 453 height 264
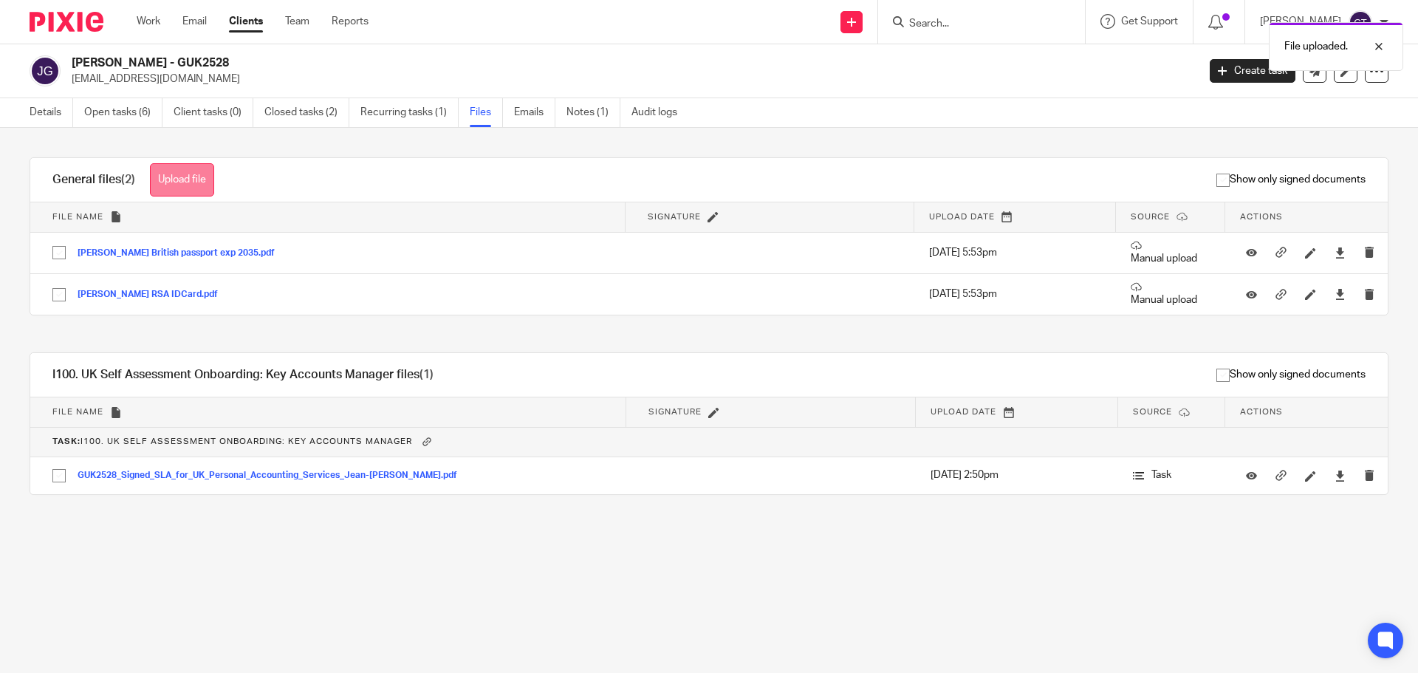
click at [183, 185] on button "Upload file" at bounding box center [182, 179] width 64 height 33
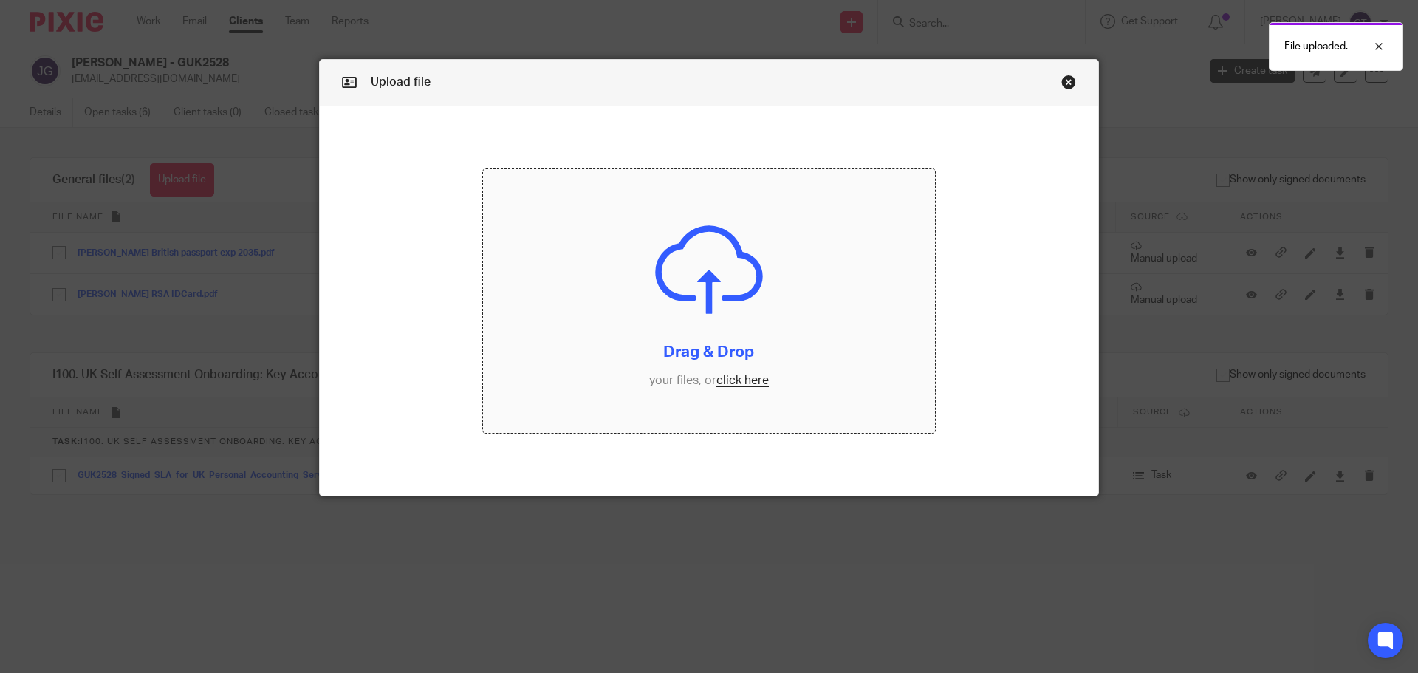
click at [649, 261] on input "file" at bounding box center [709, 301] width 453 height 264
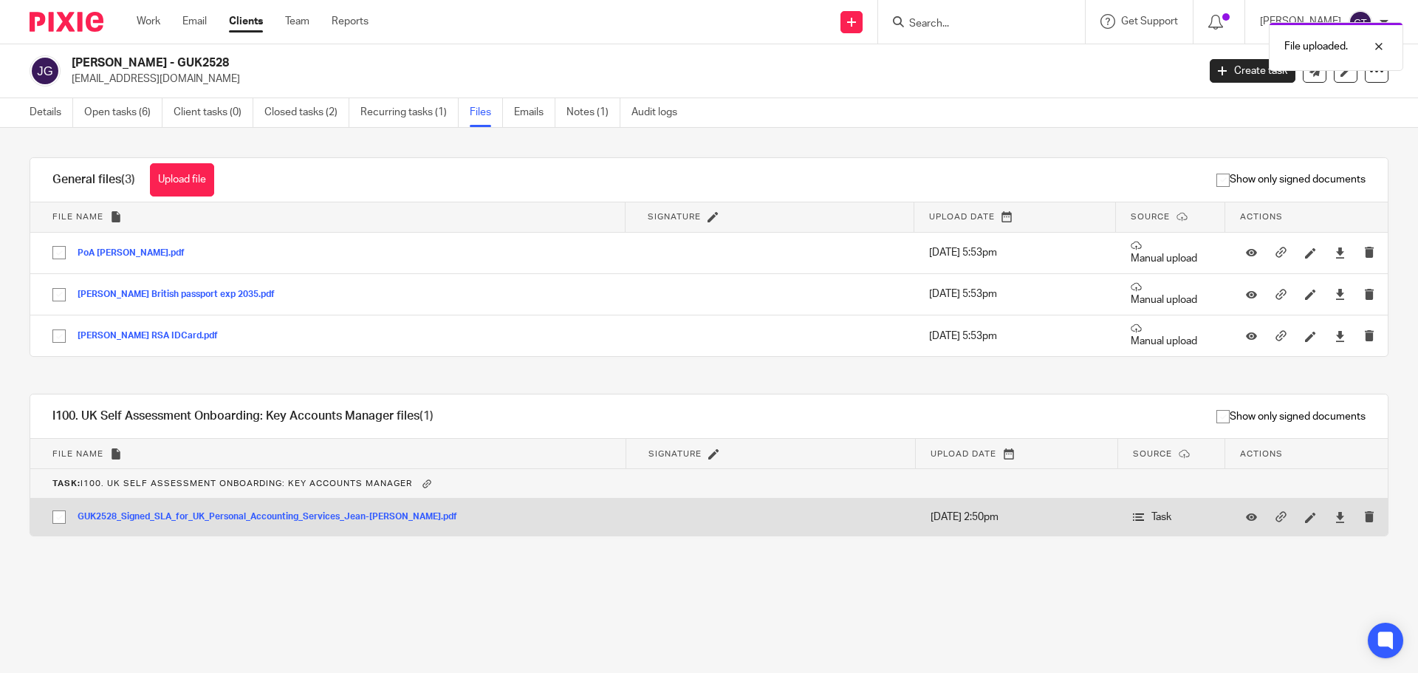
click at [59, 518] on input "checkbox" at bounding box center [59, 517] width 28 height 28
checkbox input "true"
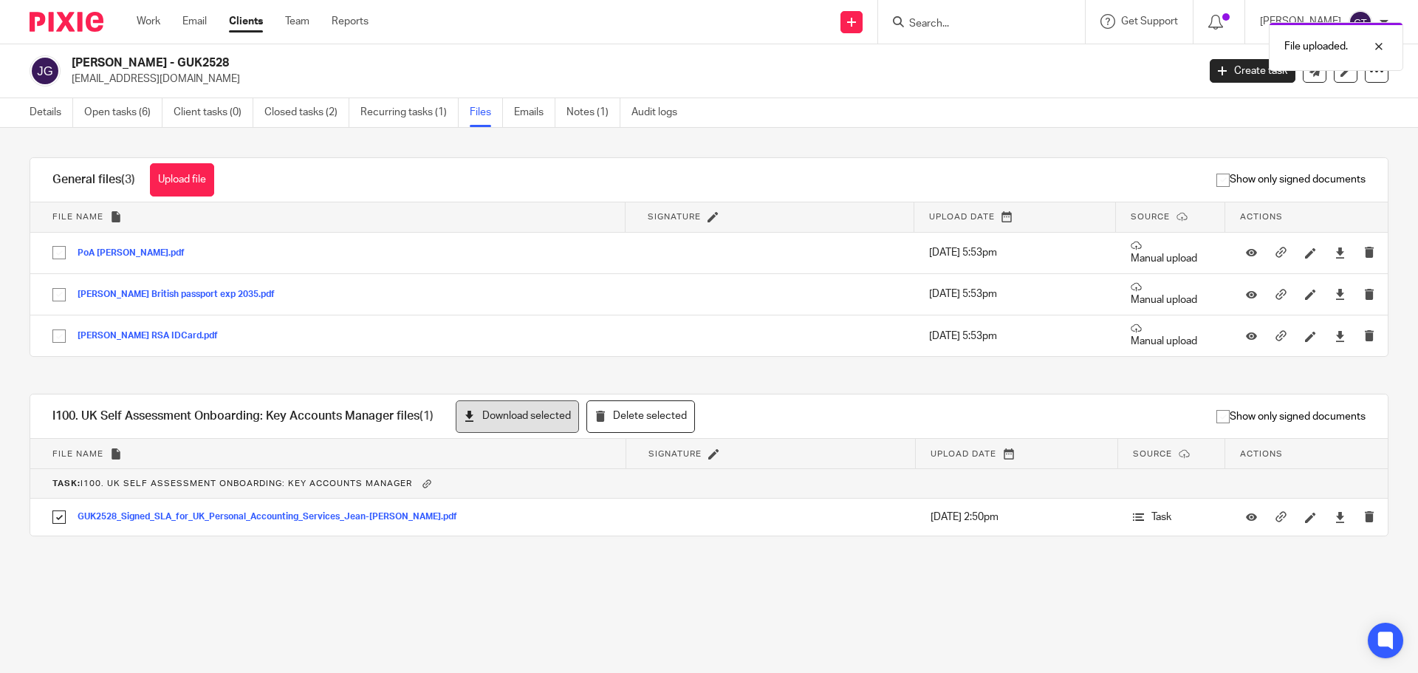
click at [478, 417] on button "Download selected" at bounding box center [517, 416] width 123 height 33
click at [123, 117] on link "Open tasks (6)" at bounding box center [123, 112] width 78 height 29
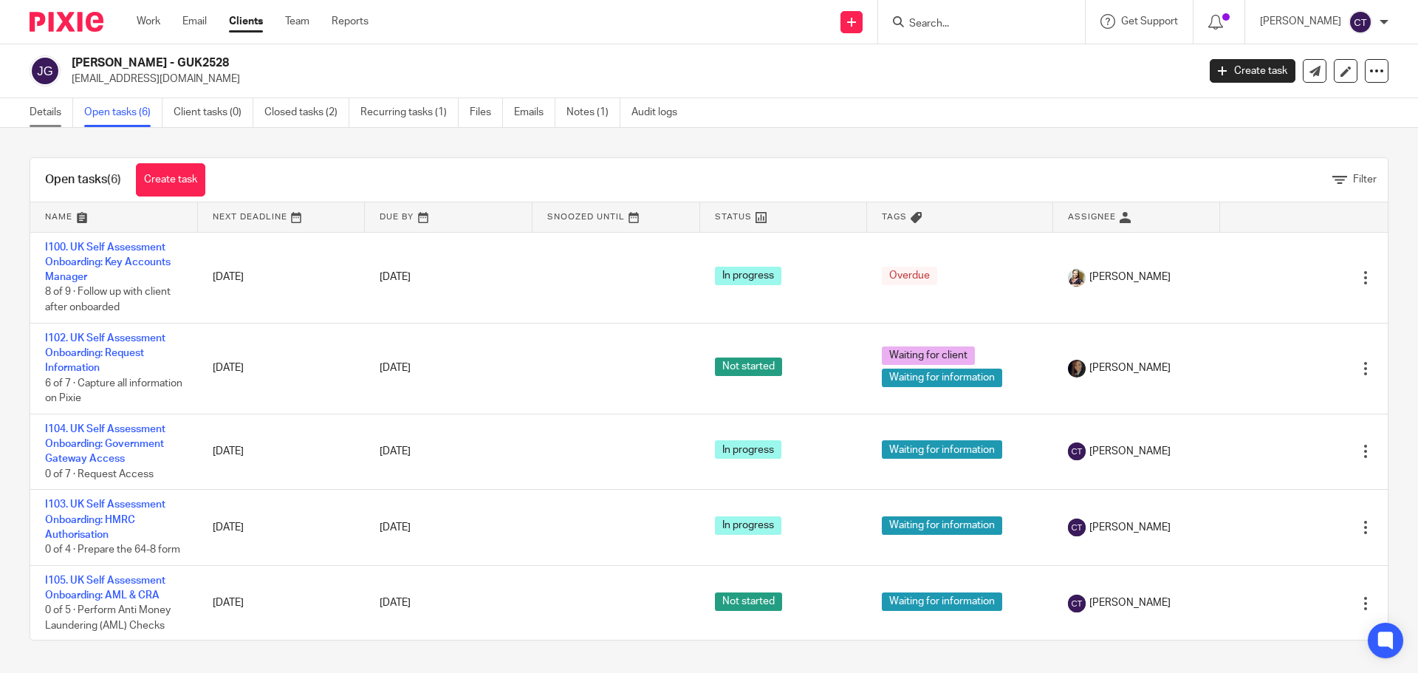
click at [37, 102] on link "Details" at bounding box center [52, 112] width 44 height 29
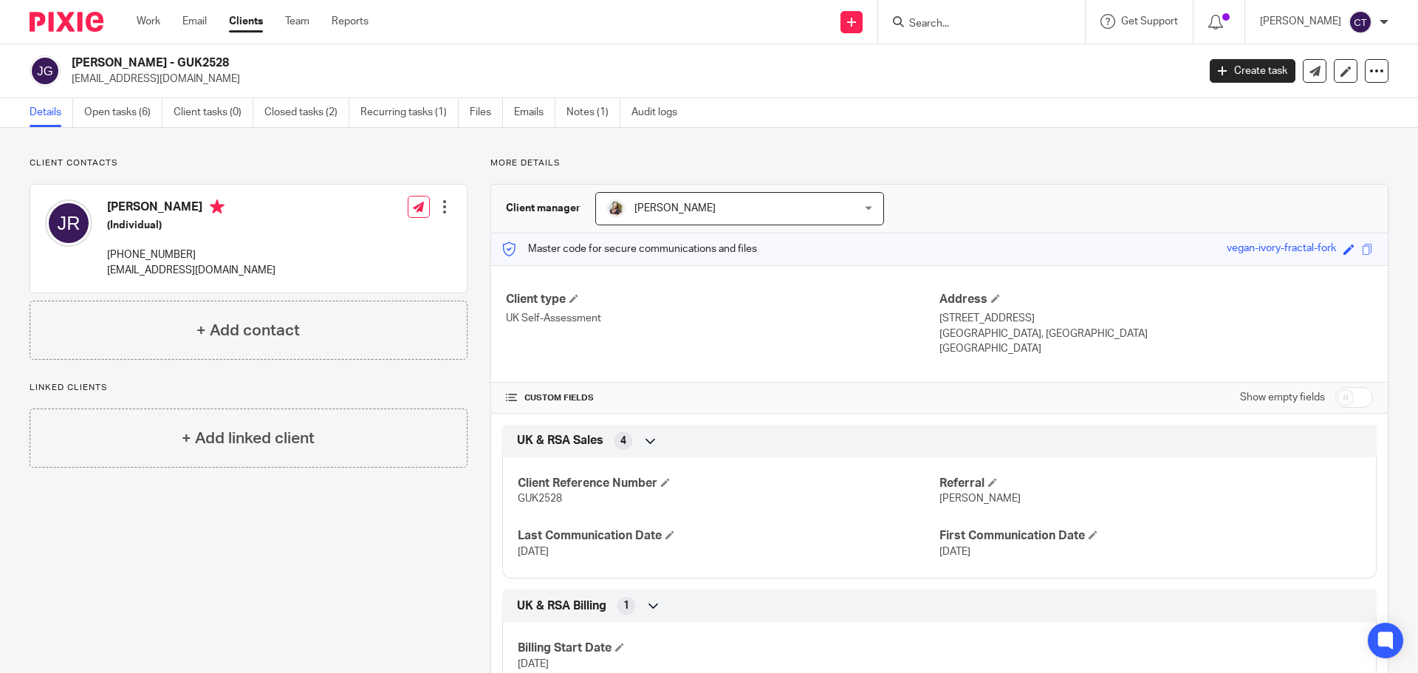
drag, startPoint x: 190, startPoint y: 64, endPoint x: 80, endPoint y: 63, distance: 110.0
click at [69, 63] on div "[PERSON_NAME] - GUK2528 [EMAIL_ADDRESS][DOMAIN_NAME]" at bounding box center [609, 70] width 1158 height 31
copy h2 "[PERSON_NAME]"
copy h2 "Jean-Paul Renouprez"
click at [484, 113] on link "Files" at bounding box center [486, 112] width 33 height 29
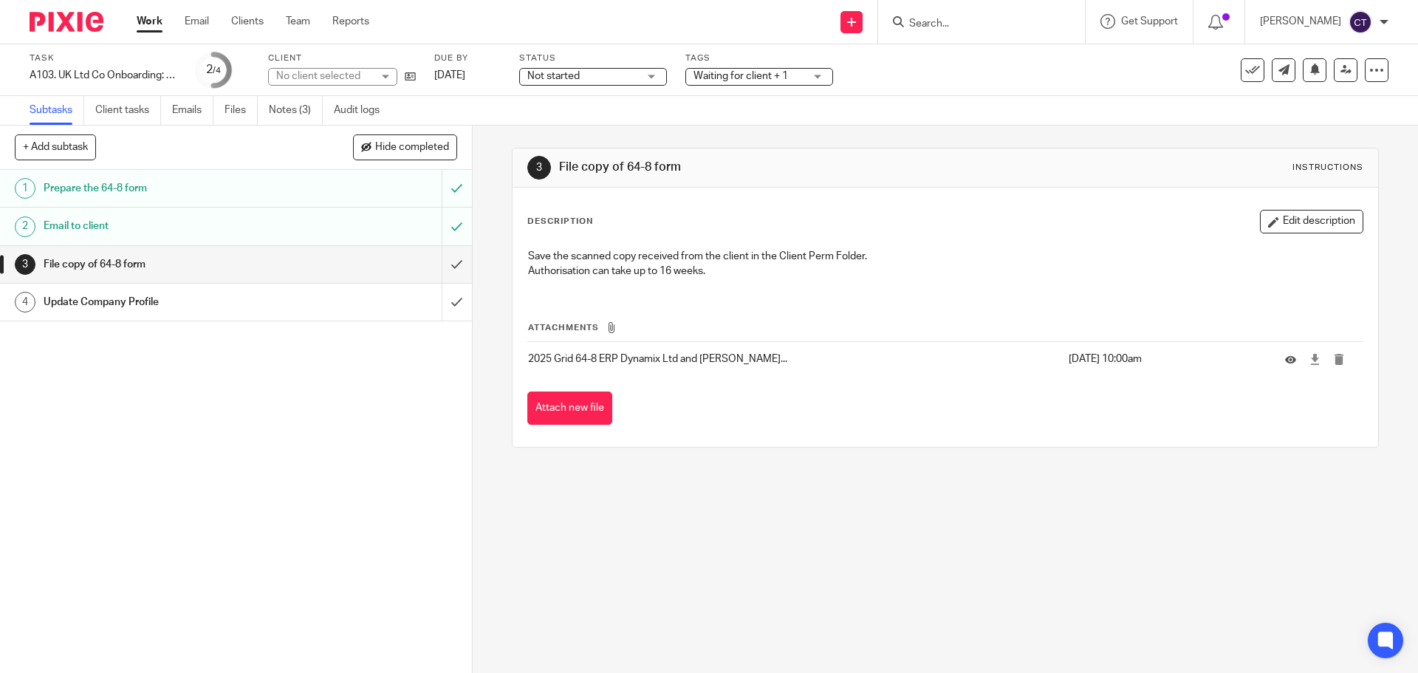
drag, startPoint x: 581, startPoint y: 400, endPoint x: 619, endPoint y: 382, distance: 41.9
click at [582, 401] on button "Attach new file" at bounding box center [569, 407] width 85 height 33
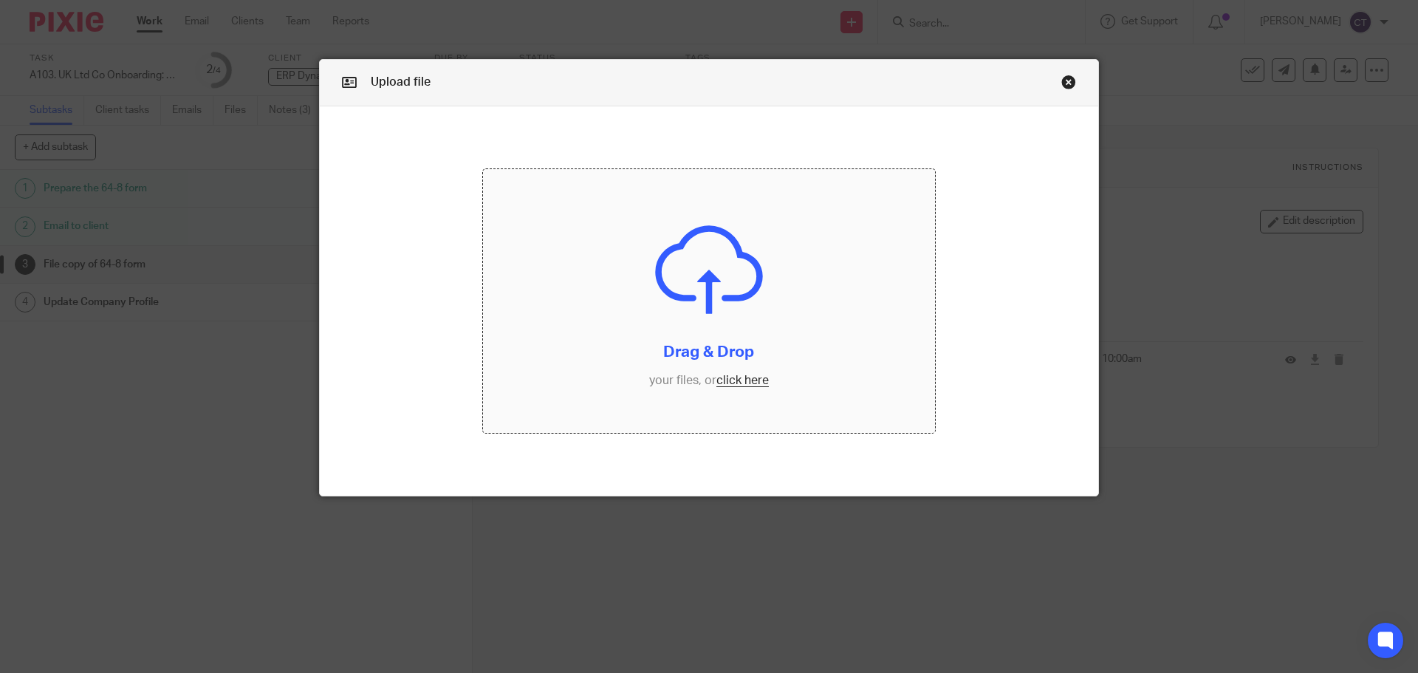
click at [696, 305] on input "file" at bounding box center [709, 301] width 453 height 264
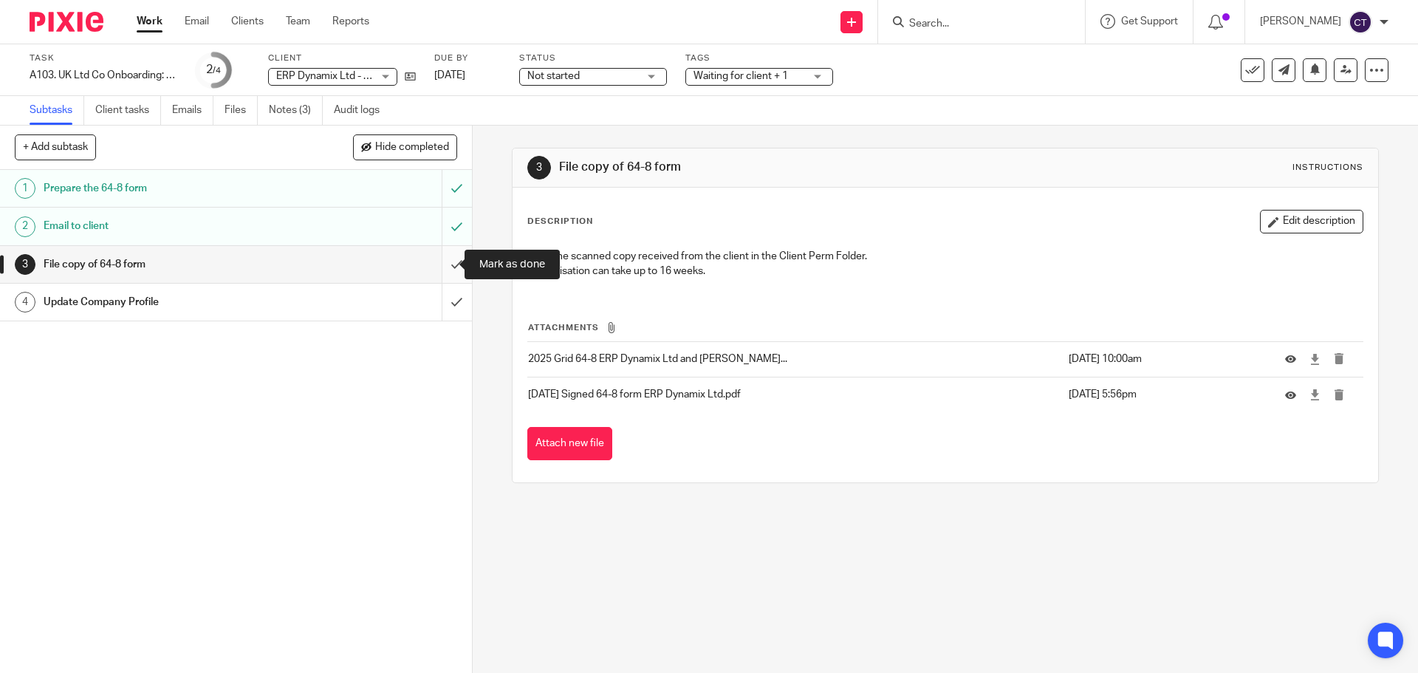
click at [440, 270] on input "submit" at bounding box center [236, 264] width 472 height 37
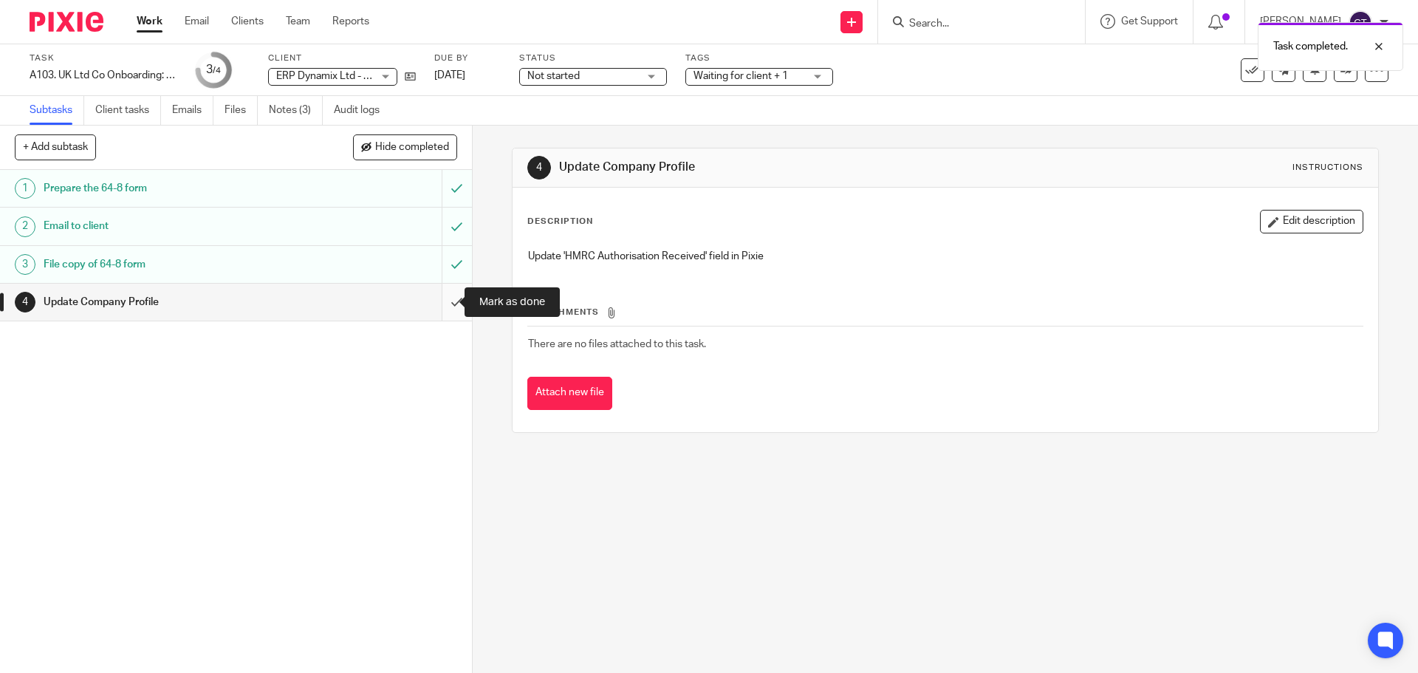
click at [442, 302] on input "submit" at bounding box center [236, 302] width 472 height 37
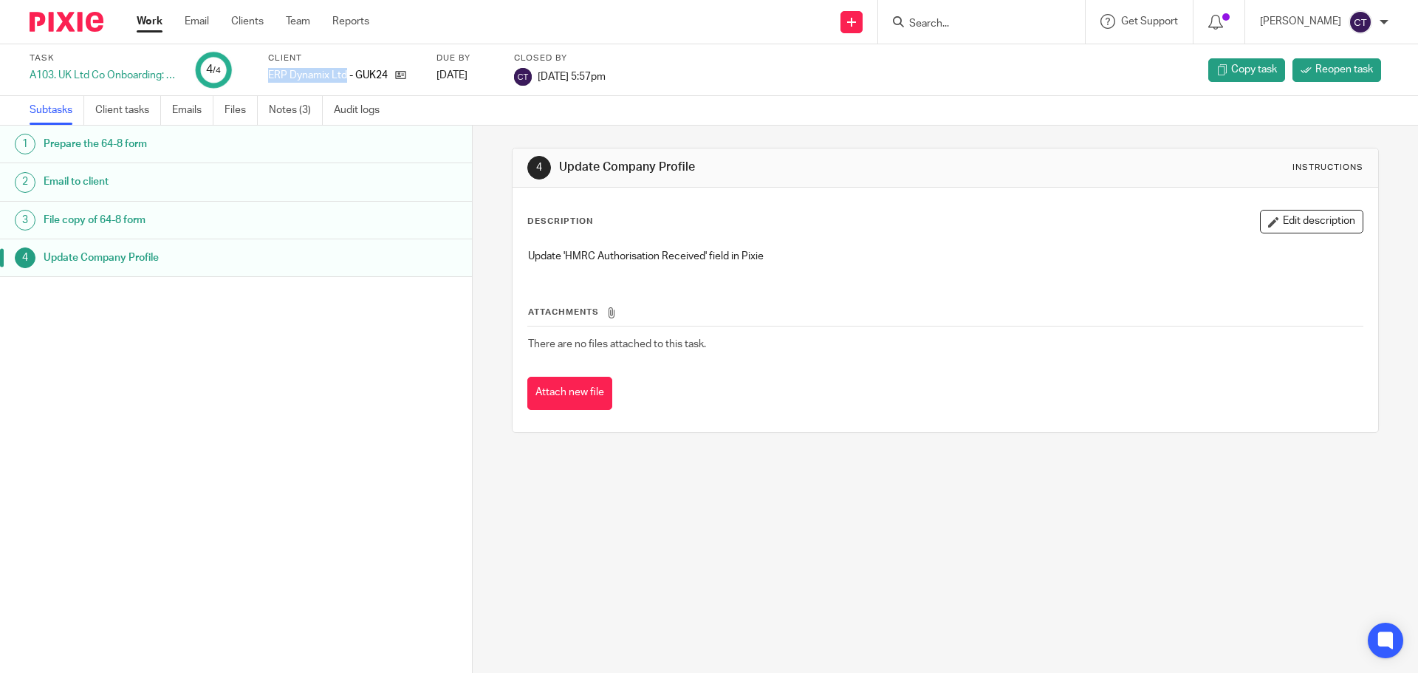
drag, startPoint x: 346, startPoint y: 76, endPoint x: 266, endPoint y: 75, distance: 79.7
click at [266, 75] on div "Task A103. UK Ltd Co Onboarding: HMRC Authorisation 4 /4 Client ERP Dynamix Ltd…" at bounding box center [596, 69] width 1132 height 35
copy p "ERP Dynamix Ltd"
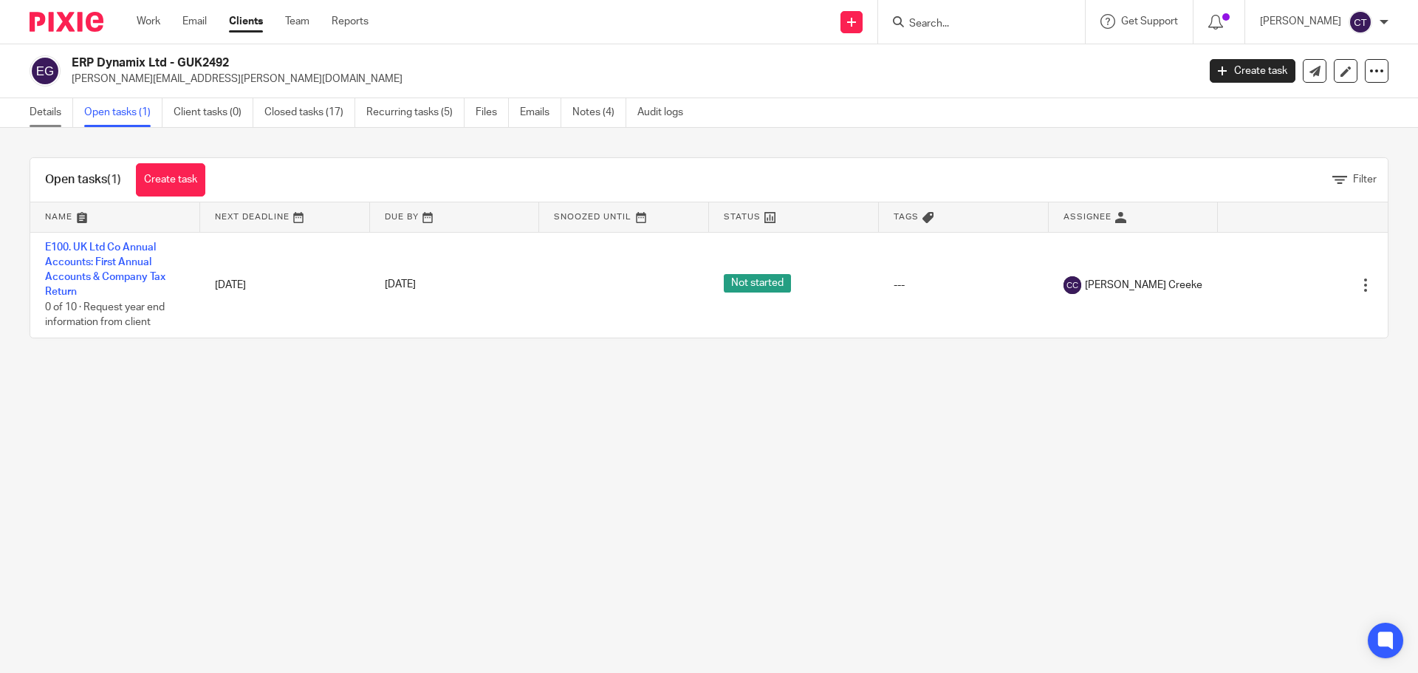
click at [58, 111] on link "Details" at bounding box center [52, 112] width 44 height 29
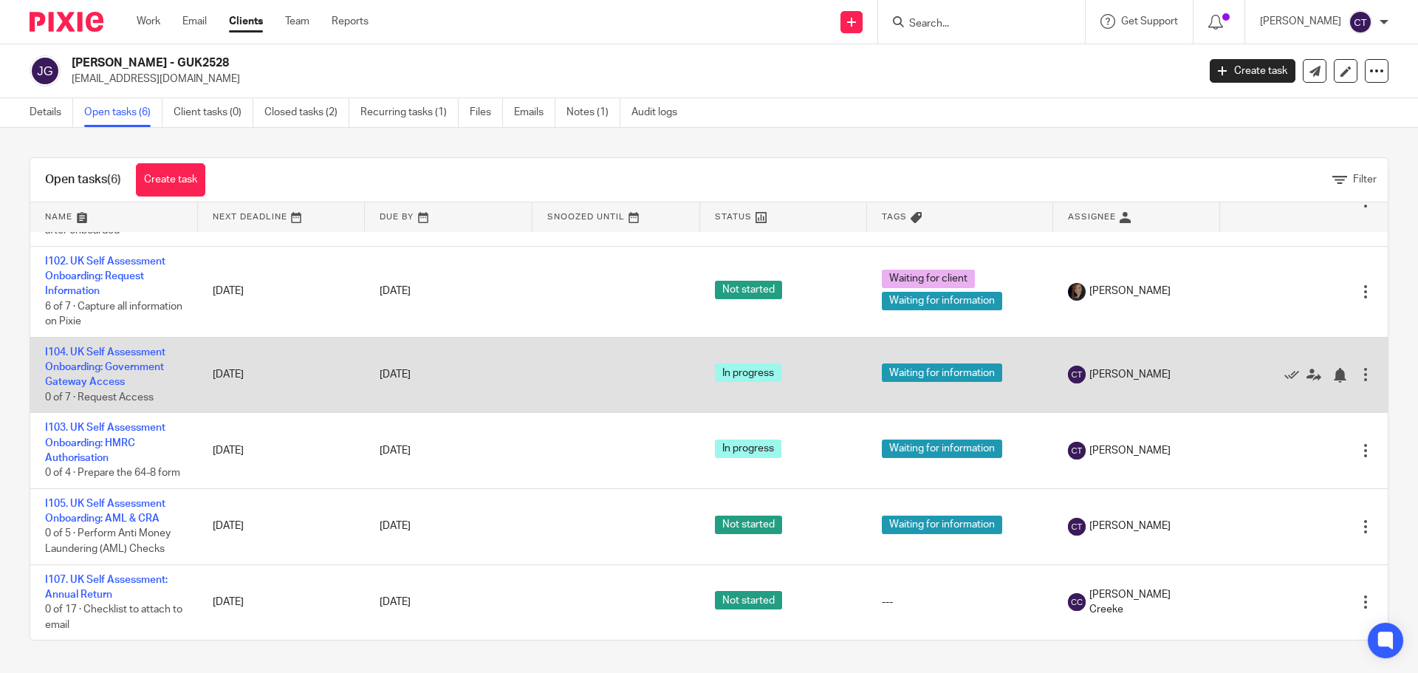
scroll to position [92, 0]
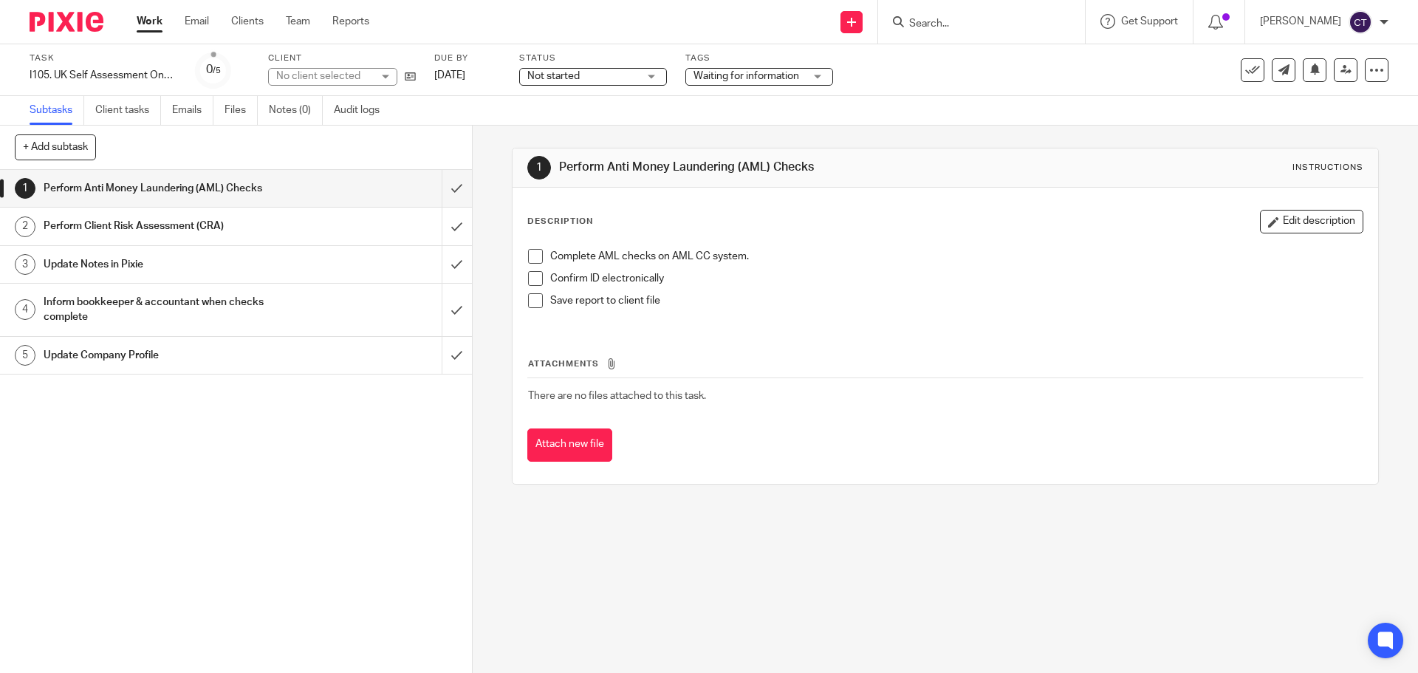
click at [627, 75] on span "Not started" at bounding box center [582, 77] width 111 height 16
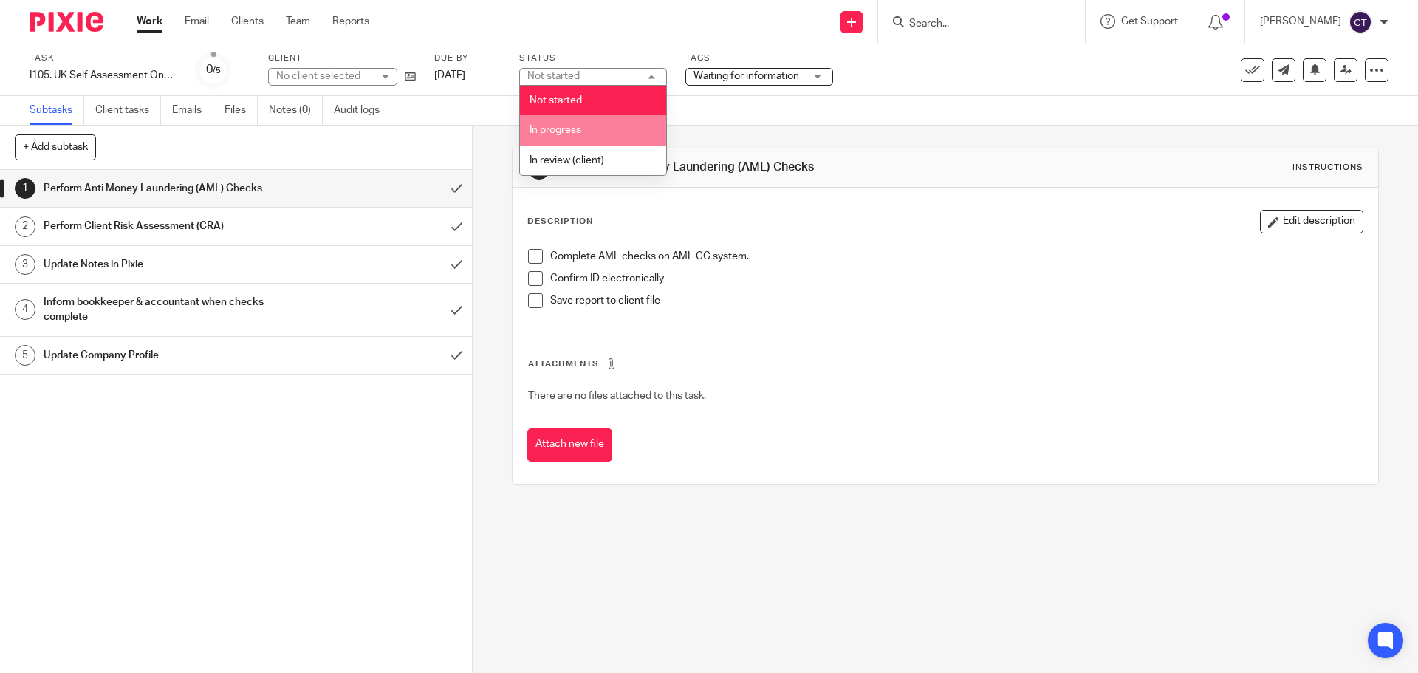
click at [625, 128] on li "In progress" at bounding box center [593, 130] width 146 height 30
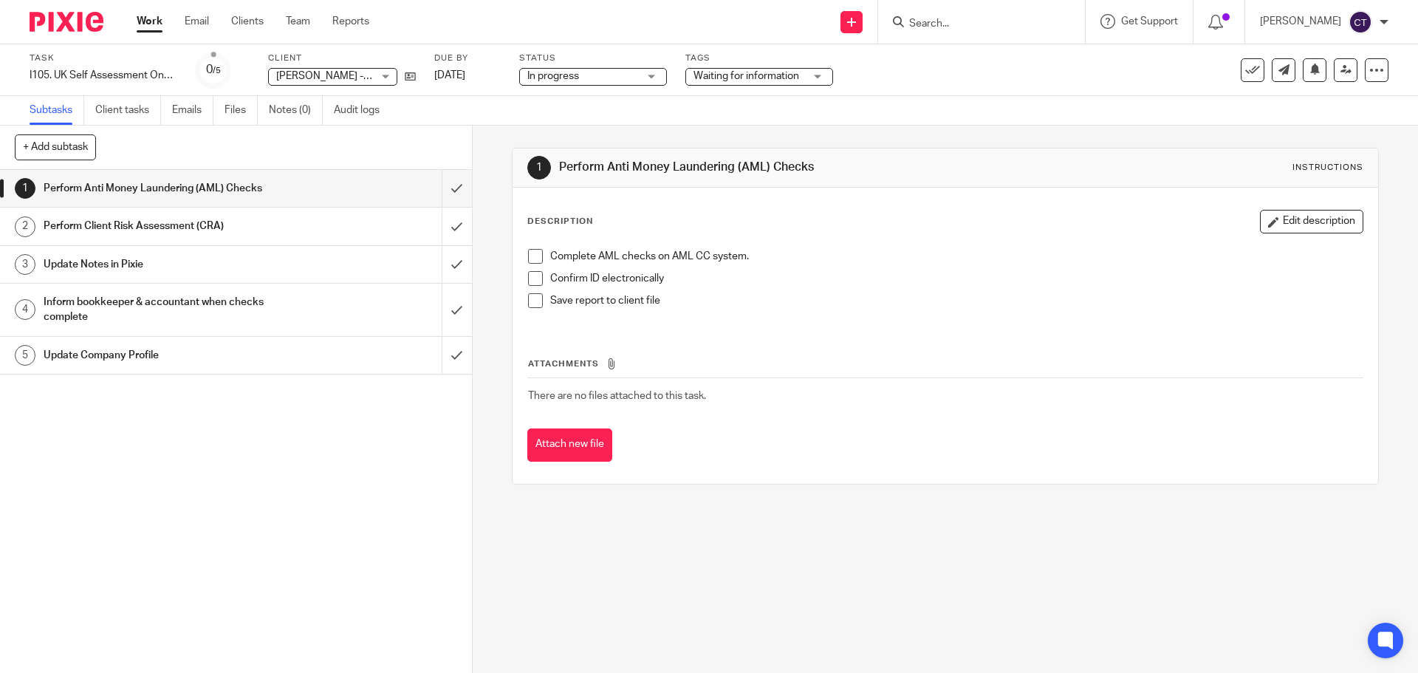
click at [749, 79] on span "Waiting for information" at bounding box center [746, 76] width 106 height 10
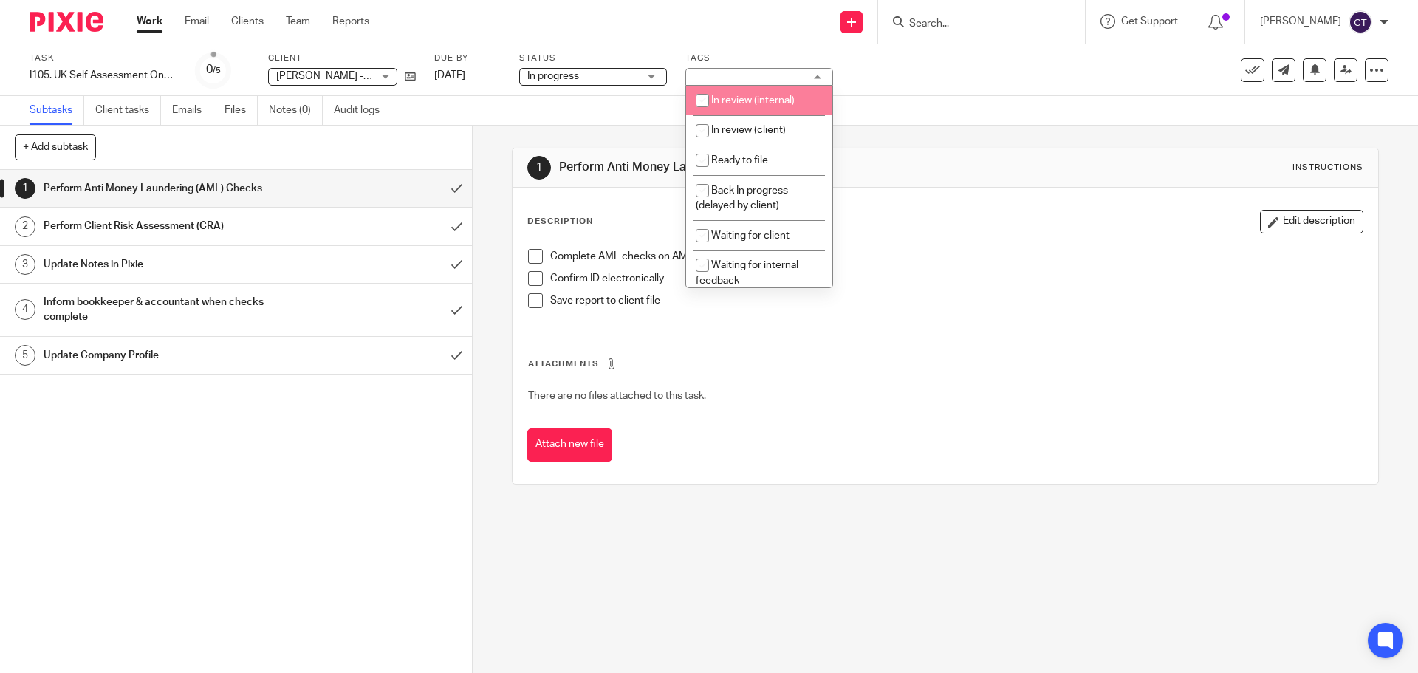
click at [918, 109] on div "Subtasks Client tasks Emails Files Notes (0) Audit logs" at bounding box center [709, 111] width 1418 height 30
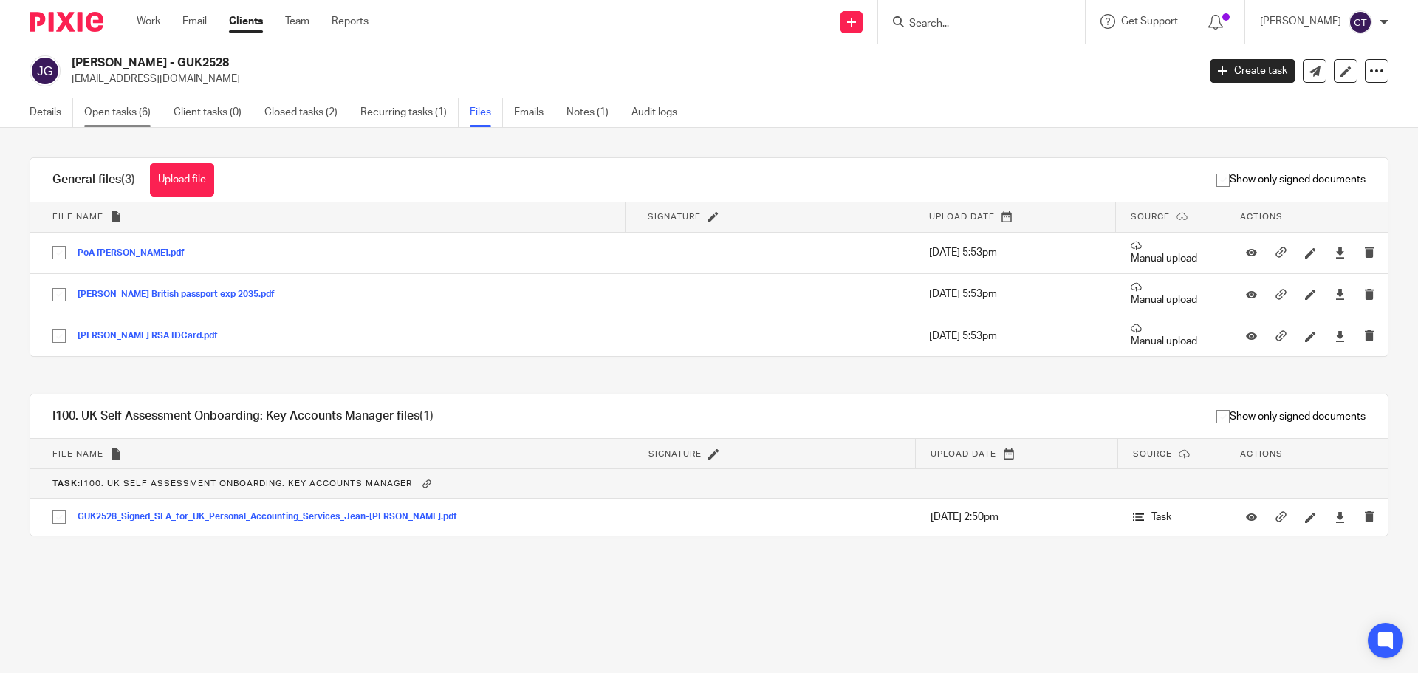
click at [103, 114] on link "Open tasks (6)" at bounding box center [123, 112] width 78 height 29
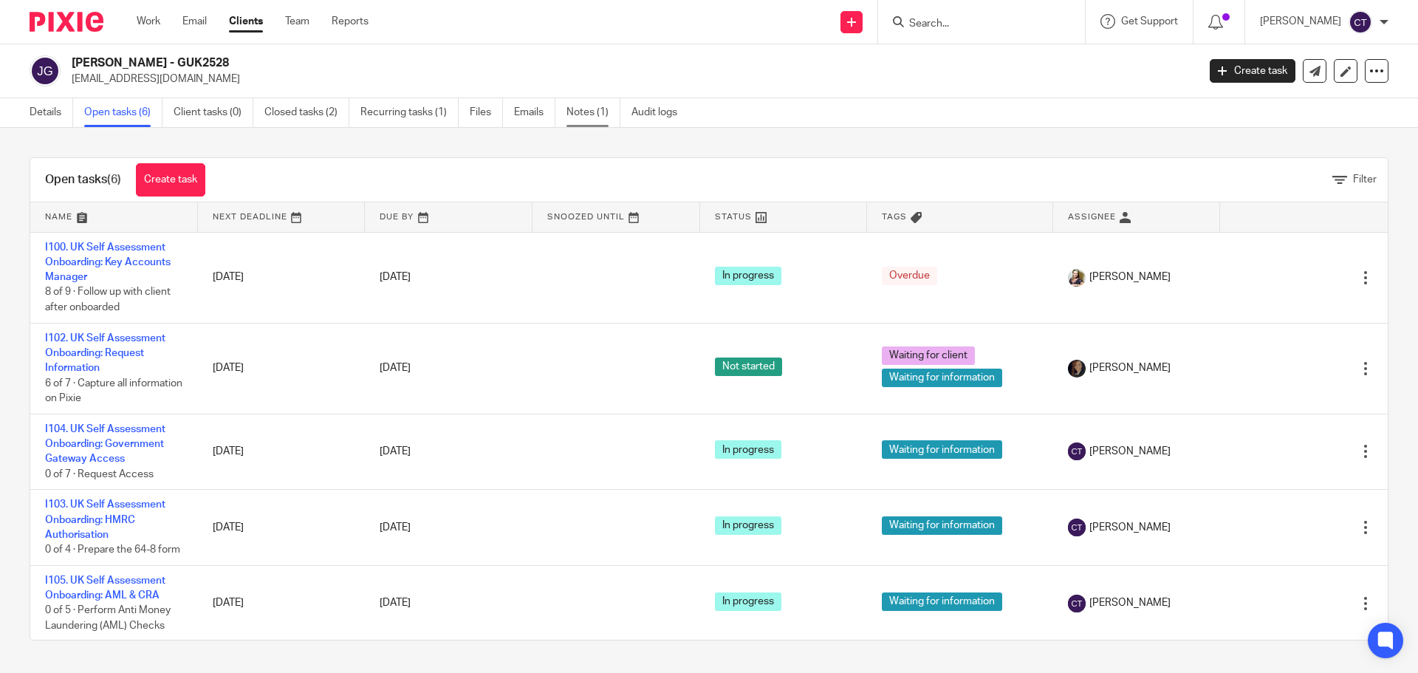
click at [597, 111] on link "Notes (1)" at bounding box center [593, 112] width 54 height 29
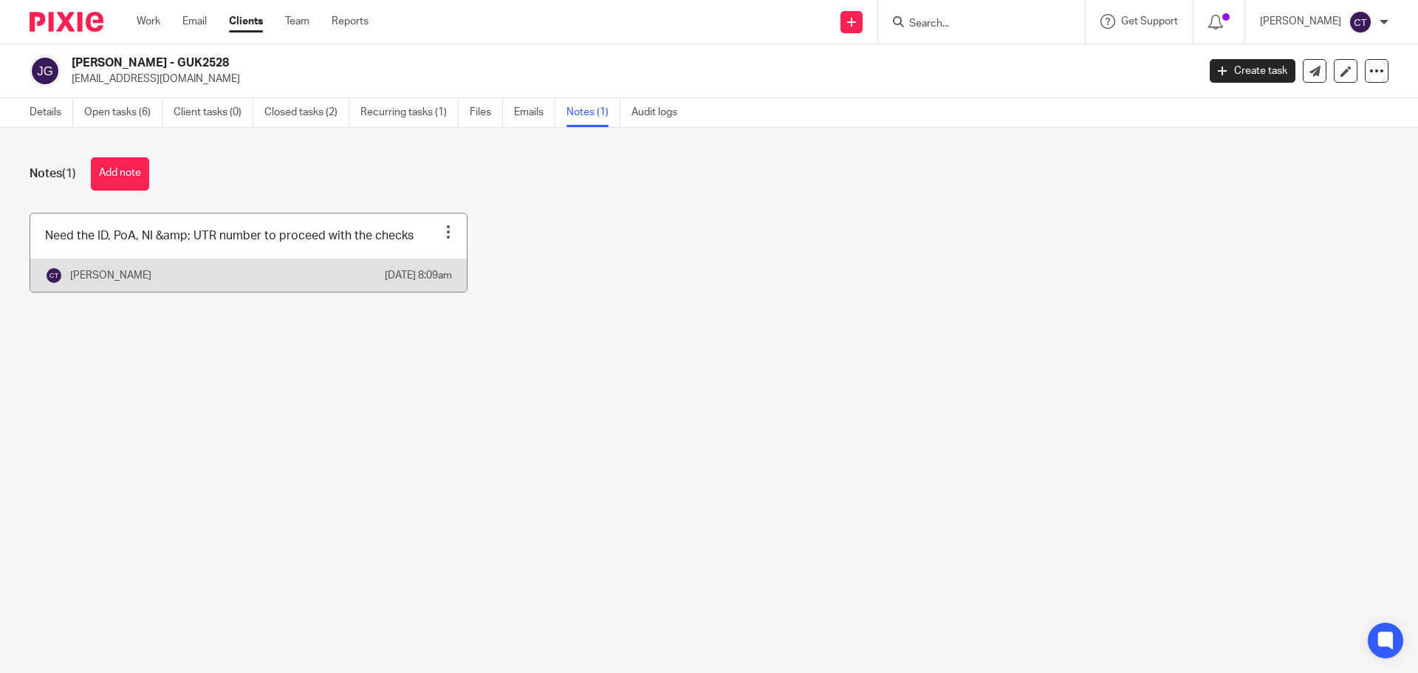
click at [441, 225] on div at bounding box center [448, 231] width 15 height 15
click at [430, 288] on span "Edit note" at bounding box center [411, 290] width 41 height 10
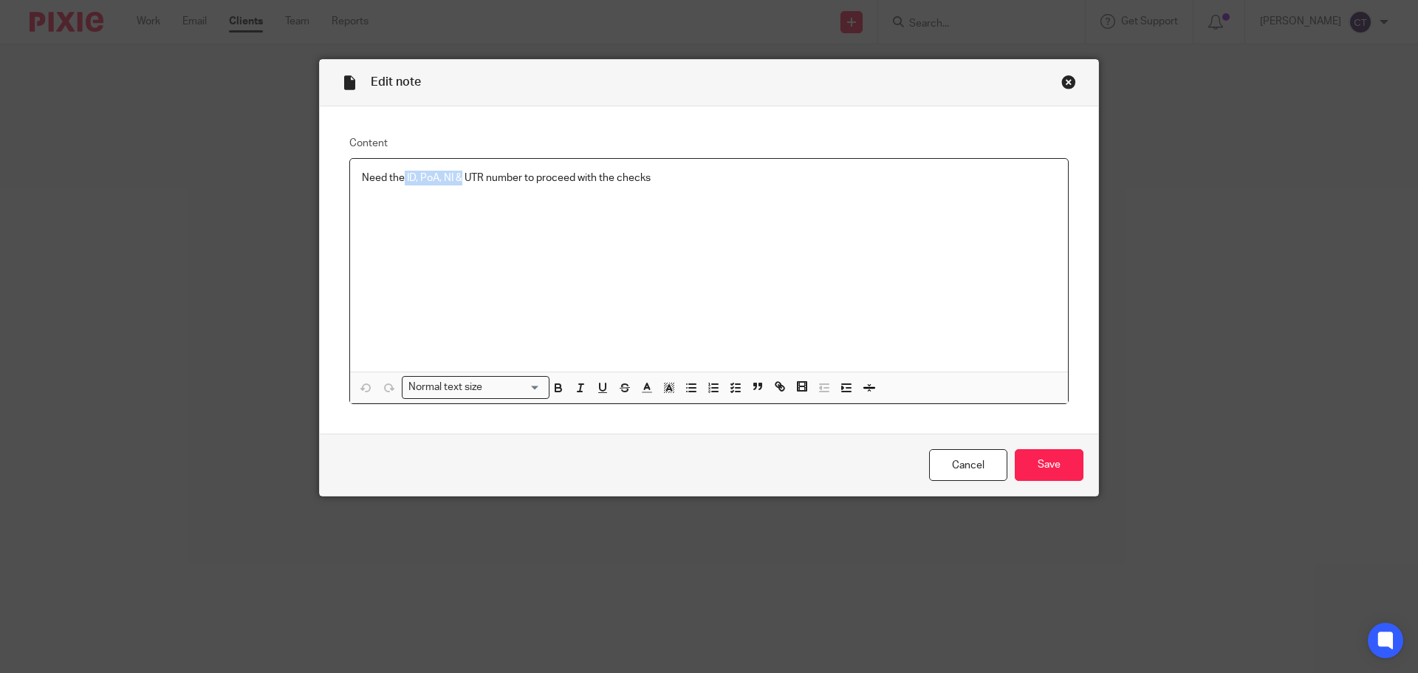
drag, startPoint x: 457, startPoint y: 176, endPoint x: 410, endPoint y: 180, distance: 47.4
click at [400, 177] on p "Need the ID, PoA, NI & UTR number to proceed with the checks" at bounding box center [709, 178] width 694 height 15
click at [1033, 464] on input "Save" at bounding box center [1048, 465] width 69 height 32
